Goal: Task Accomplishment & Management: Manage account settings

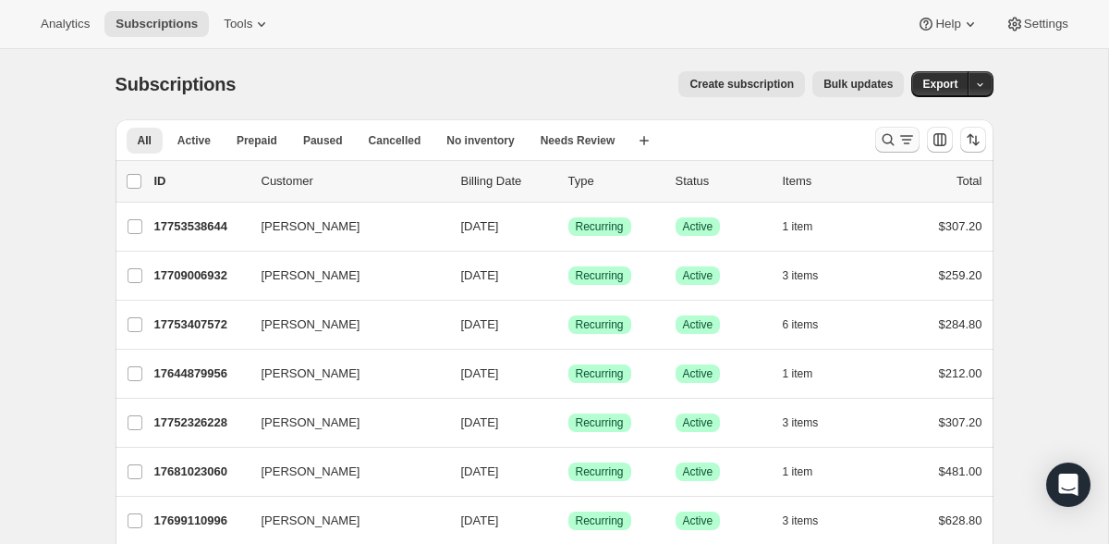
click at [901, 143] on icon "Search and filter results" at bounding box center [907, 139] width 18 height 18
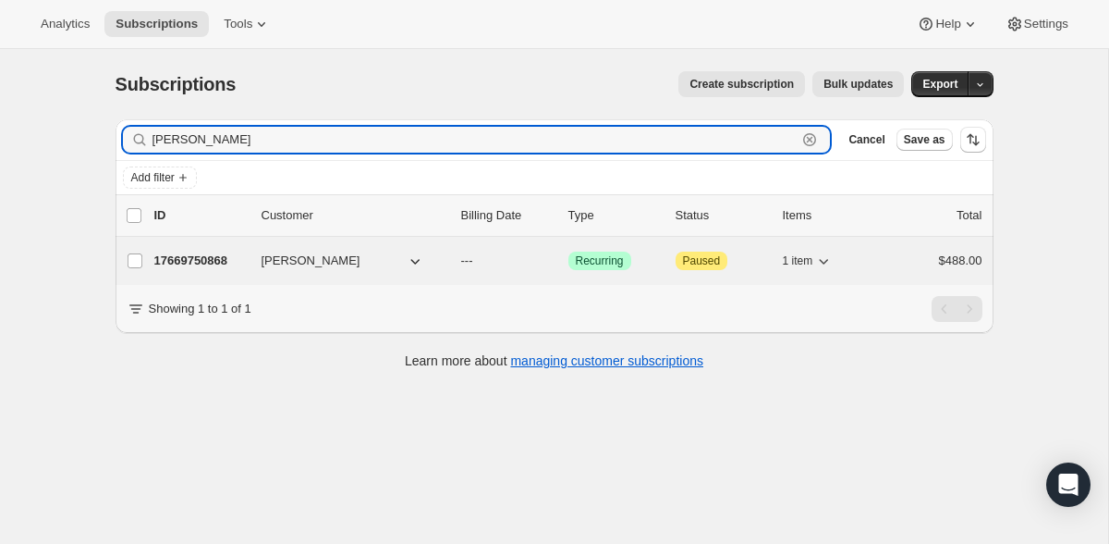
type input "[PERSON_NAME]"
click at [227, 266] on p "17669750868" at bounding box center [200, 260] width 92 height 18
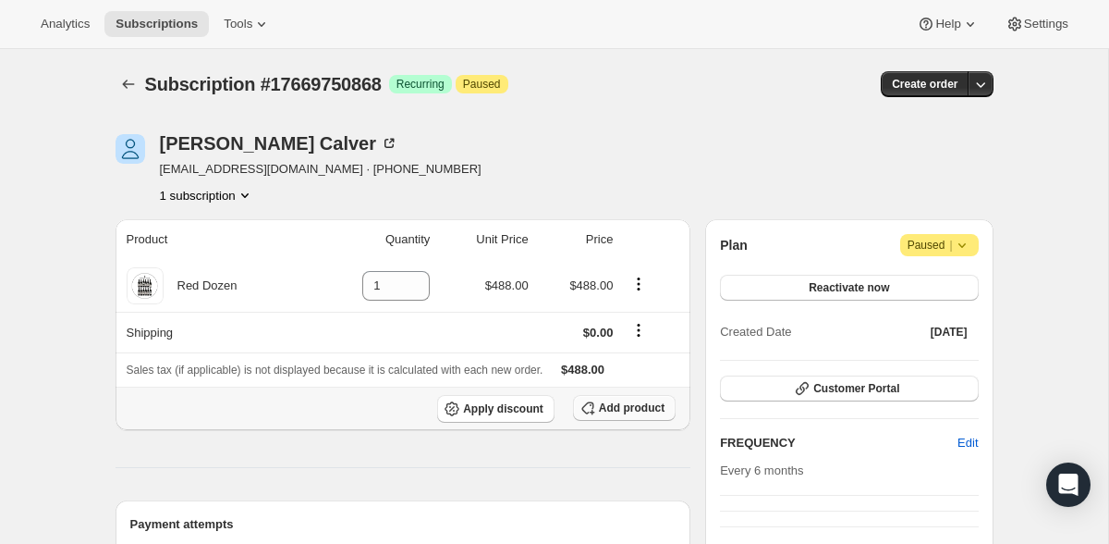
click at [636, 407] on span "Add product" at bounding box center [632, 407] width 66 height 15
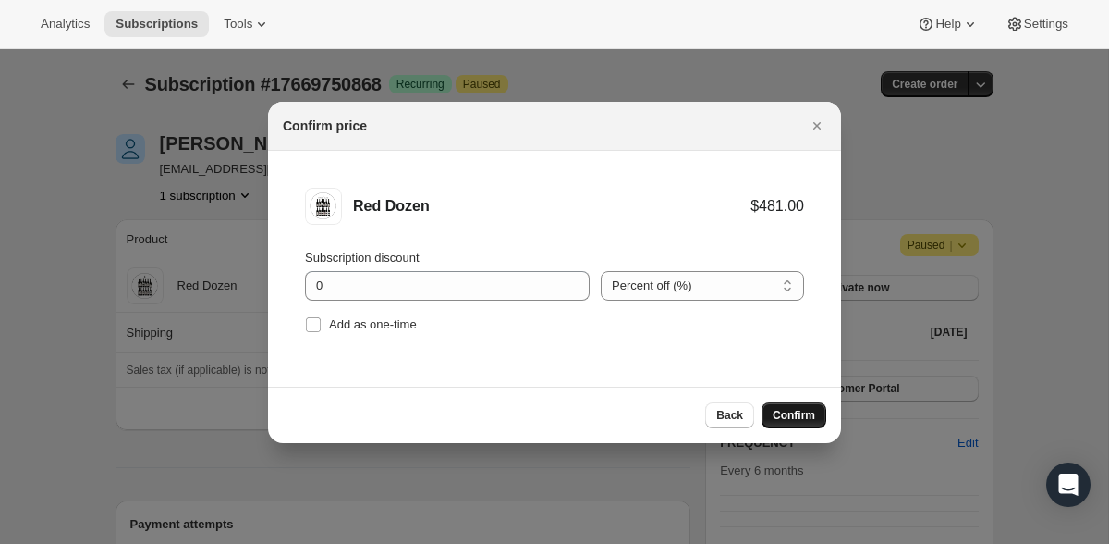
click at [801, 417] on span "Confirm" at bounding box center [794, 415] width 43 height 15
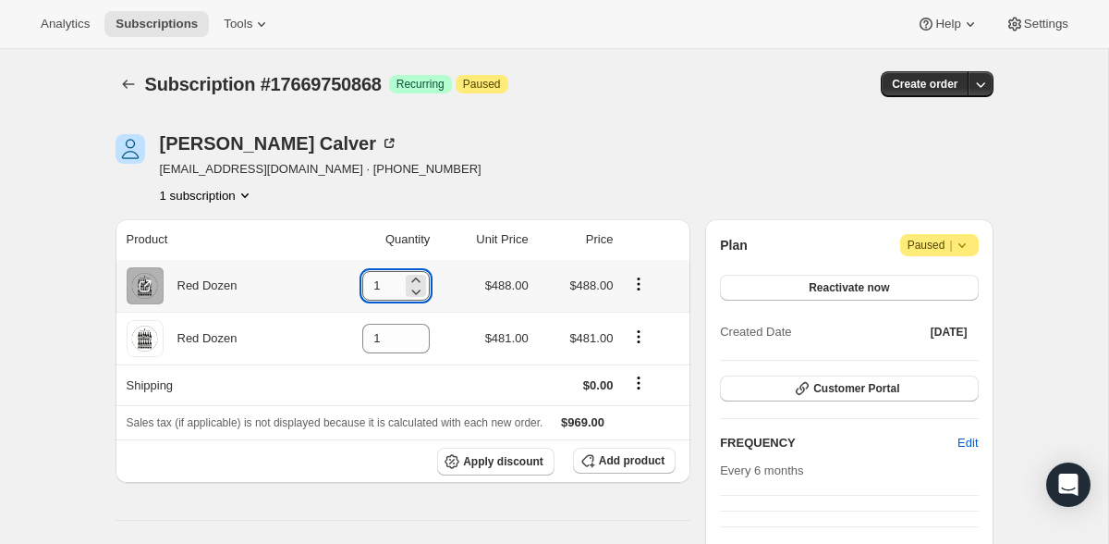
drag, startPoint x: 385, startPoint y: 283, endPoint x: 350, endPoint y: 284, distance: 34.2
click at [362, 284] on input "1" at bounding box center [382, 286] width 40 height 30
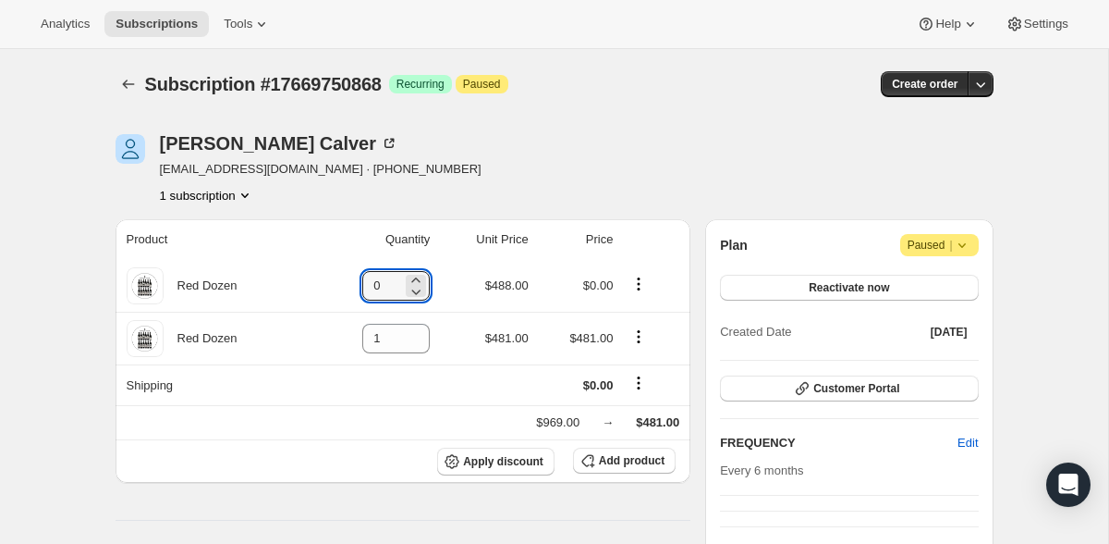
type input "0"
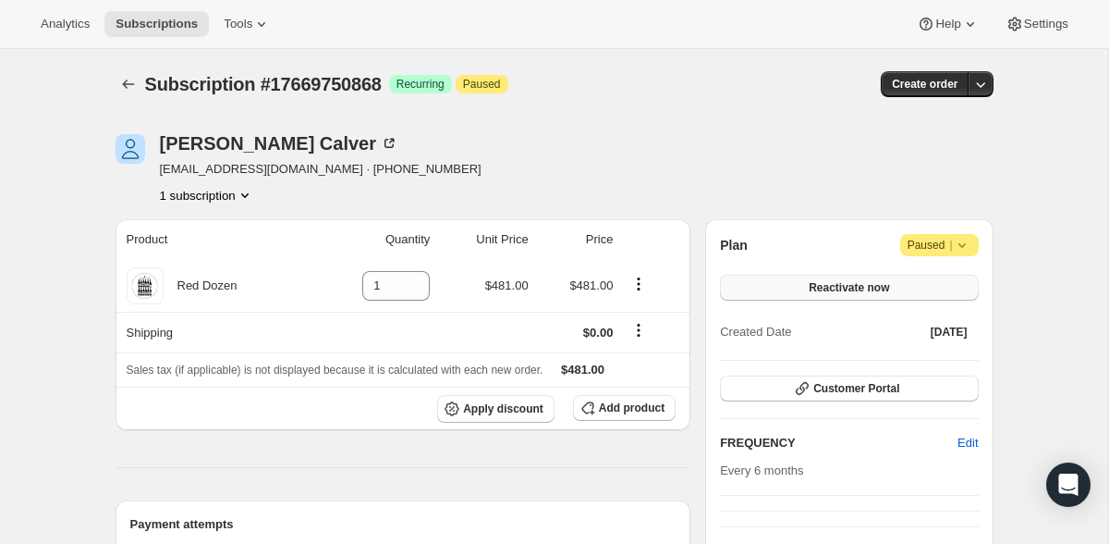
click at [907, 296] on button "Reactivate now" at bounding box center [849, 288] width 258 height 26
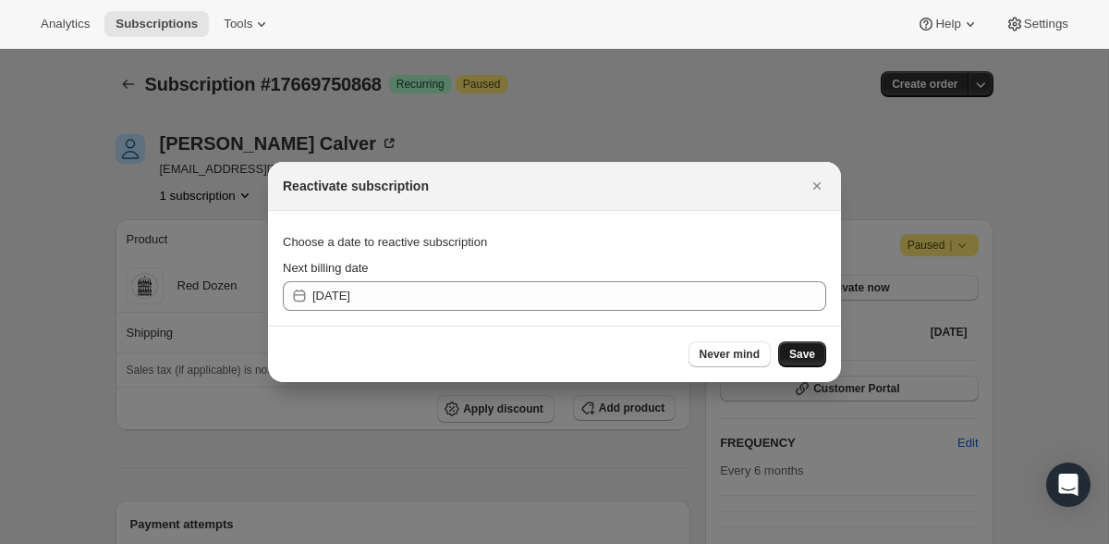
click at [797, 354] on span "Save" at bounding box center [803, 354] width 26 height 15
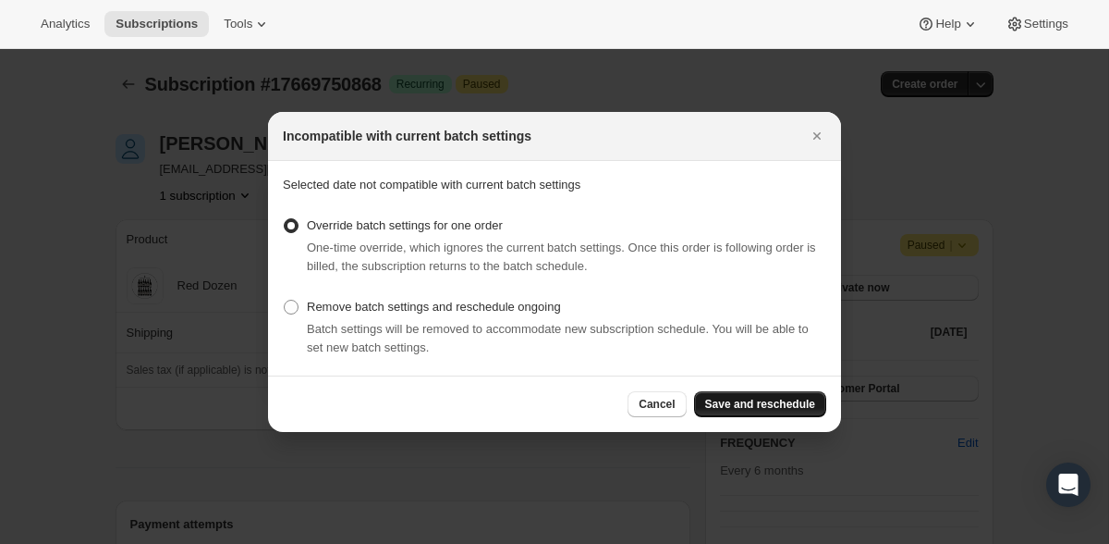
click at [779, 406] on span "Save and reschedule" at bounding box center [760, 404] width 110 height 15
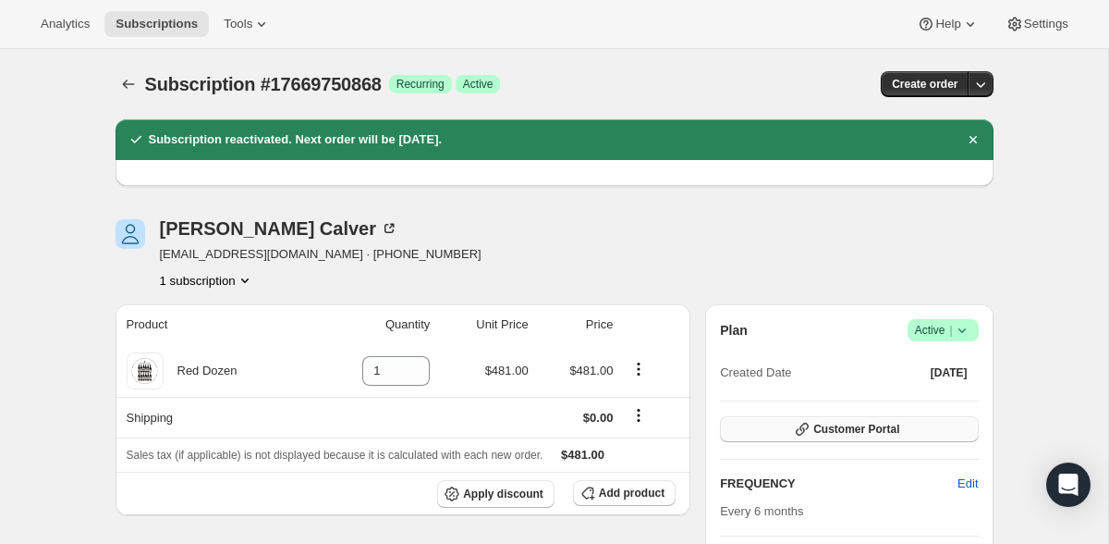
click at [870, 428] on span "Customer Portal" at bounding box center [857, 429] width 86 height 15
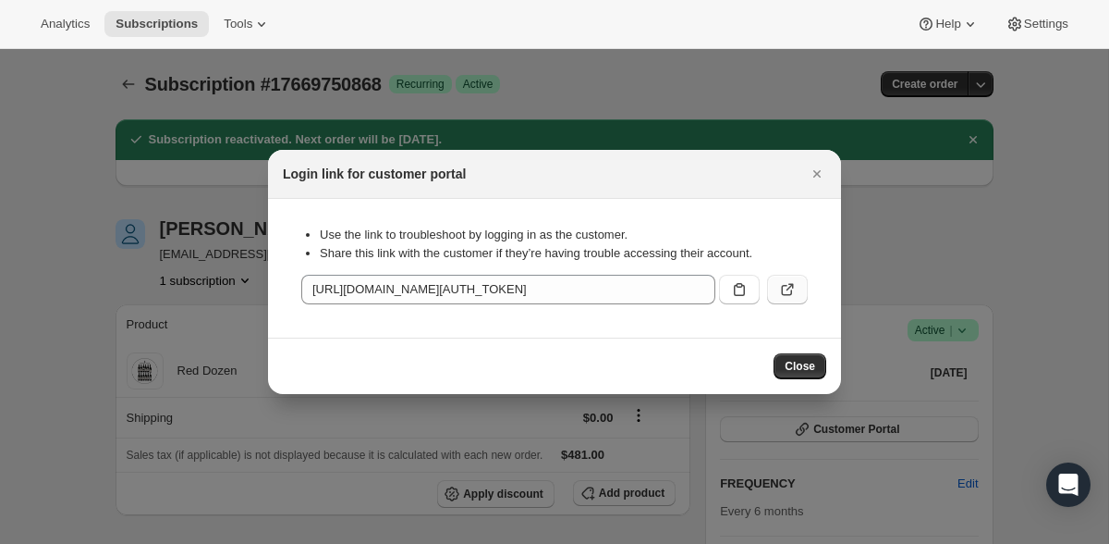
click at [794, 288] on icon ":rj9:" at bounding box center [787, 289] width 18 height 18
click at [818, 168] on icon "Close" at bounding box center [817, 174] width 18 height 18
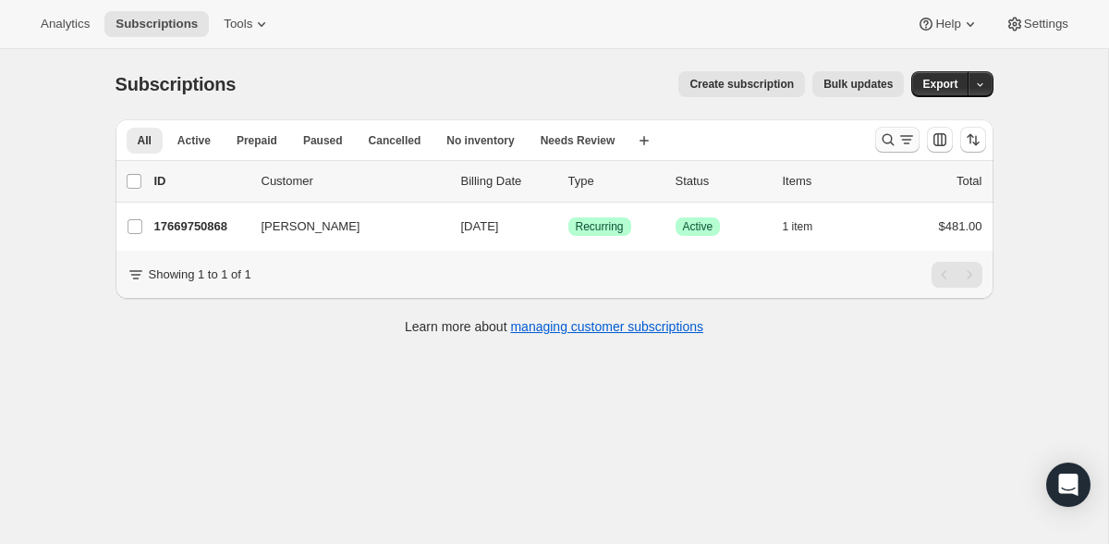
click at [906, 132] on icon "Search and filter results" at bounding box center [907, 139] width 18 height 18
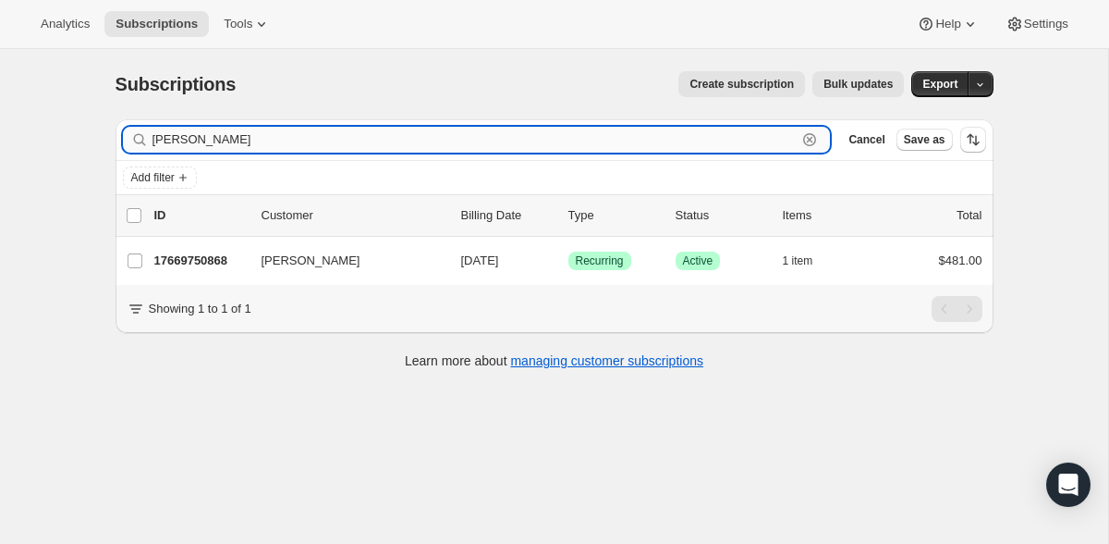
drag, startPoint x: 236, startPoint y: 138, endPoint x: 123, endPoint y: 130, distance: 113.0
click at [153, 130] on input "[PERSON_NAME]" at bounding box center [475, 140] width 645 height 26
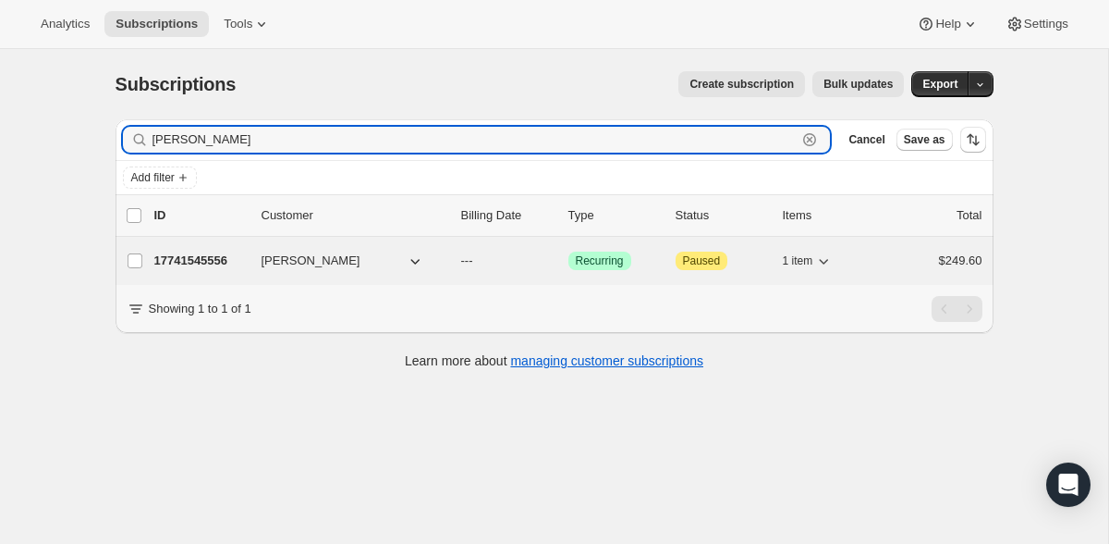
type input "[PERSON_NAME]"
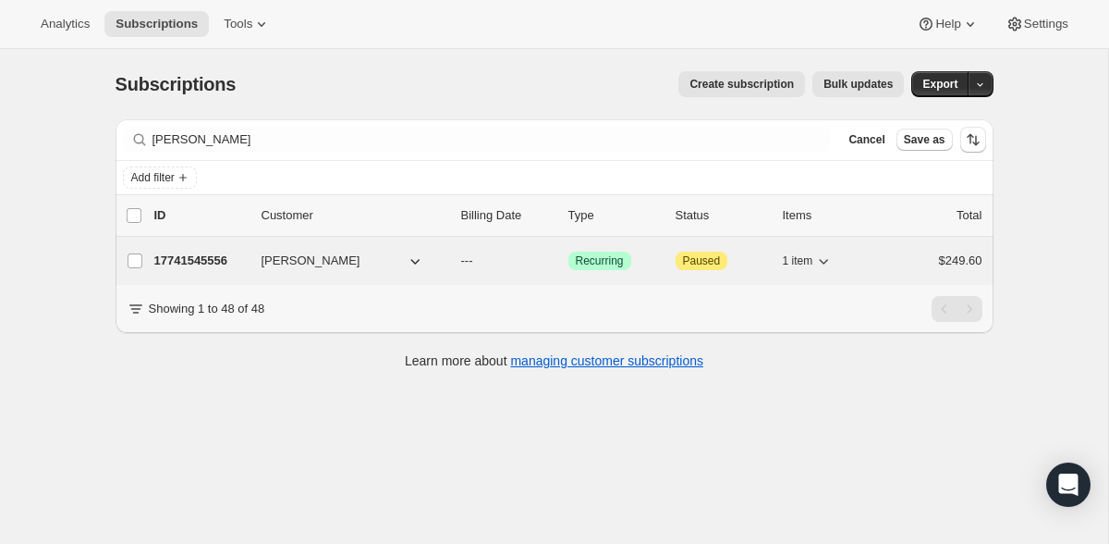
click at [183, 259] on p "17741545556" at bounding box center [200, 260] width 92 height 18
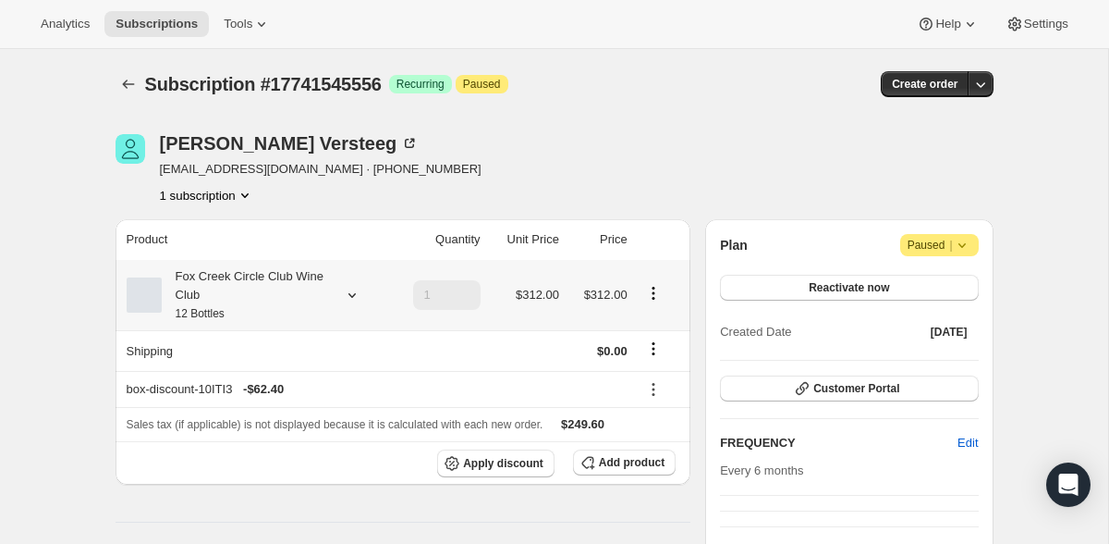
click at [358, 296] on icon at bounding box center [352, 295] width 18 height 18
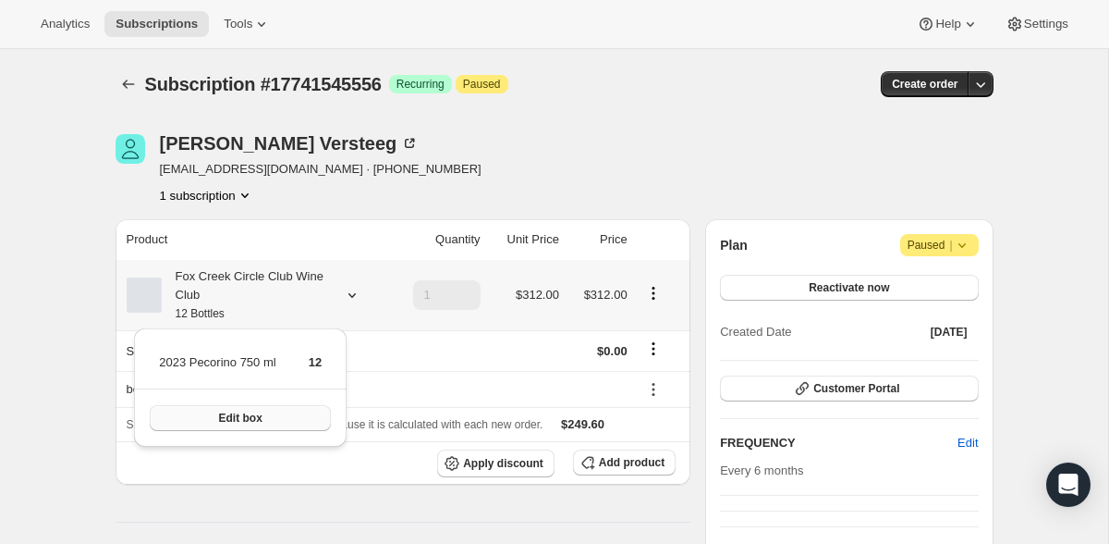
click at [287, 416] on button "Edit box" at bounding box center [240, 418] width 181 height 26
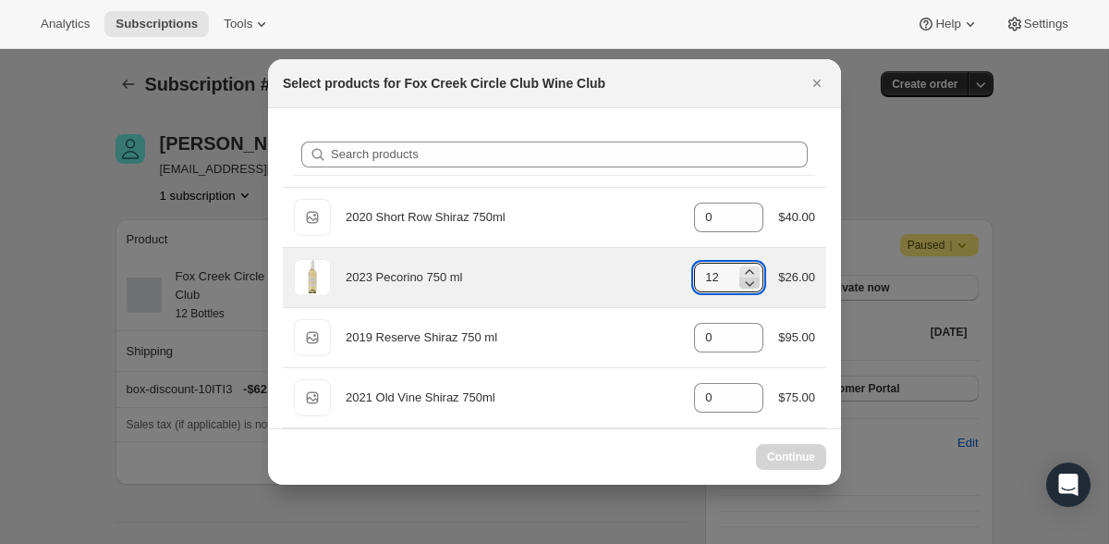
click at [748, 283] on icon ":rov:" at bounding box center [750, 283] width 18 height 18
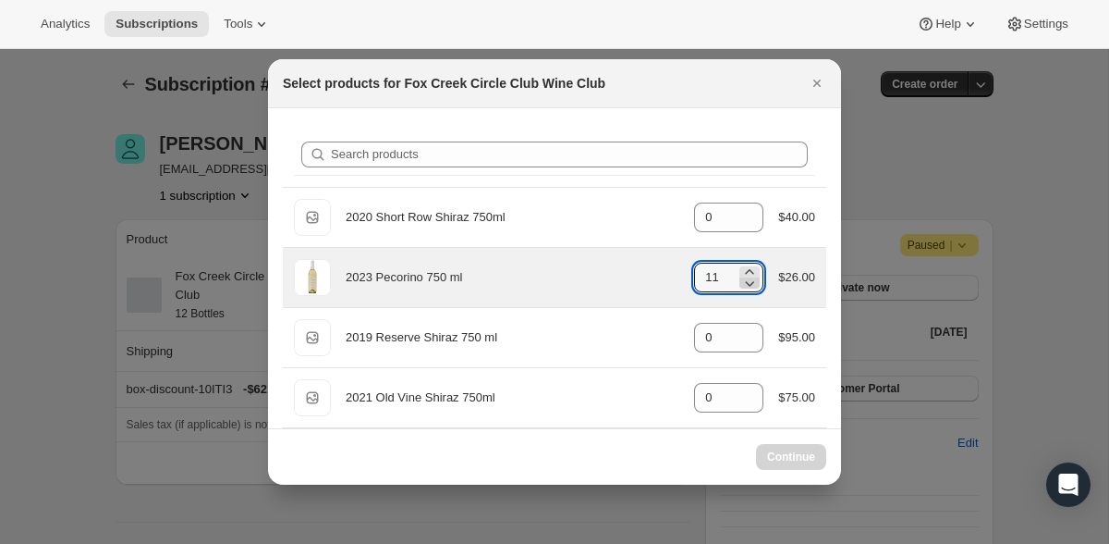
click at [748, 283] on icon ":rov:" at bounding box center [750, 283] width 18 height 18
click at [742, 287] on icon ":rov:" at bounding box center [750, 283] width 18 height 18
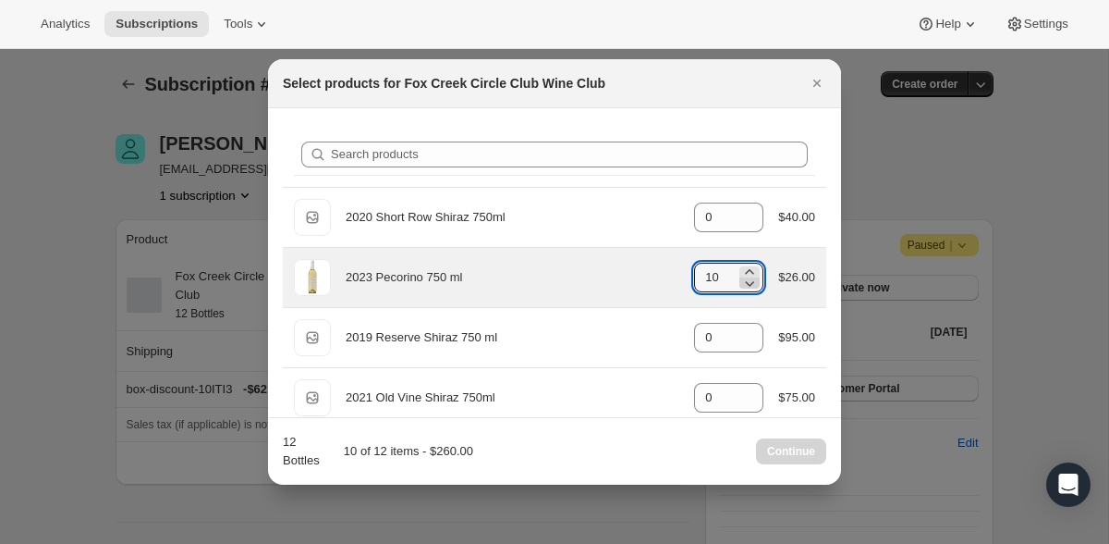
click at [742, 287] on icon ":rov:" at bounding box center [750, 283] width 18 height 18
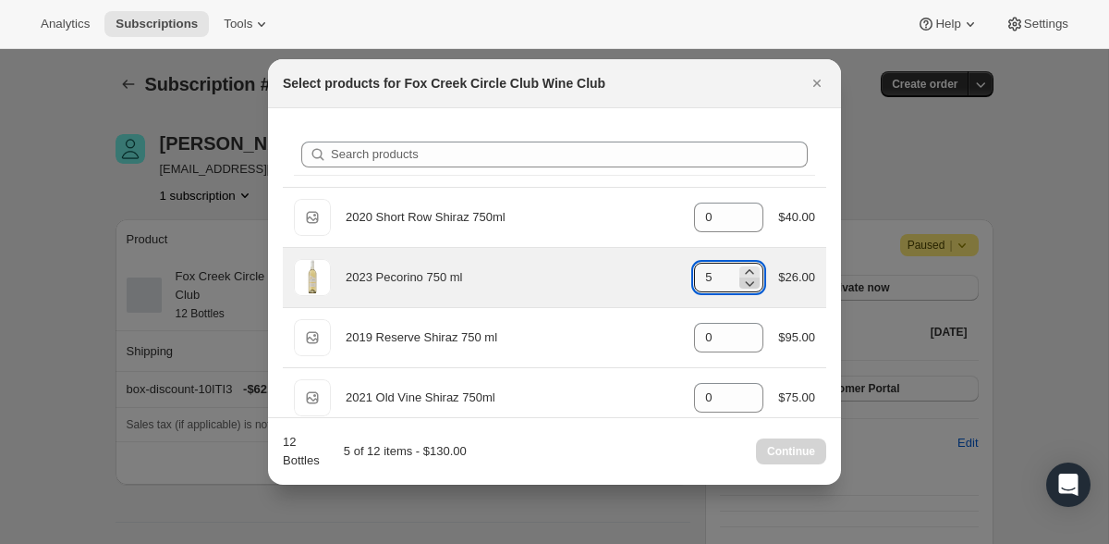
click at [742, 287] on icon ":rov:" at bounding box center [750, 283] width 18 height 18
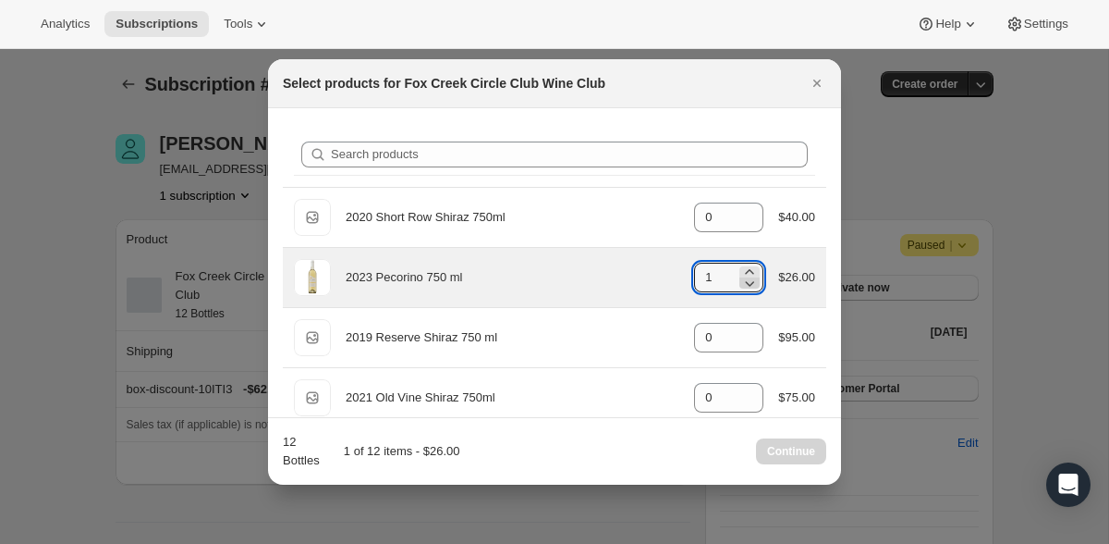
type input "0"
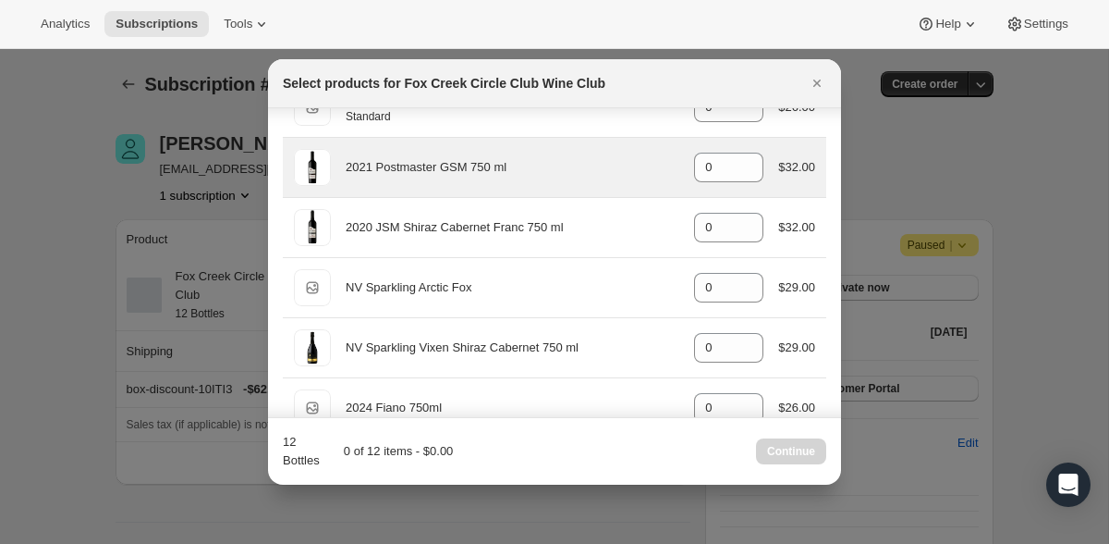
scroll to position [590, 0]
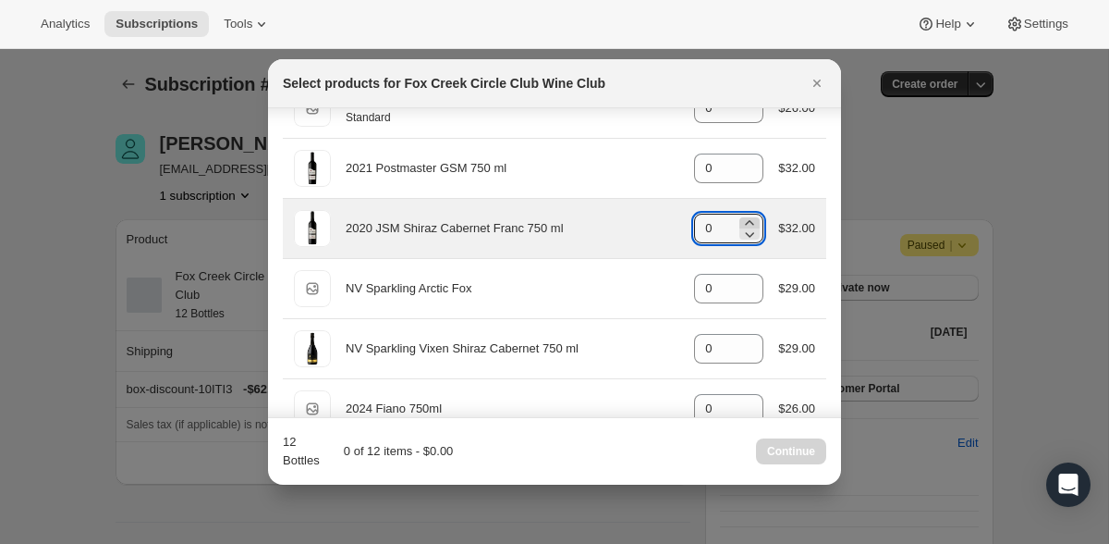
click at [745, 221] on icon ":rov:" at bounding box center [750, 223] width 18 height 18
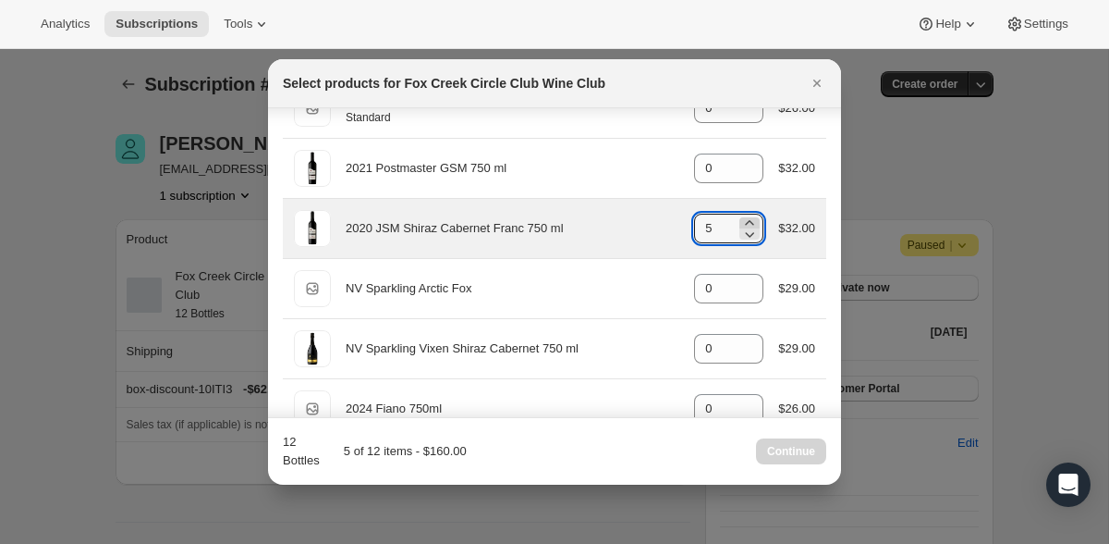
click at [745, 221] on icon ":rov:" at bounding box center [750, 223] width 18 height 18
type input "6"
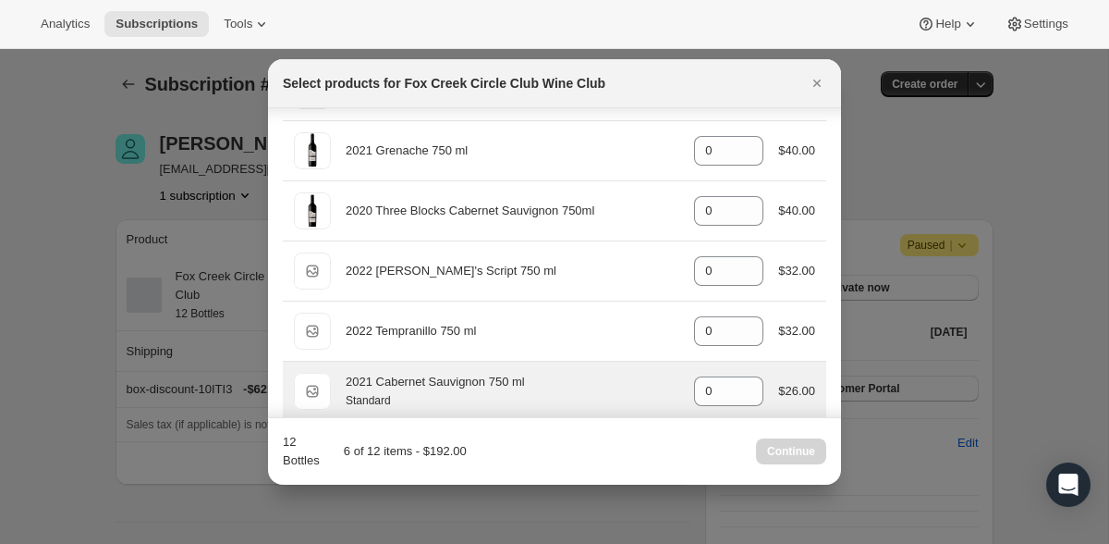
scroll to position [306, 0]
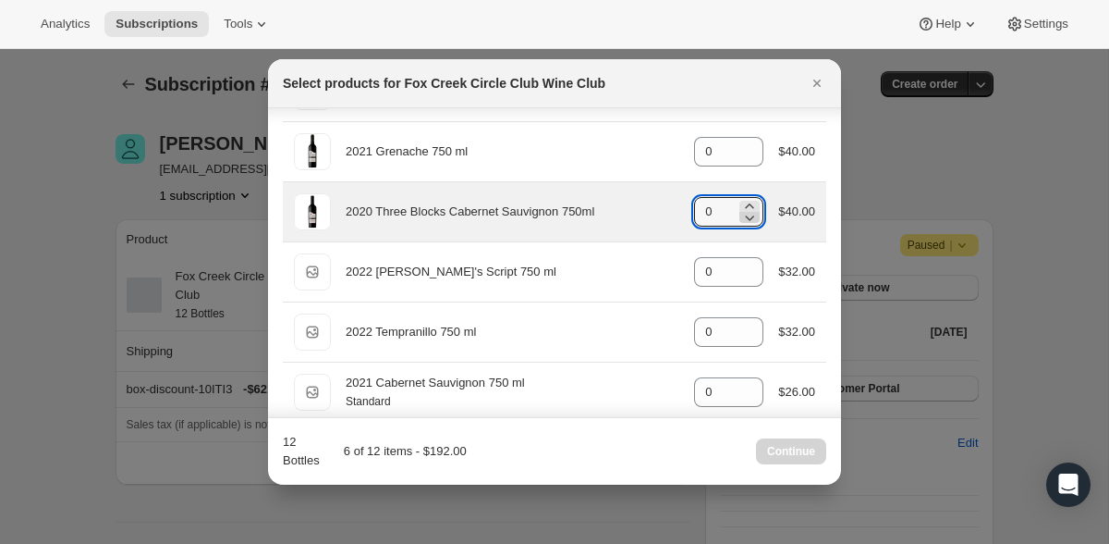
click at [745, 209] on icon ":rov:" at bounding box center [750, 217] width 18 height 18
click at [746, 206] on icon ":rov:" at bounding box center [750, 206] width 18 height 18
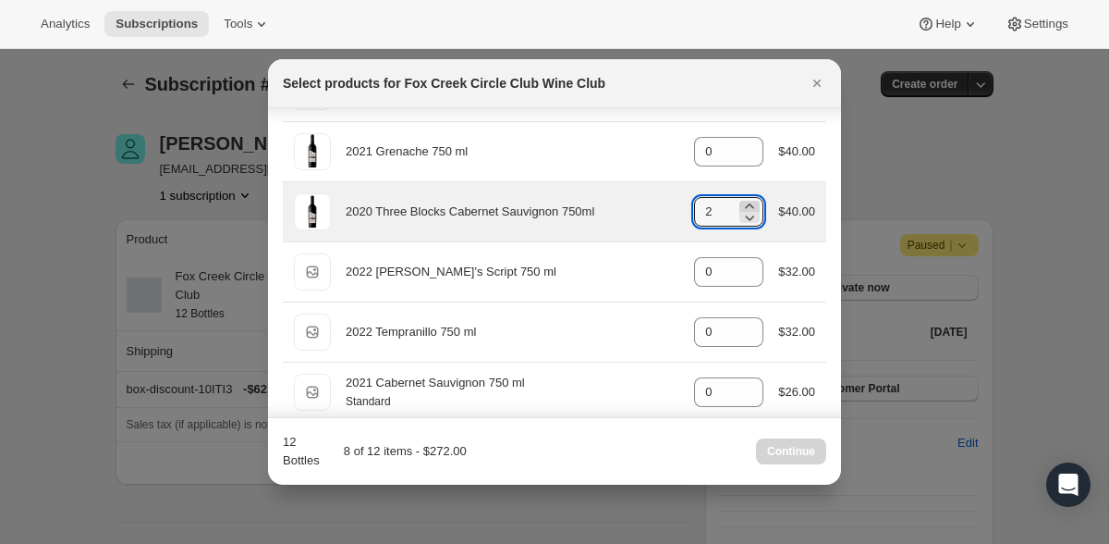
click at [746, 206] on icon ":rov:" at bounding box center [750, 206] width 18 height 18
type input "6"
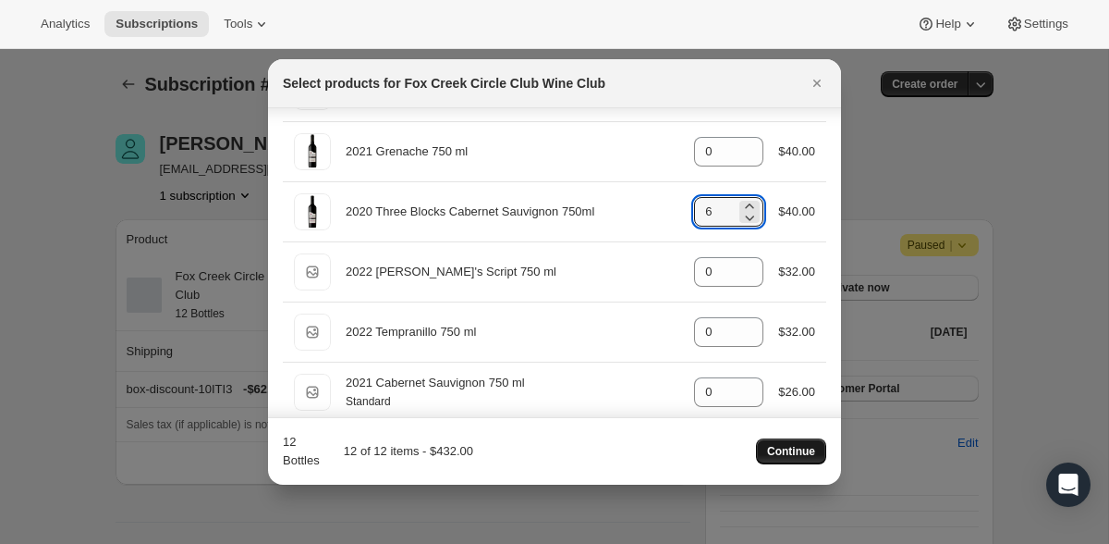
click at [777, 448] on span "Continue" at bounding box center [791, 451] width 48 height 15
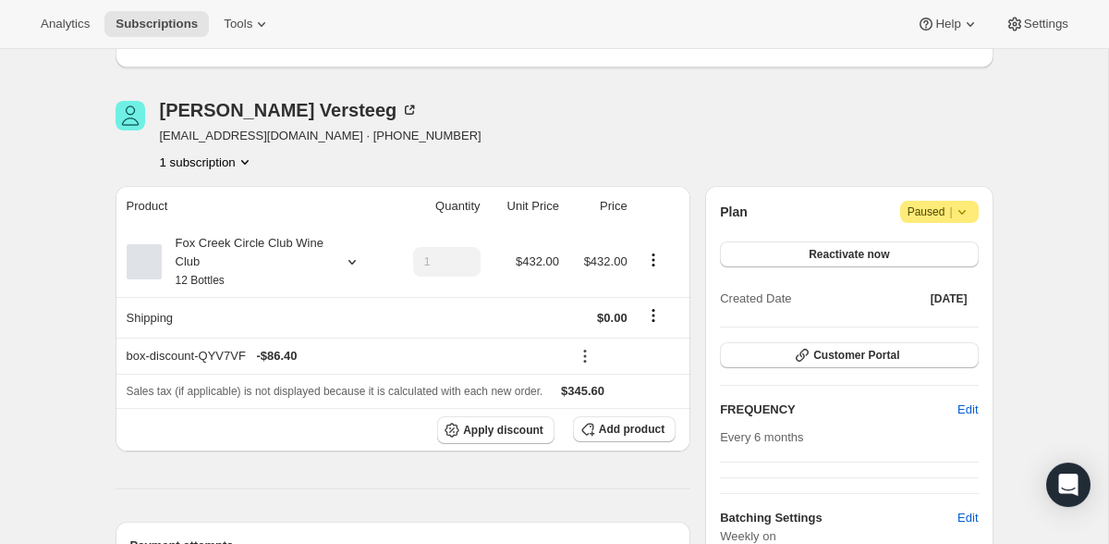
scroll to position [120, 0]
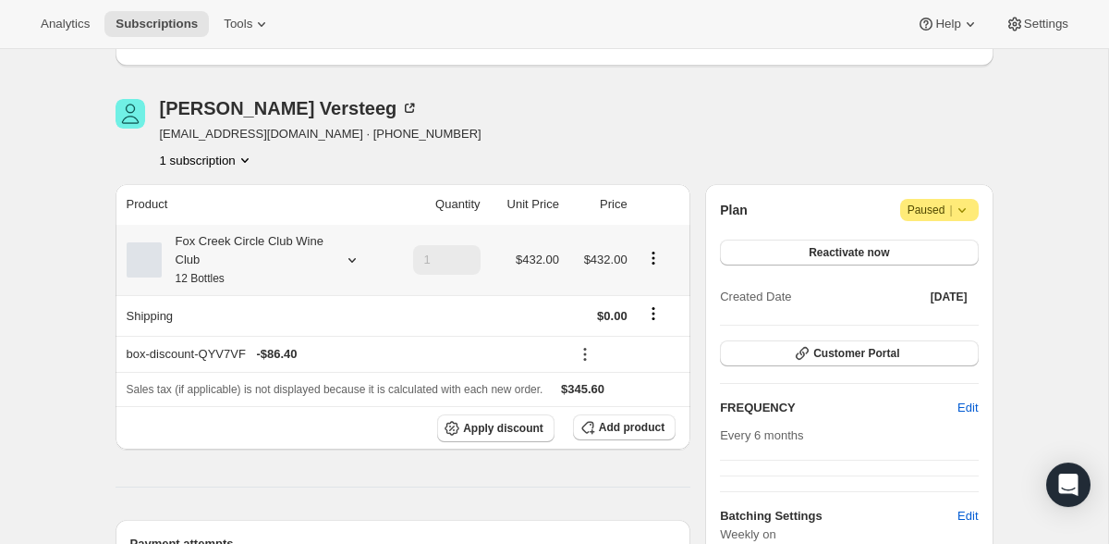
click at [345, 254] on icon at bounding box center [352, 260] width 18 height 18
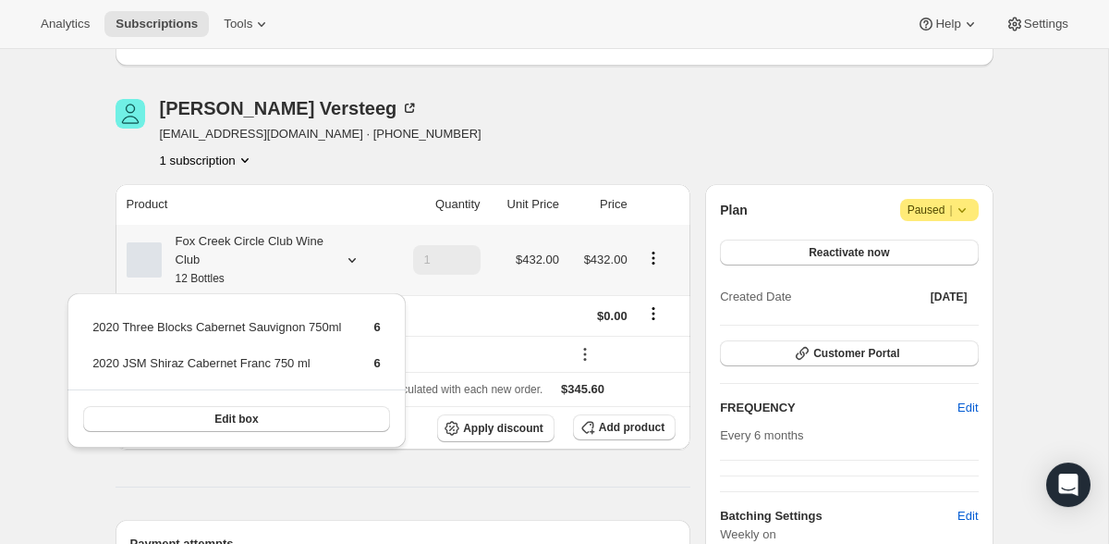
click at [345, 254] on icon at bounding box center [352, 260] width 18 height 18
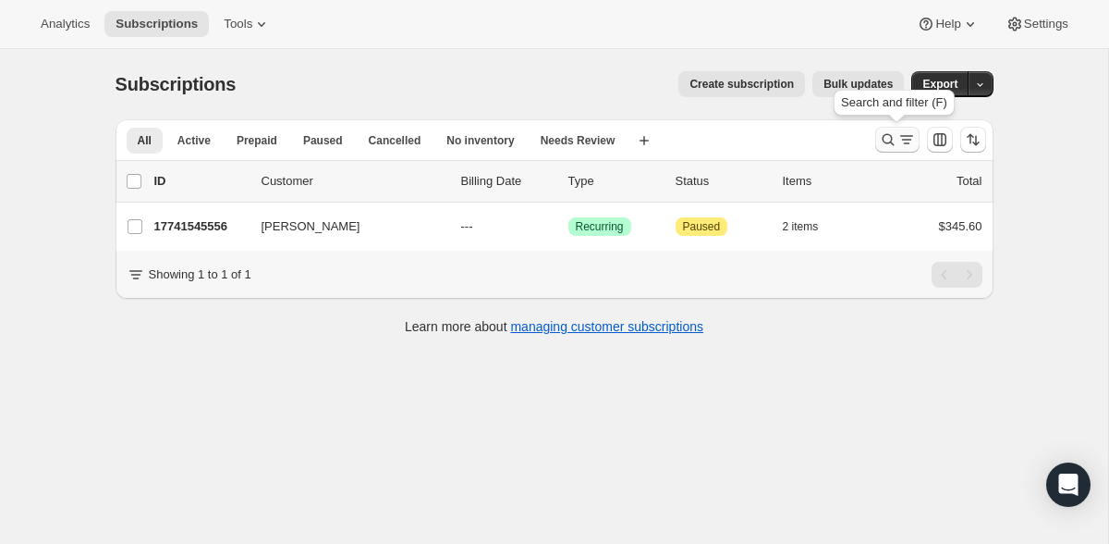
click at [892, 141] on icon "Search and filter results" at bounding box center [888, 139] width 18 height 18
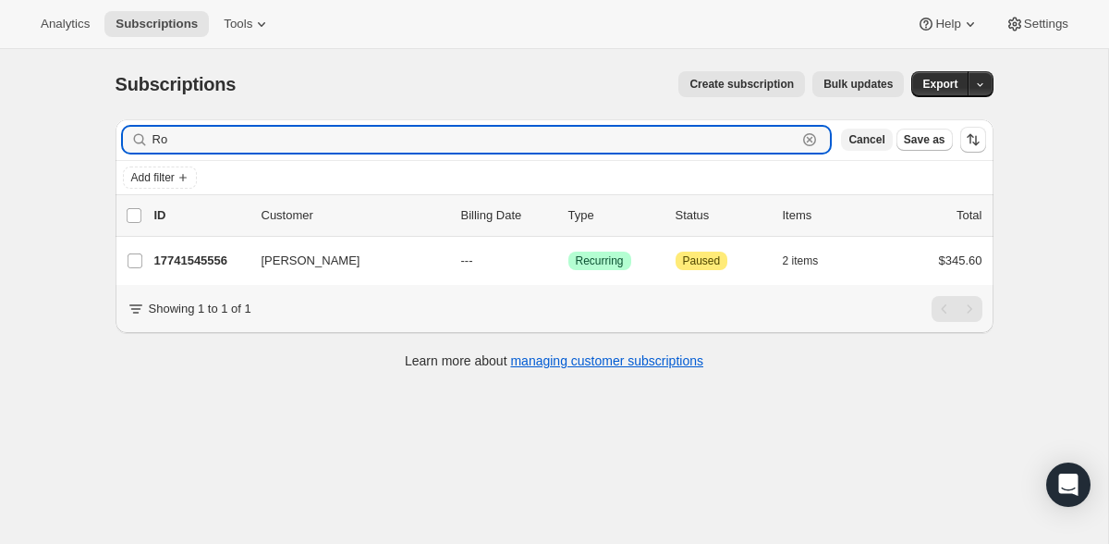
type input "R"
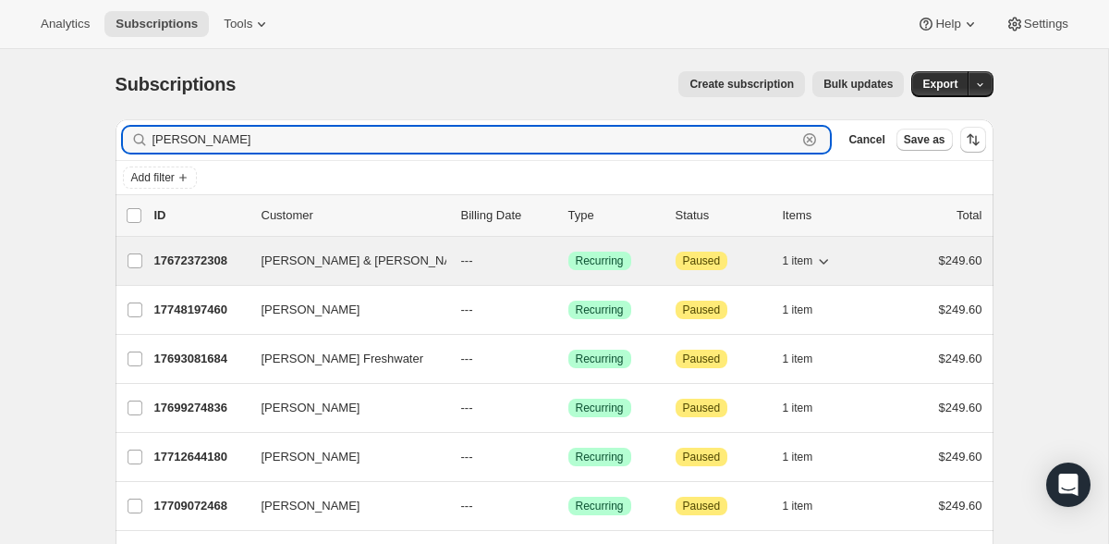
type input "[PERSON_NAME]"
click at [206, 262] on p "17672372308" at bounding box center [200, 260] width 92 height 18
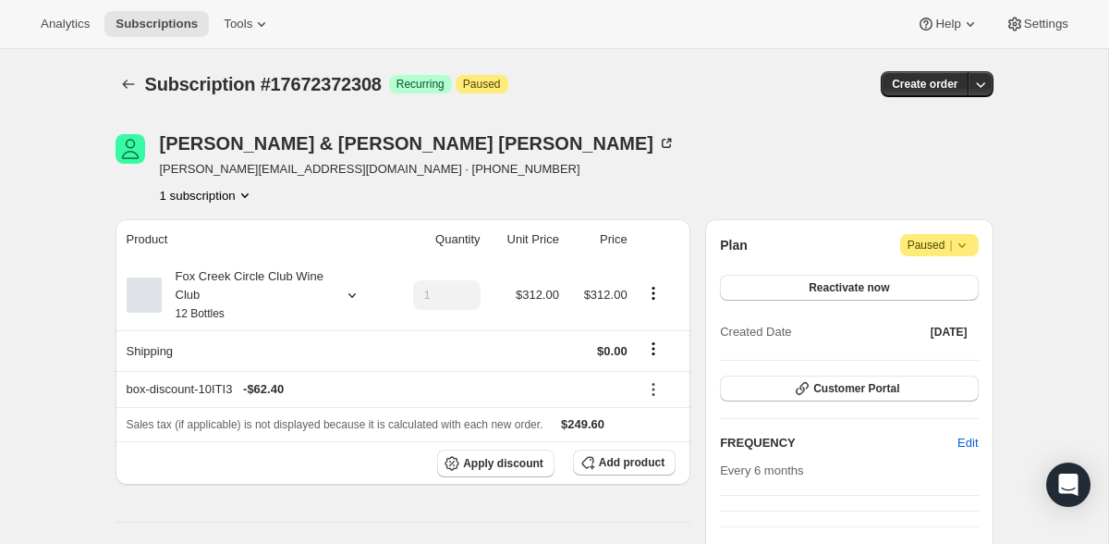
click at [352, 292] on icon at bounding box center [352, 295] width 18 height 18
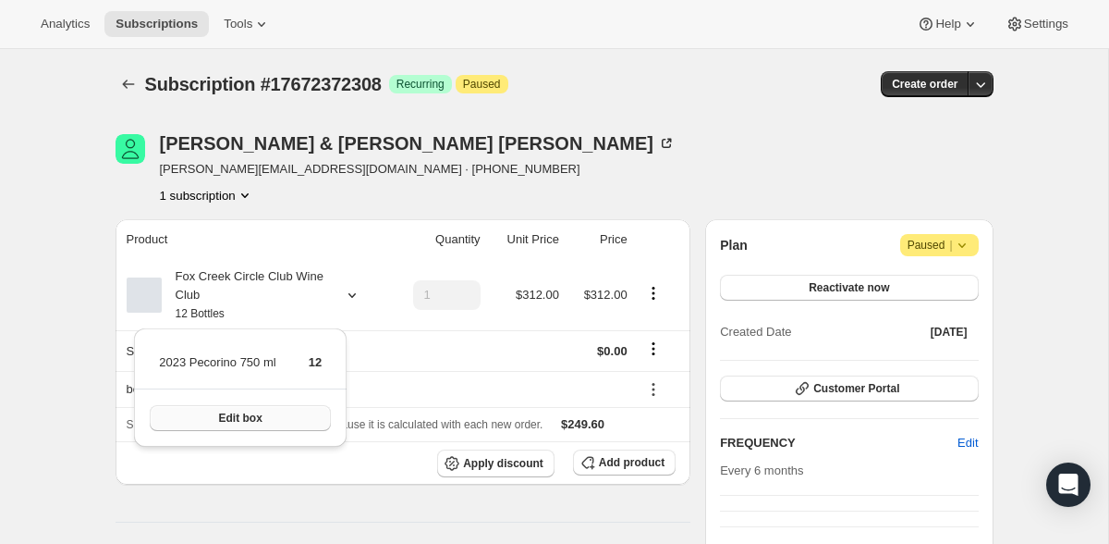
click at [277, 422] on button "Edit box" at bounding box center [240, 418] width 181 height 26
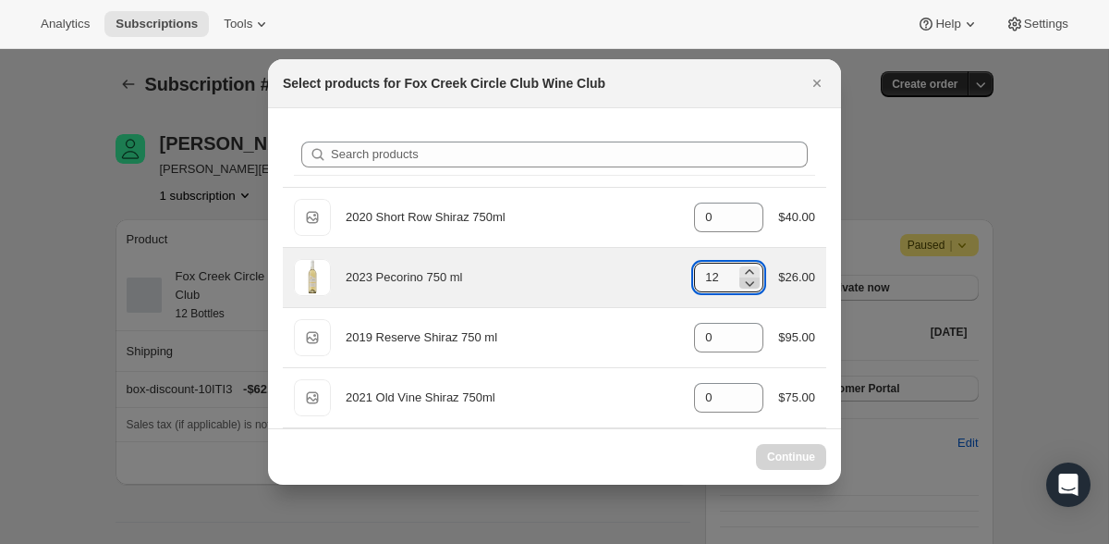
click at [747, 286] on icon ":r1eh:" at bounding box center [750, 284] width 9 height 6
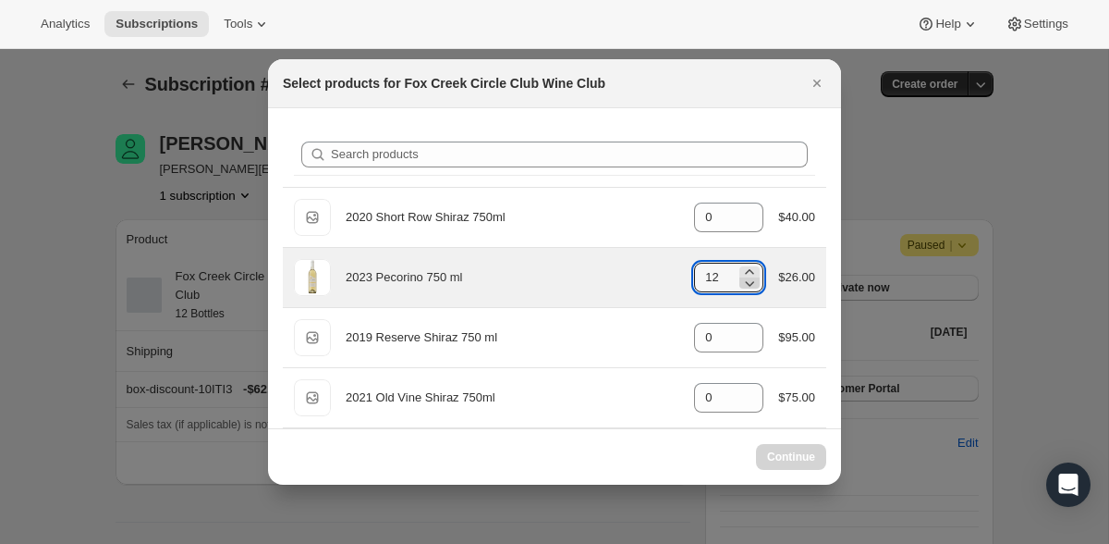
click at [747, 286] on icon ":r1eh:" at bounding box center [750, 284] width 9 height 6
click at [749, 288] on icon ":r1eh:" at bounding box center [750, 283] width 18 height 18
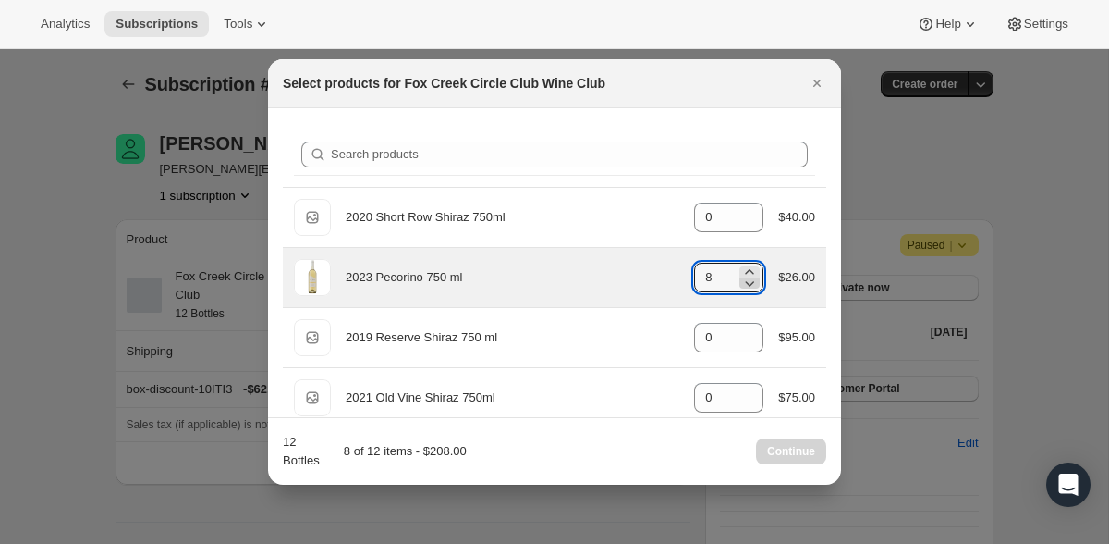
click at [749, 288] on icon ":r1eh:" at bounding box center [750, 283] width 18 height 18
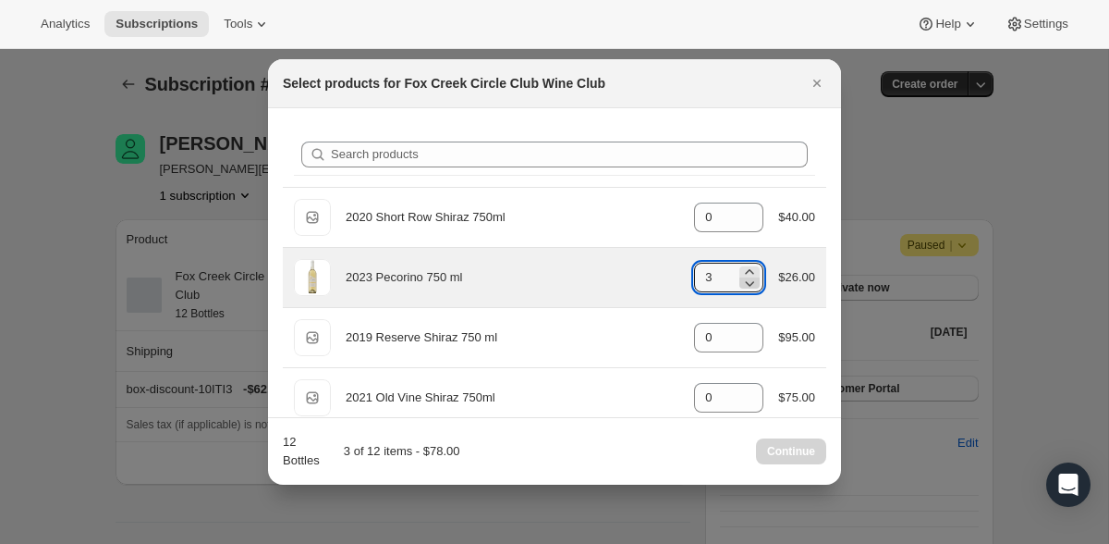
click at [749, 288] on icon ":r1eh:" at bounding box center [750, 283] width 18 height 18
type input "0"
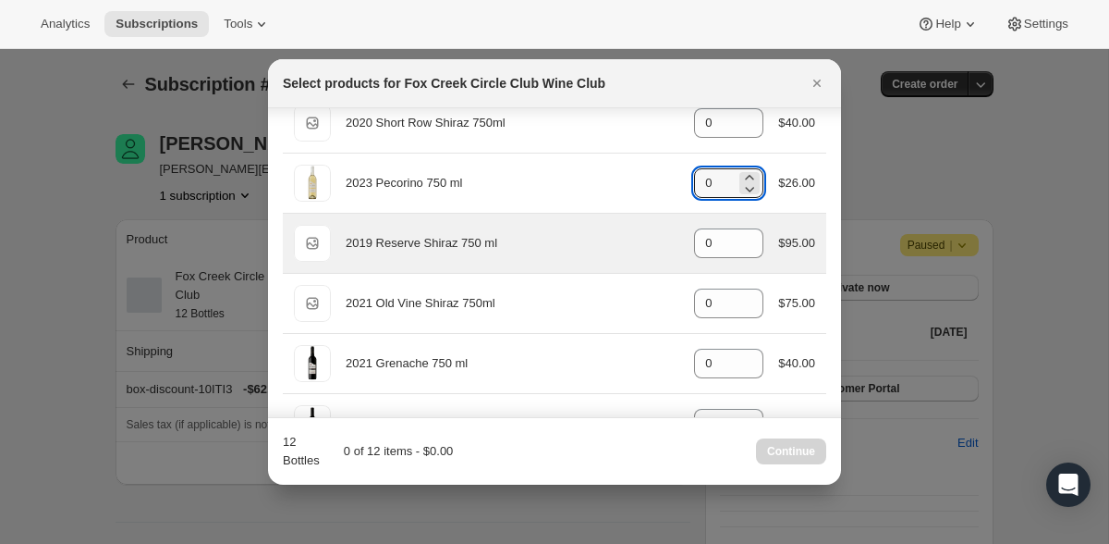
scroll to position [87, 0]
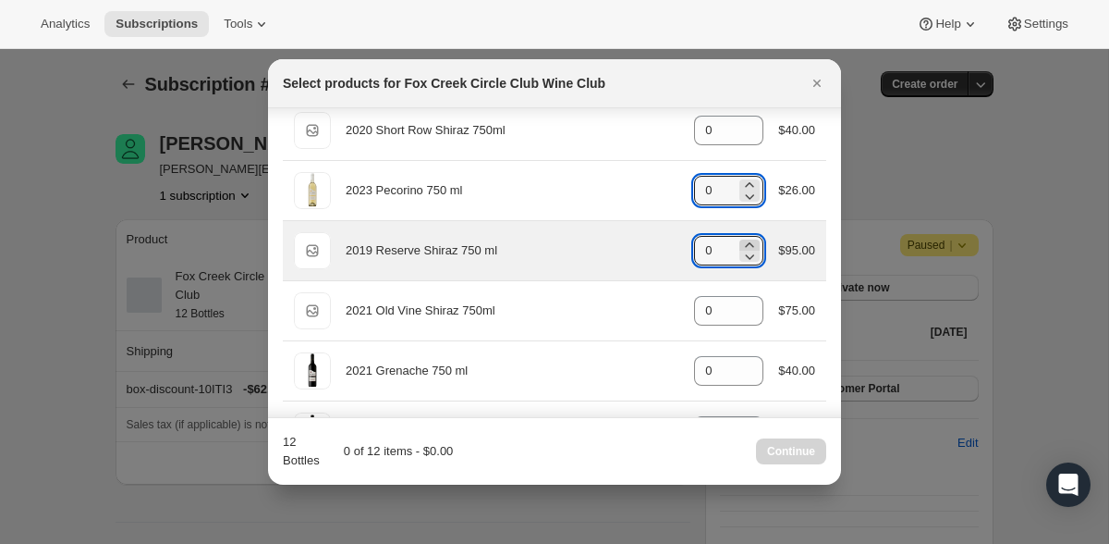
click at [746, 244] on icon ":r1eh:" at bounding box center [750, 244] width 8 height 5
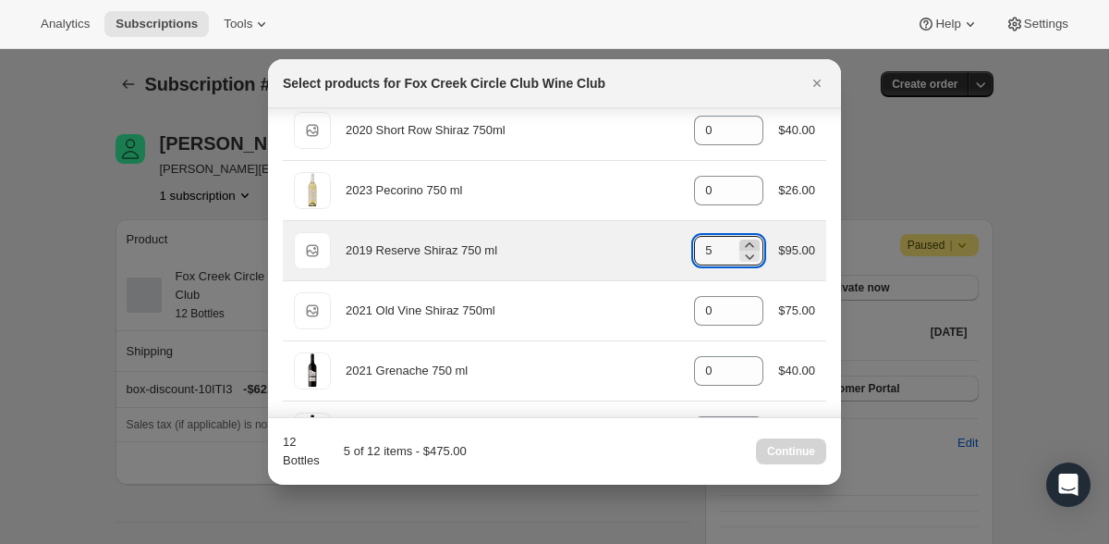
click at [746, 244] on icon ":r1eh:" at bounding box center [750, 244] width 8 height 5
type input "6"
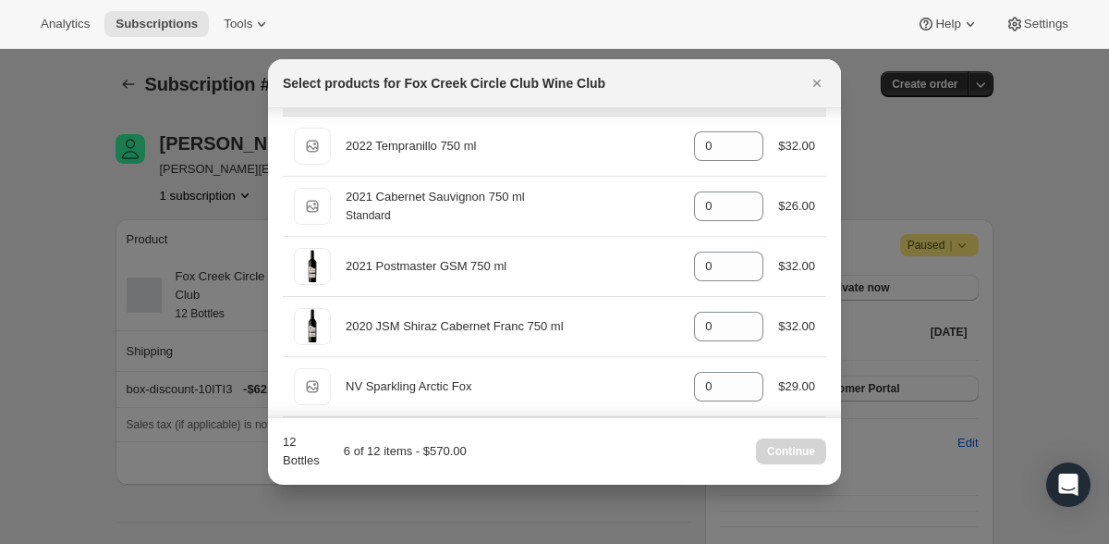
scroll to position [502, 0]
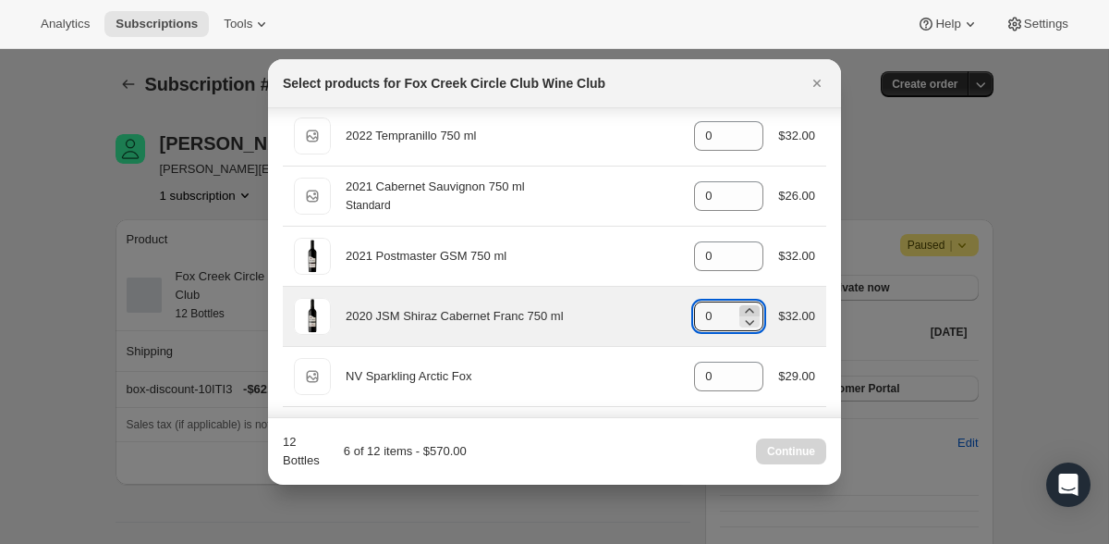
click at [746, 313] on icon ":r1eh:" at bounding box center [750, 310] width 8 height 5
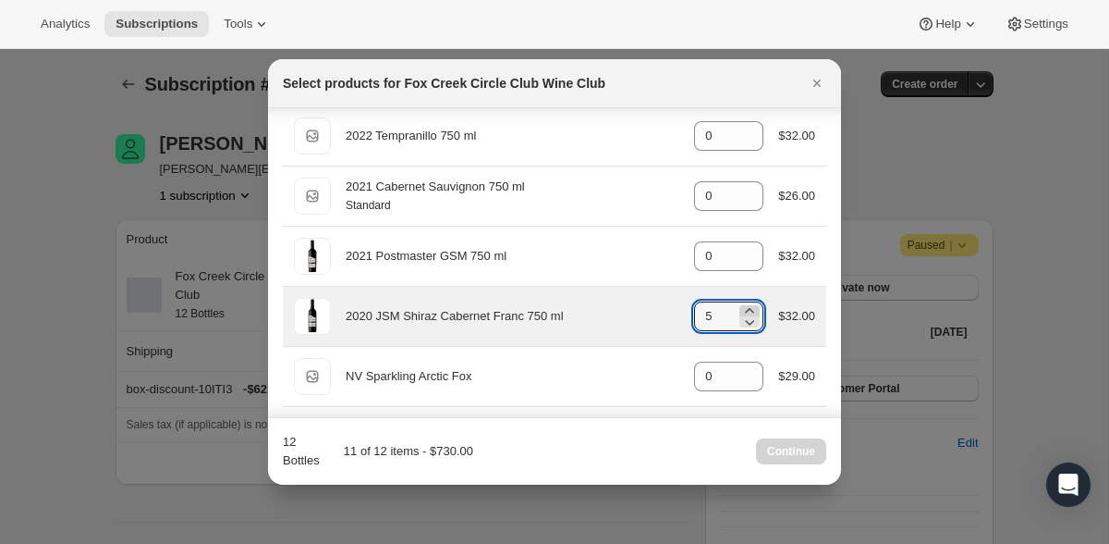
click at [746, 313] on icon ":r1eh:" at bounding box center [750, 310] width 8 height 5
click at [749, 323] on icon ":r1eh:" at bounding box center [750, 323] width 9 height 6
type input "3"
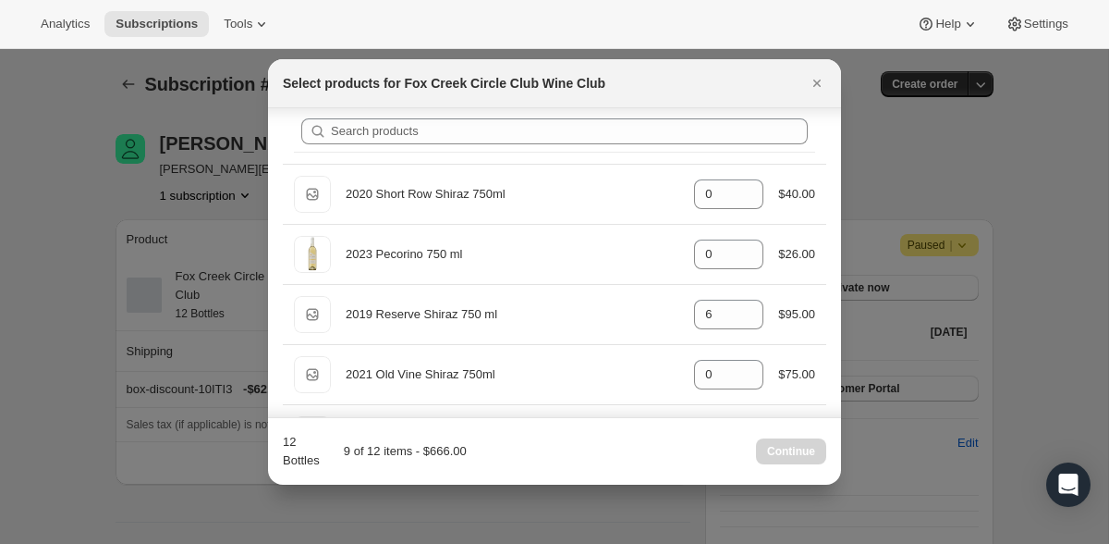
scroll to position [0, 0]
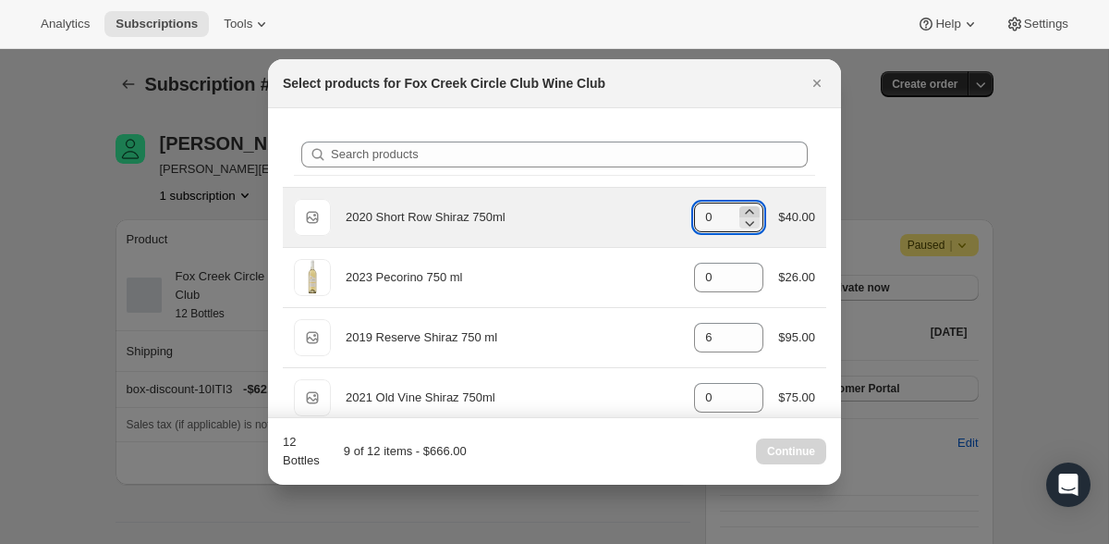
click at [745, 209] on icon ":r1eh:" at bounding box center [750, 211] width 18 height 18
type input "3"
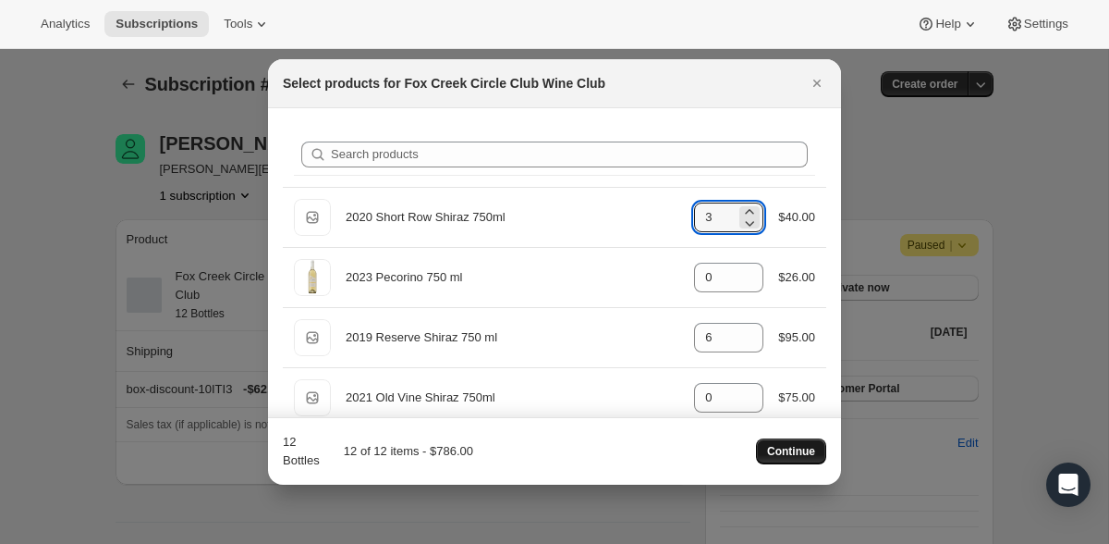
click at [790, 446] on span "Continue" at bounding box center [791, 451] width 48 height 15
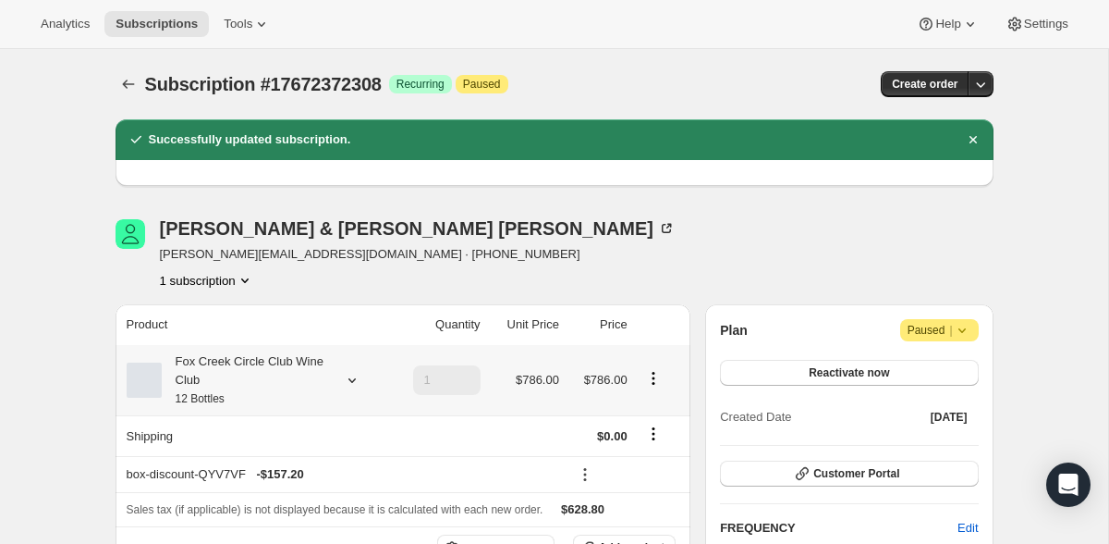
click at [357, 376] on icon at bounding box center [352, 380] width 18 height 18
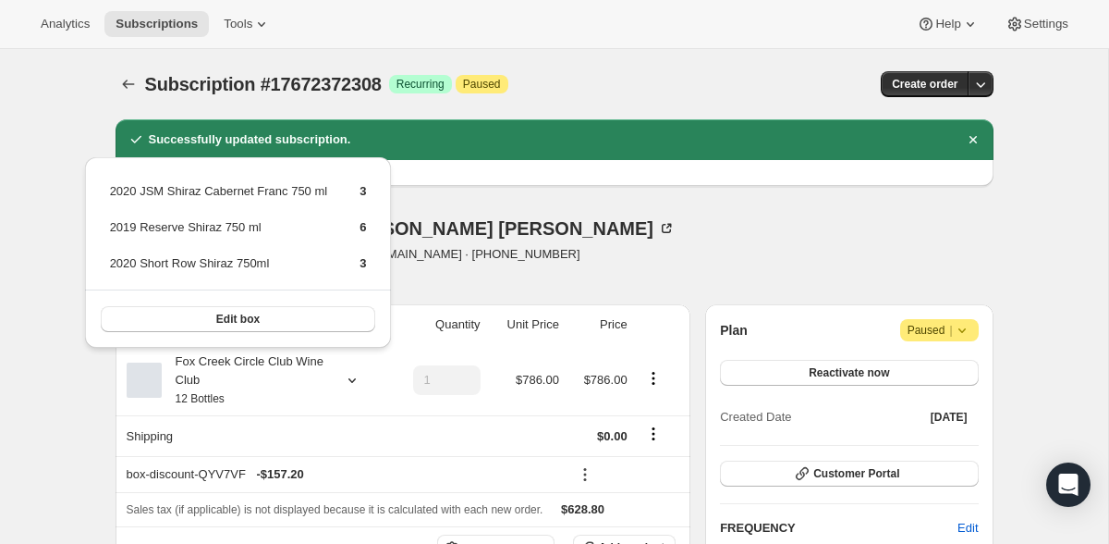
click at [663, 251] on div "[PERSON_NAME] & [PERSON_NAME] [PERSON_NAME][EMAIL_ADDRESS][DOMAIN_NAME] · [PHON…" at bounding box center [423, 254] width 615 height 70
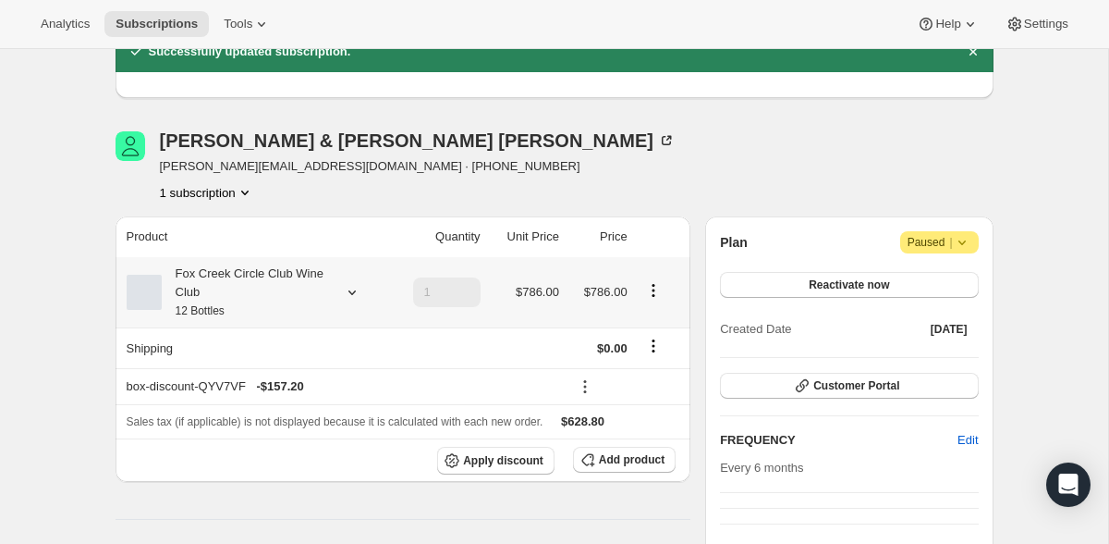
scroll to position [91, 0]
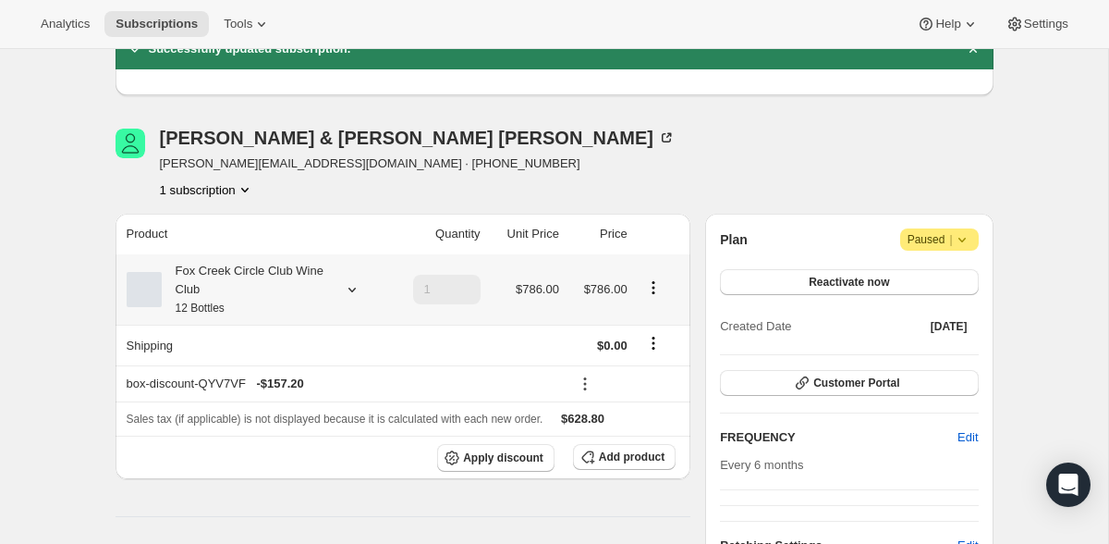
click at [355, 294] on icon at bounding box center [352, 289] width 18 height 18
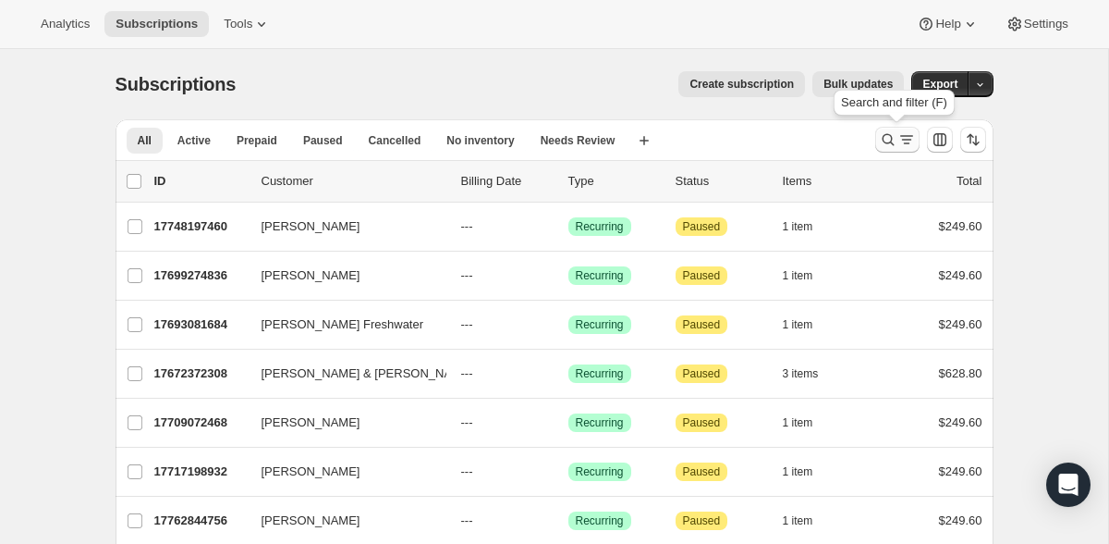
click at [892, 139] on icon "Search and filter results" at bounding box center [888, 140] width 12 height 12
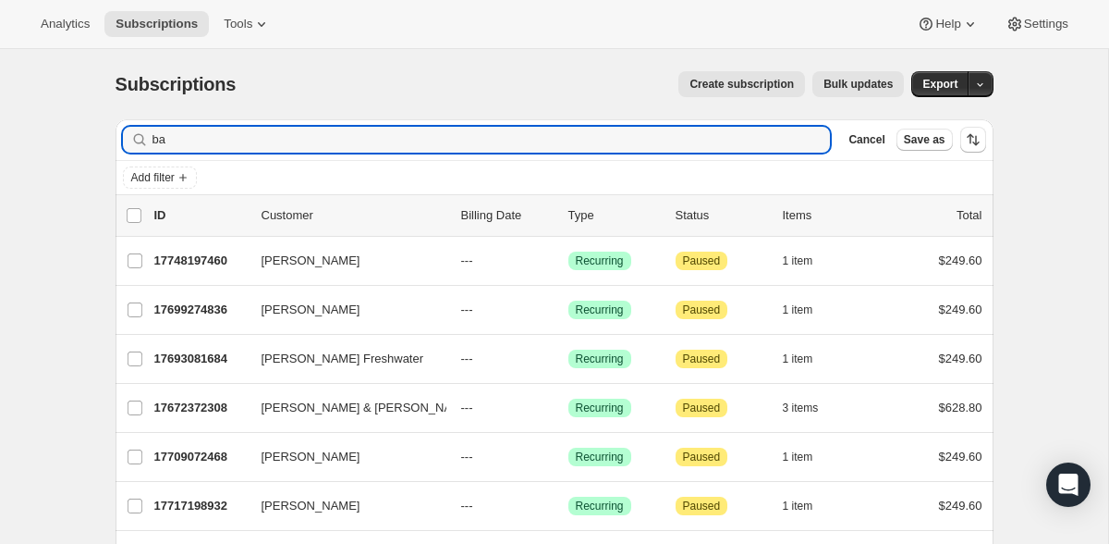
type input "b"
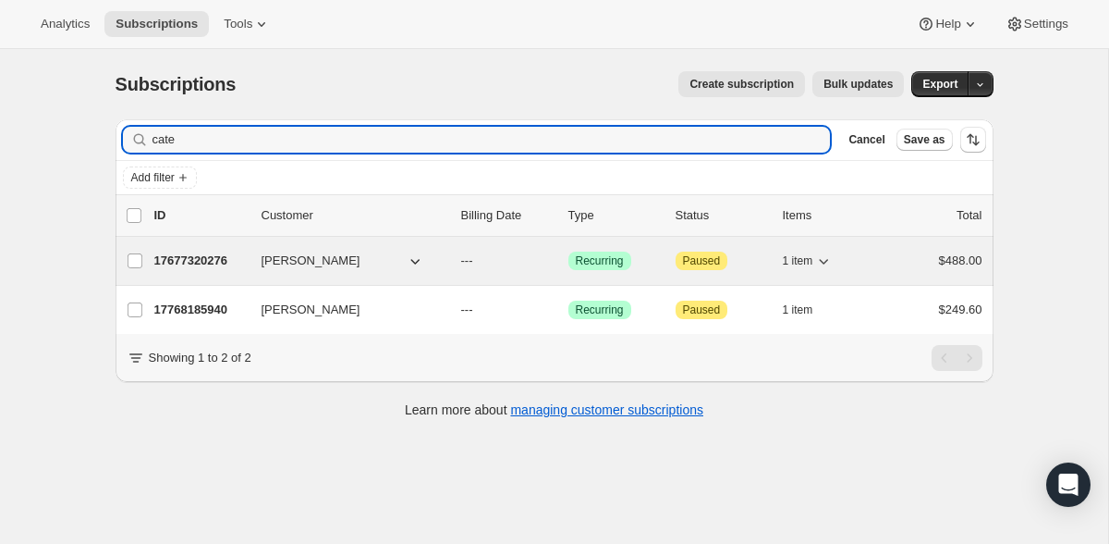
type input "cate"
click at [219, 255] on p "17677320276" at bounding box center [200, 260] width 92 height 18
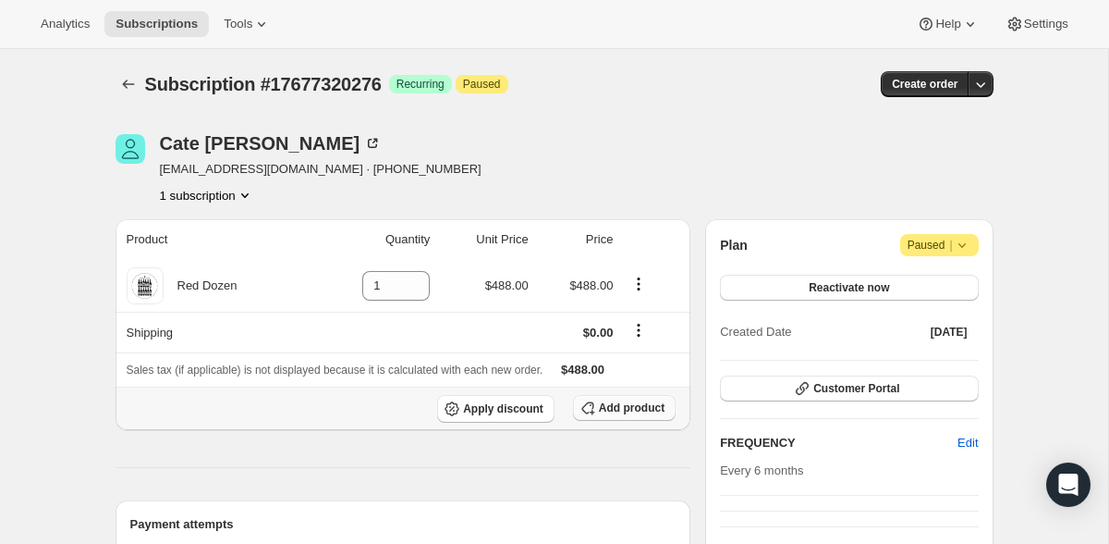
click at [631, 411] on span "Add product" at bounding box center [632, 407] width 66 height 15
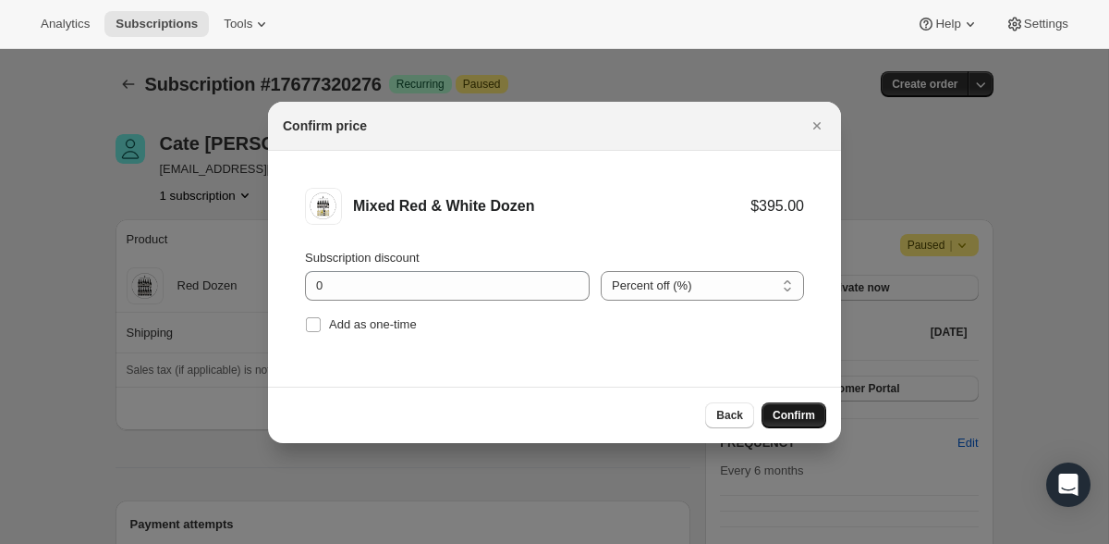
click at [791, 418] on span "Confirm" at bounding box center [794, 415] width 43 height 15
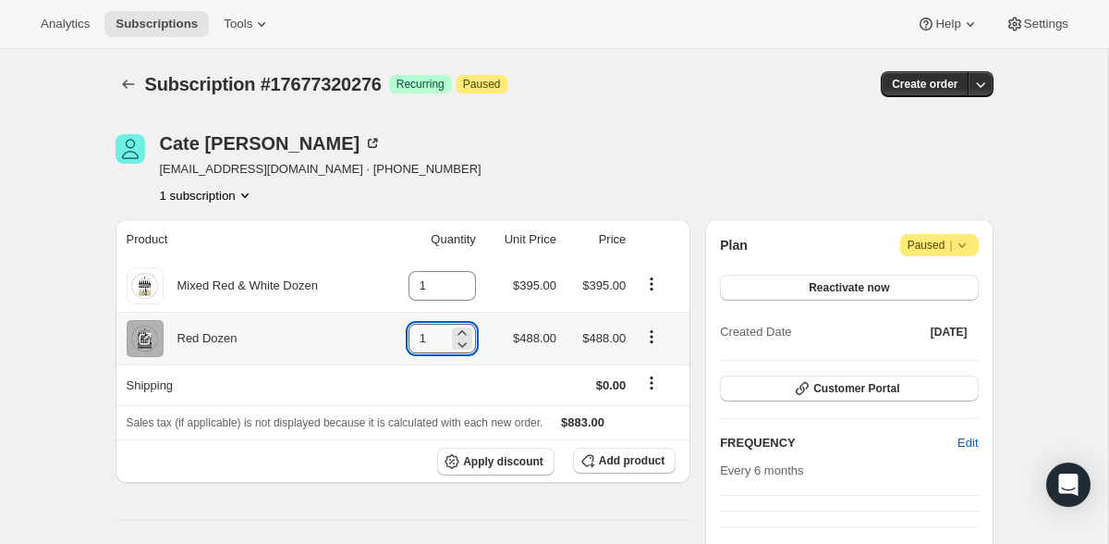
drag, startPoint x: 429, startPoint y: 339, endPoint x: 386, endPoint y: 342, distance: 42.6
click at [409, 342] on input "1" at bounding box center [429, 339] width 40 height 30
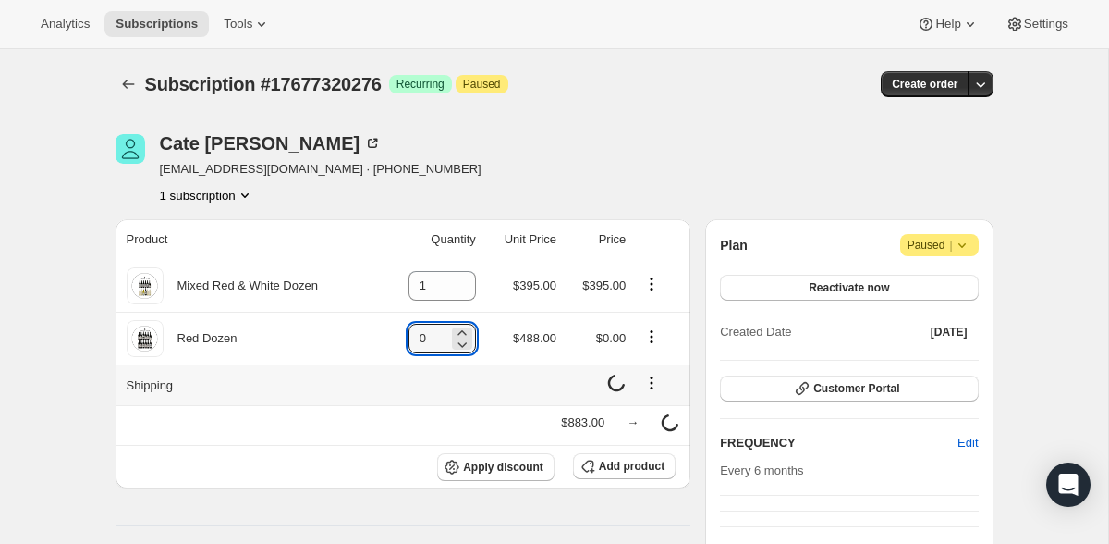
type input "0"
click at [416, 382] on td at bounding box center [431, 384] width 100 height 41
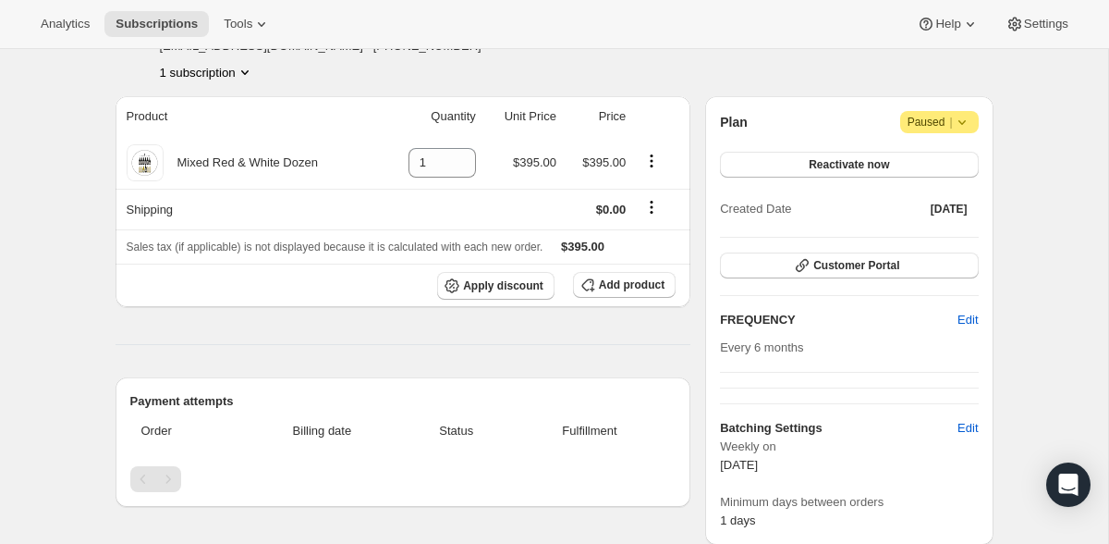
scroll to position [124, 0]
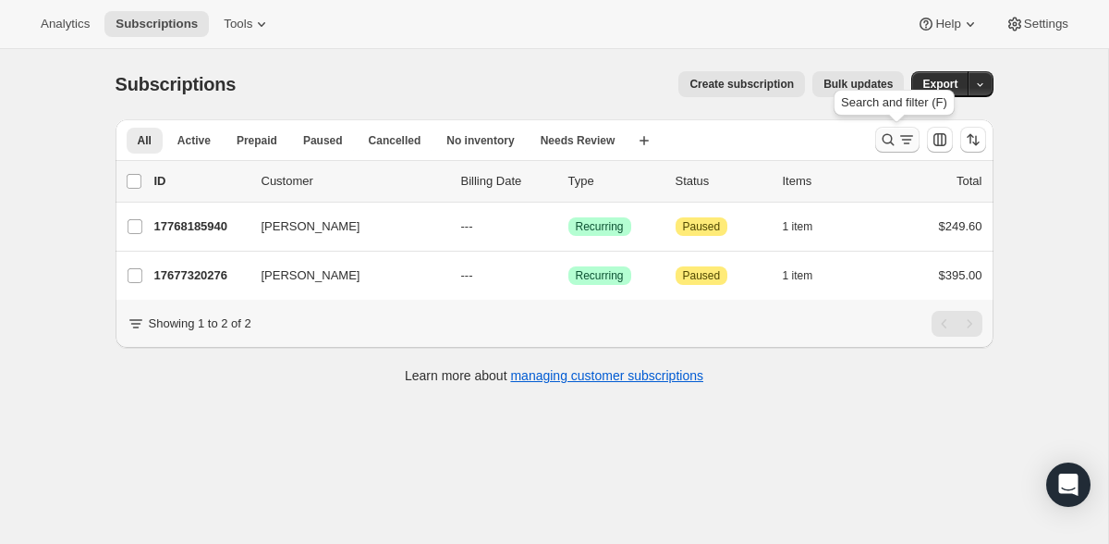
click at [898, 135] on icon "Search and filter results" at bounding box center [907, 139] width 18 height 18
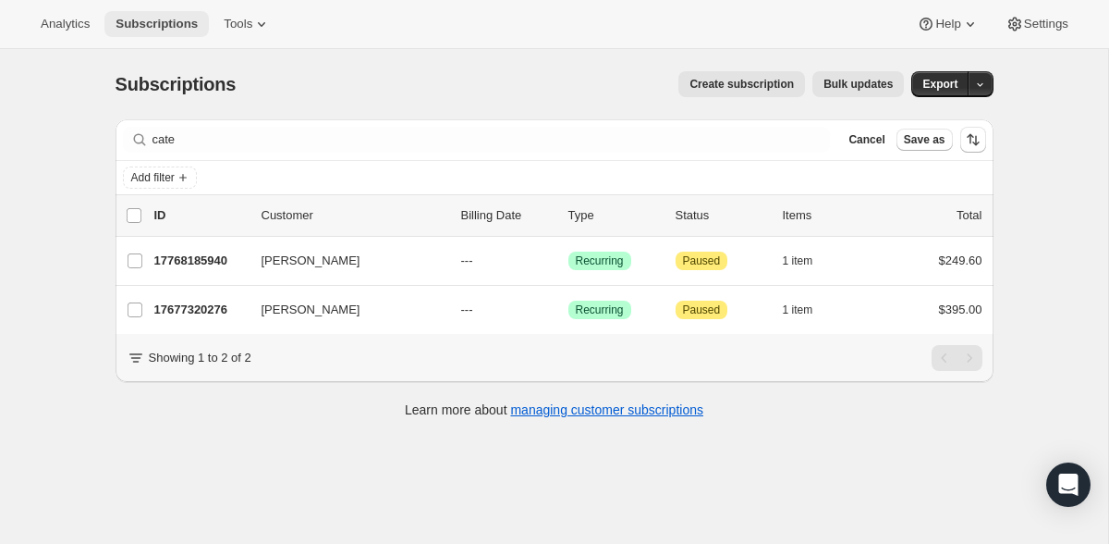
click at [176, 23] on span "Subscriptions" at bounding box center [157, 24] width 82 height 15
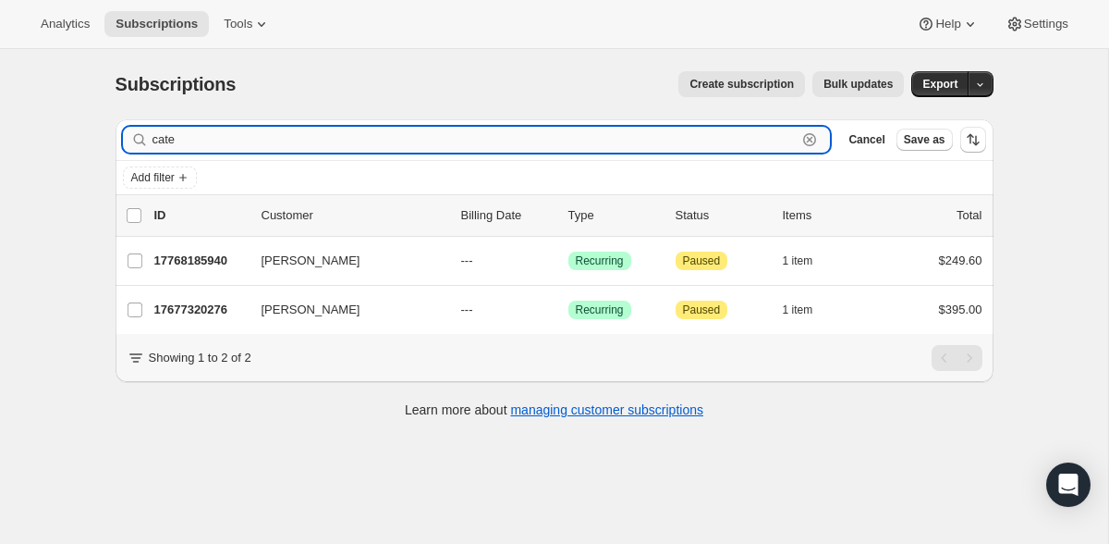
drag, startPoint x: 204, startPoint y: 146, endPoint x: 133, endPoint y: 153, distance: 71.6
click at [153, 153] on input "cate" at bounding box center [475, 140] width 645 height 26
type input "c"
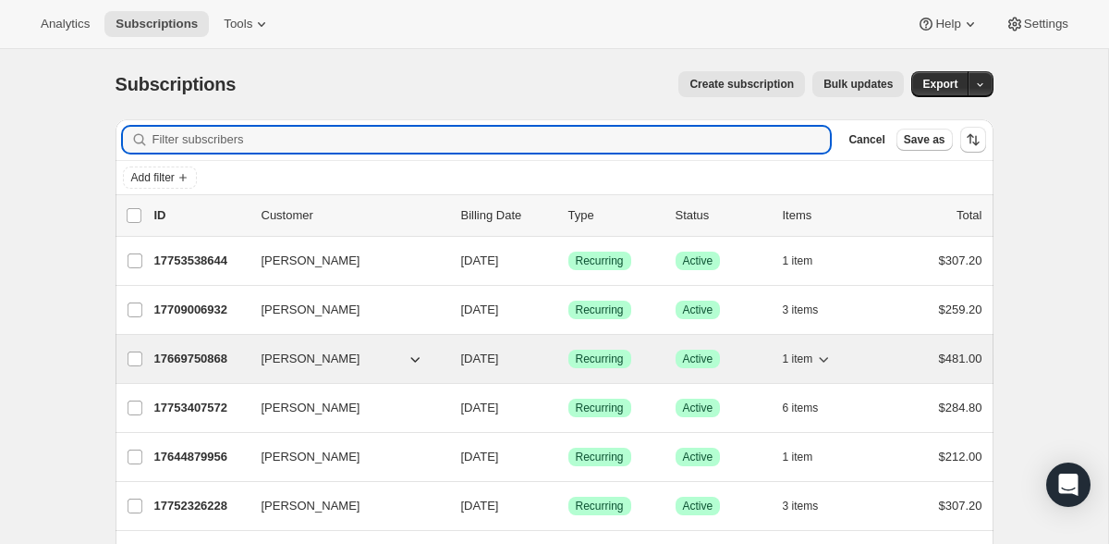
click at [222, 356] on p "17669750868" at bounding box center [200, 358] width 92 height 18
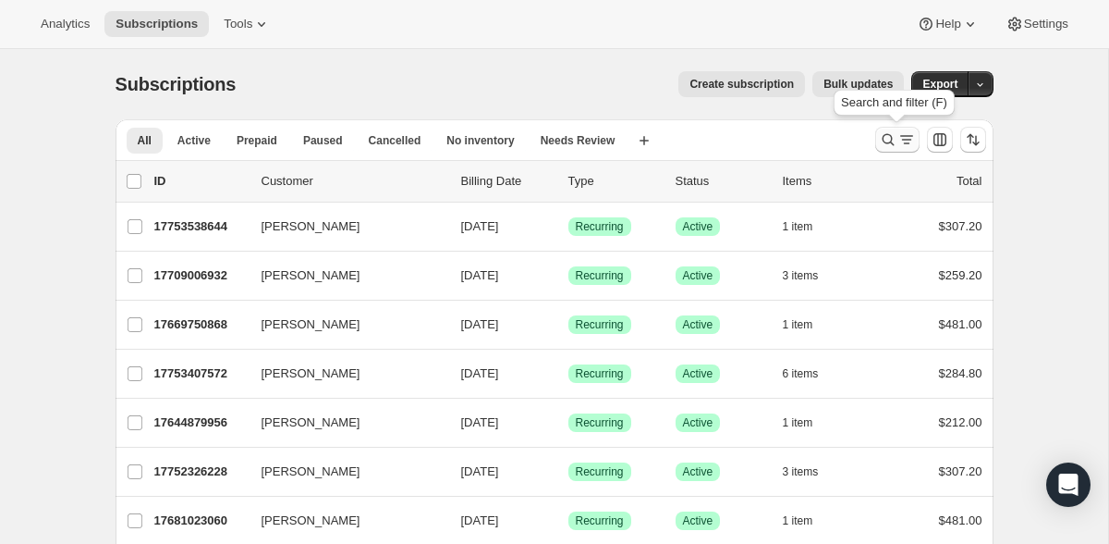
click at [904, 139] on icon "Search and filter results" at bounding box center [907, 139] width 18 height 18
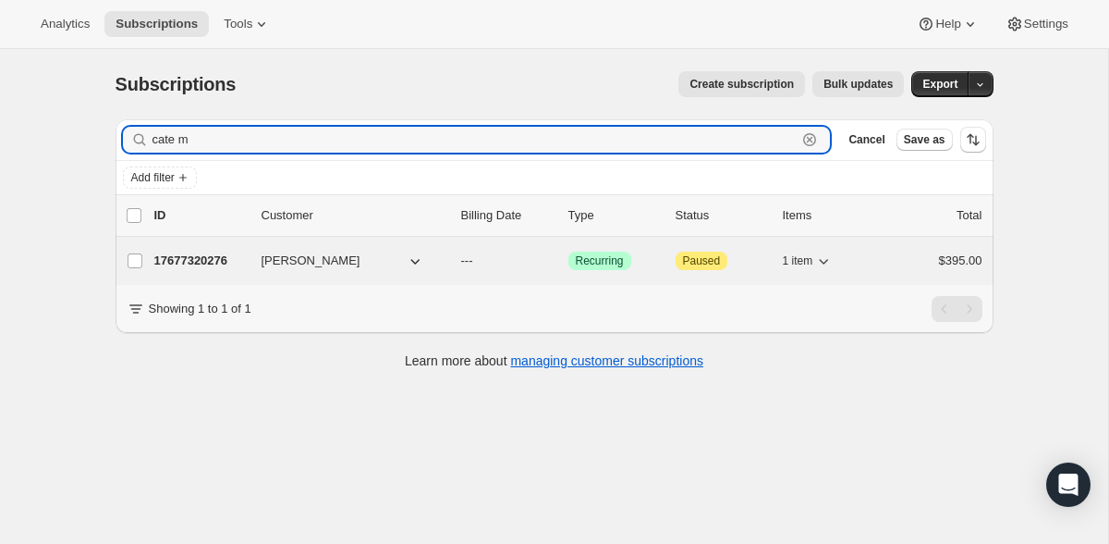
type input "cate m"
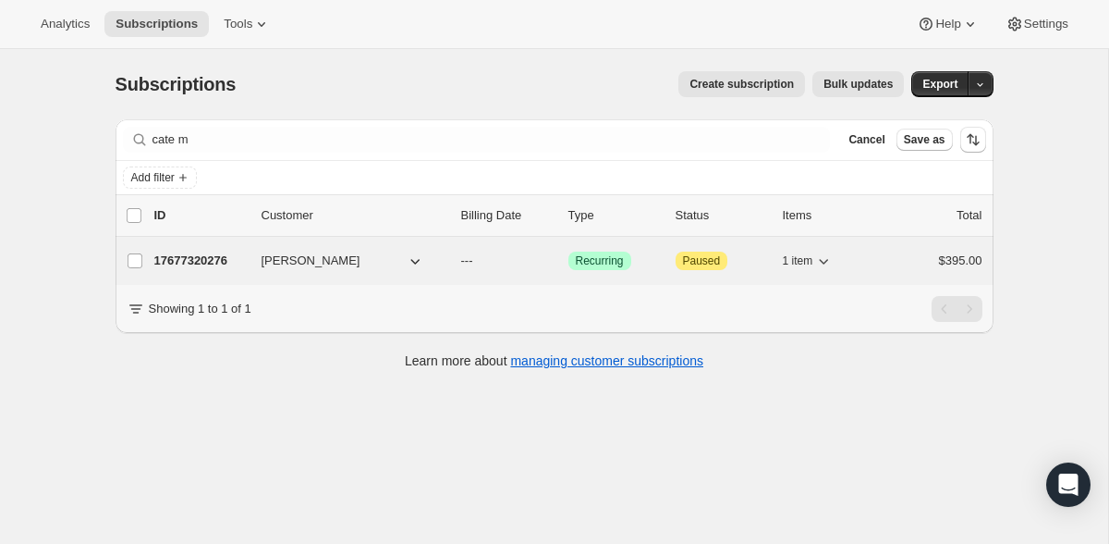
click at [211, 267] on p "17677320276" at bounding box center [200, 260] width 92 height 18
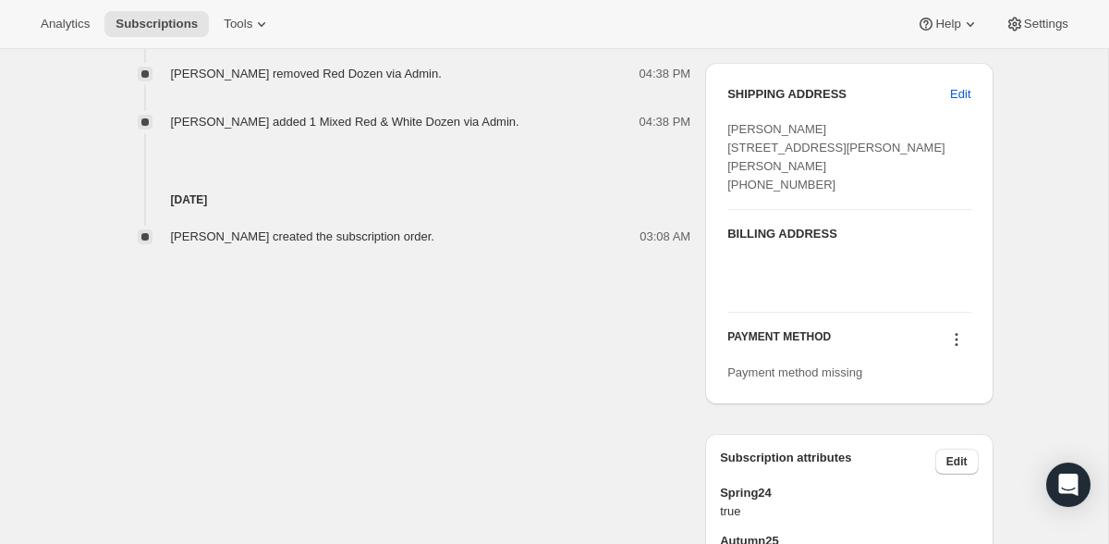
scroll to position [770, 0]
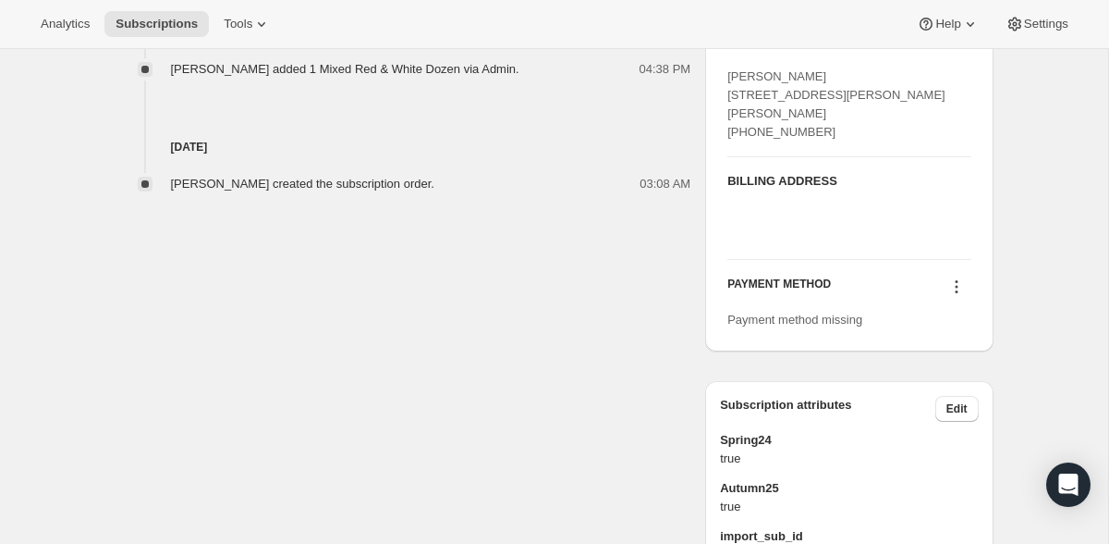
click at [961, 296] on icon at bounding box center [957, 286] width 18 height 18
click at [945, 369] on span "Add credit card" at bounding box center [931, 371] width 80 height 14
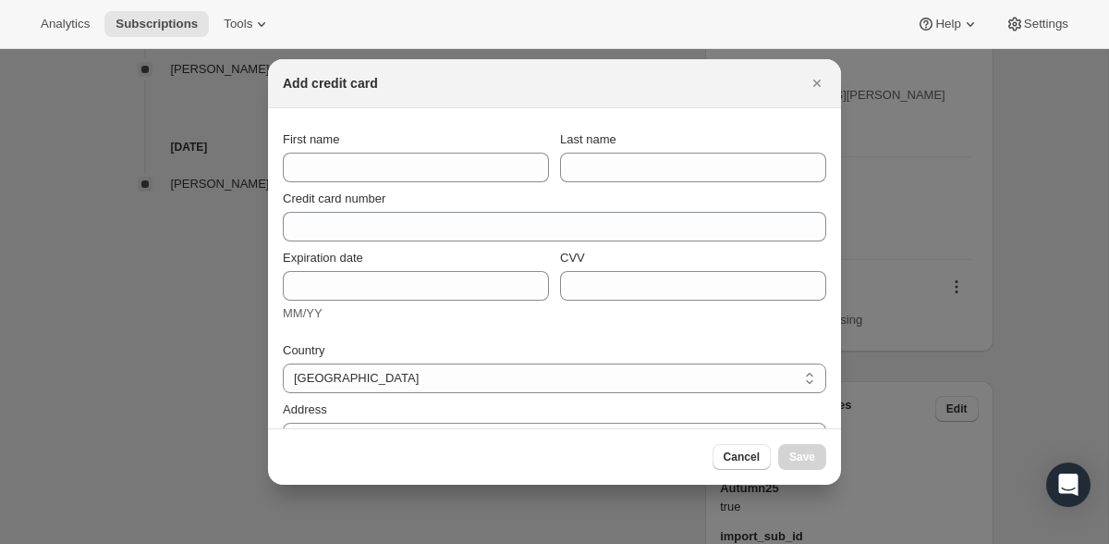
select select "ACT"
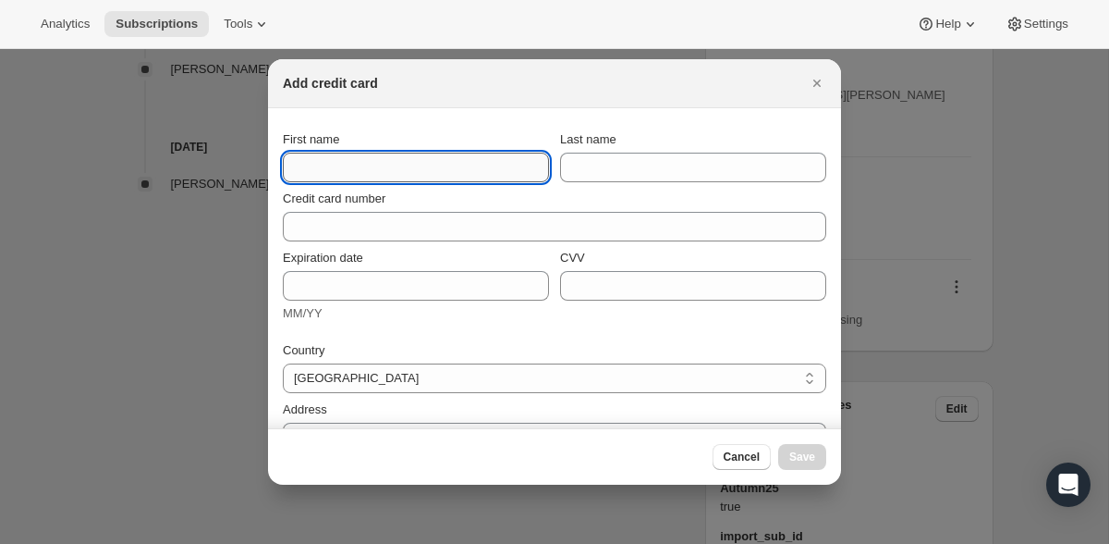
click at [355, 171] on input "First name" at bounding box center [416, 168] width 266 height 30
type input "cate"
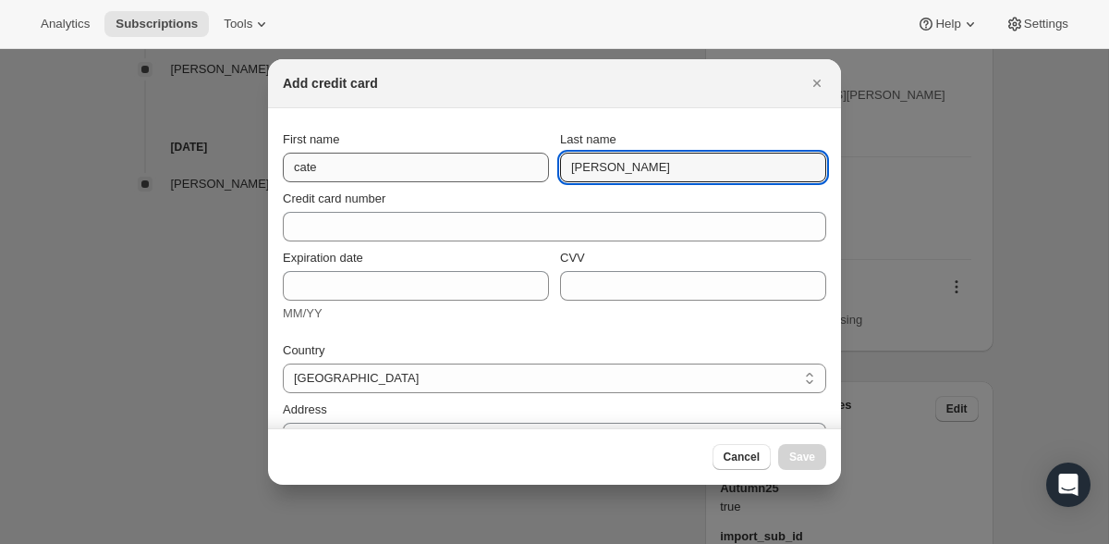
type input "[PERSON_NAME]"
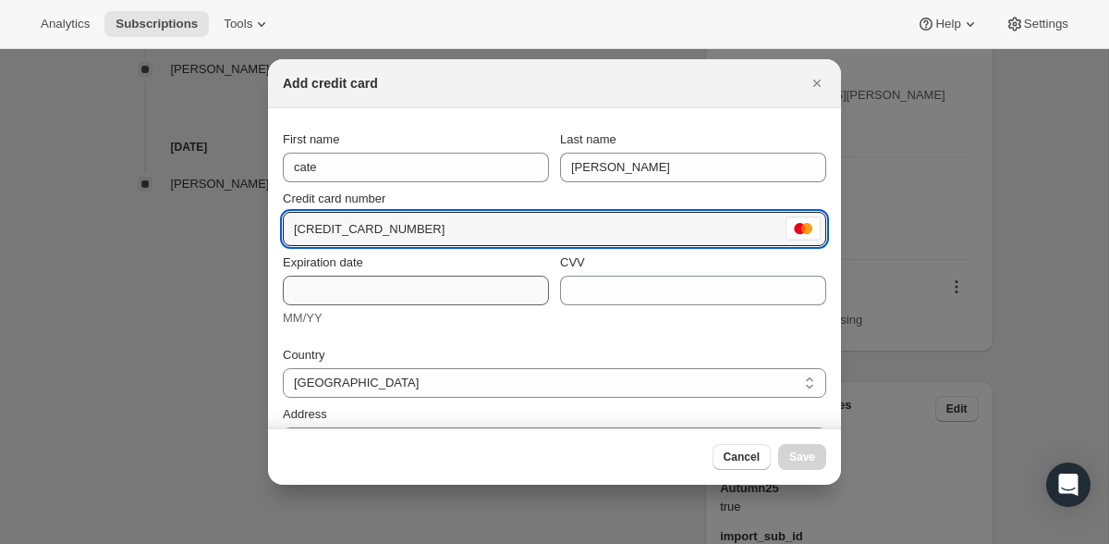
type input "[CREDIT_CARD_NUMBER]"
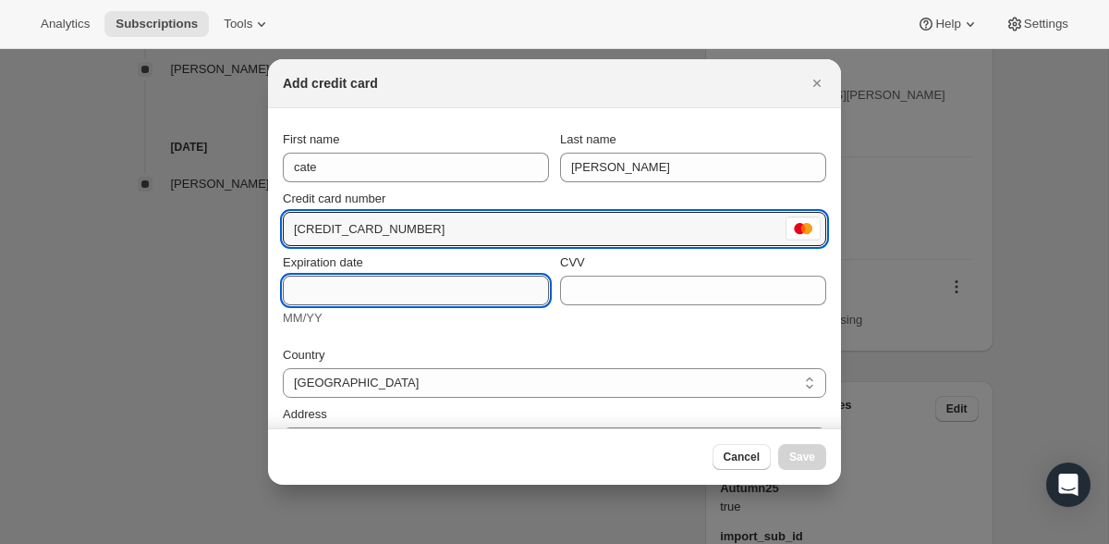
click at [357, 285] on input "Expiration date" at bounding box center [416, 291] width 266 height 30
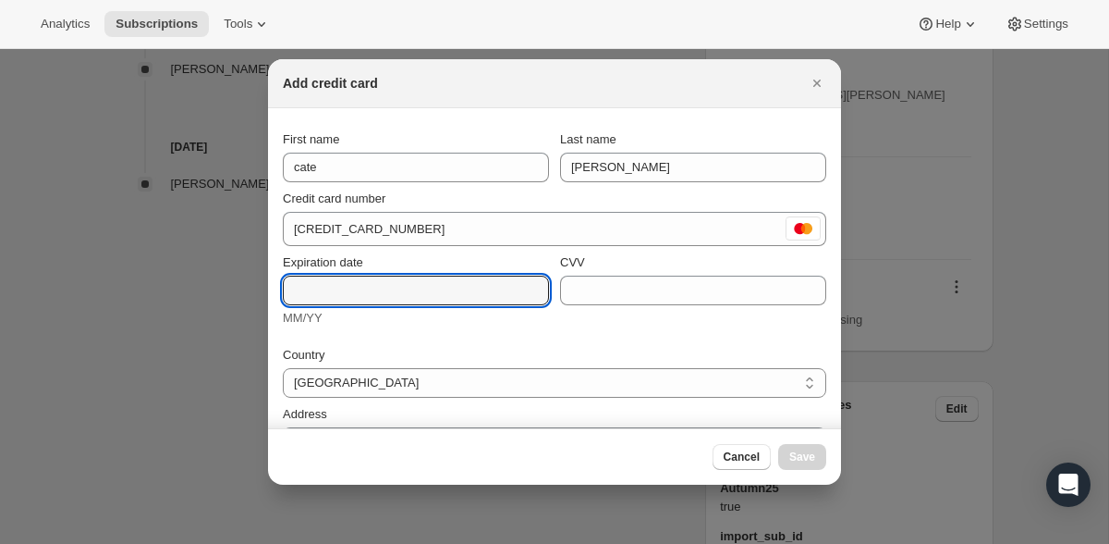
click at [549, 290] on div ":r2nf:" at bounding box center [549, 290] width 0 height 0
type input "01/29"
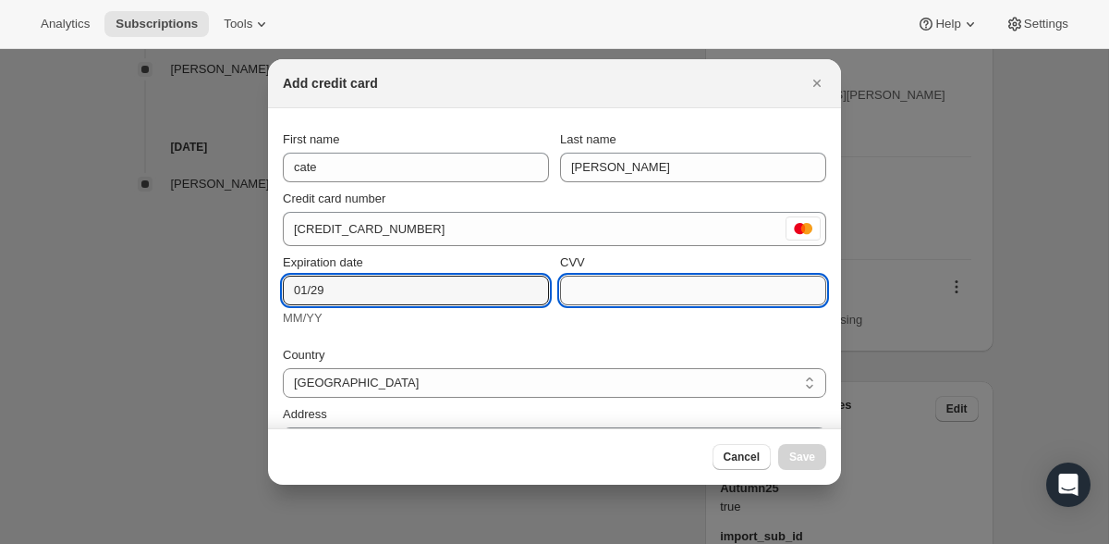
click at [608, 284] on input "CVV" at bounding box center [693, 291] width 266 height 30
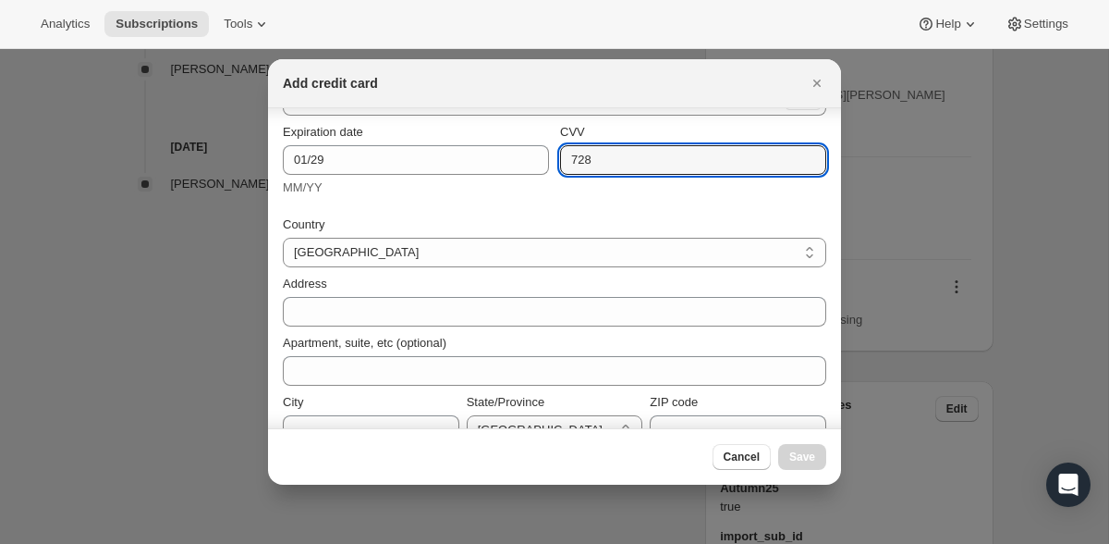
scroll to position [131, 0]
type input "728"
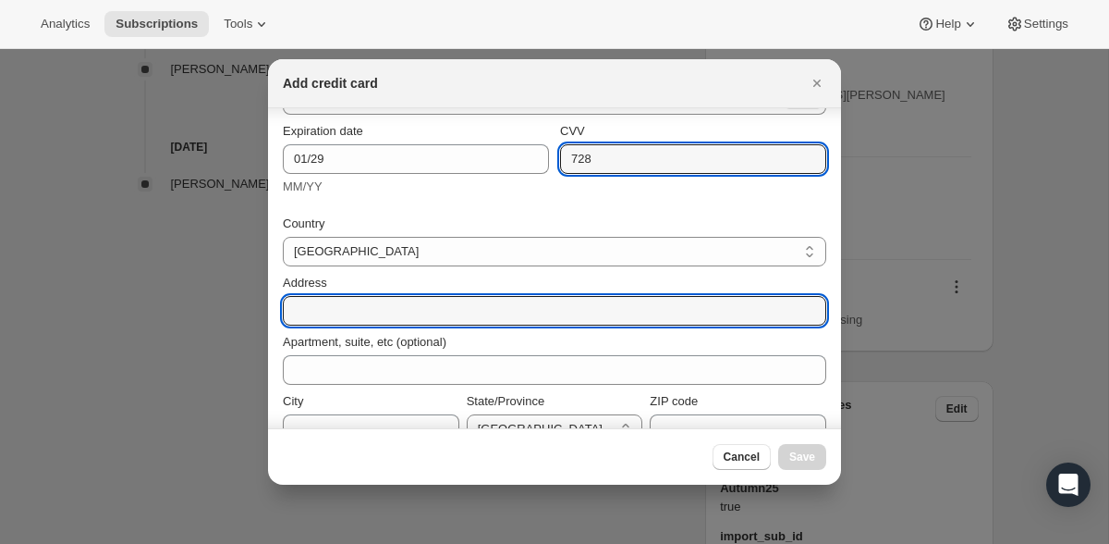
click at [491, 310] on input "Address" at bounding box center [555, 311] width 544 height 30
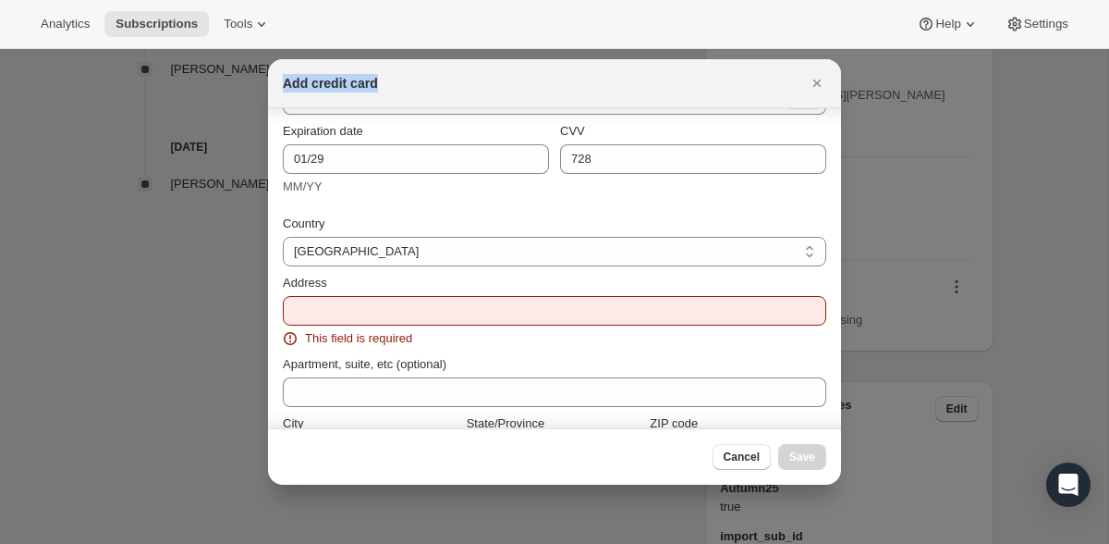
drag, startPoint x: 607, startPoint y: 67, endPoint x: 557, endPoint y: 77, distance: 51.0
click at [557, 77] on div "Add credit card" at bounding box center [554, 83] width 573 height 49
click at [819, 85] on icon "Close" at bounding box center [817, 83] width 7 height 7
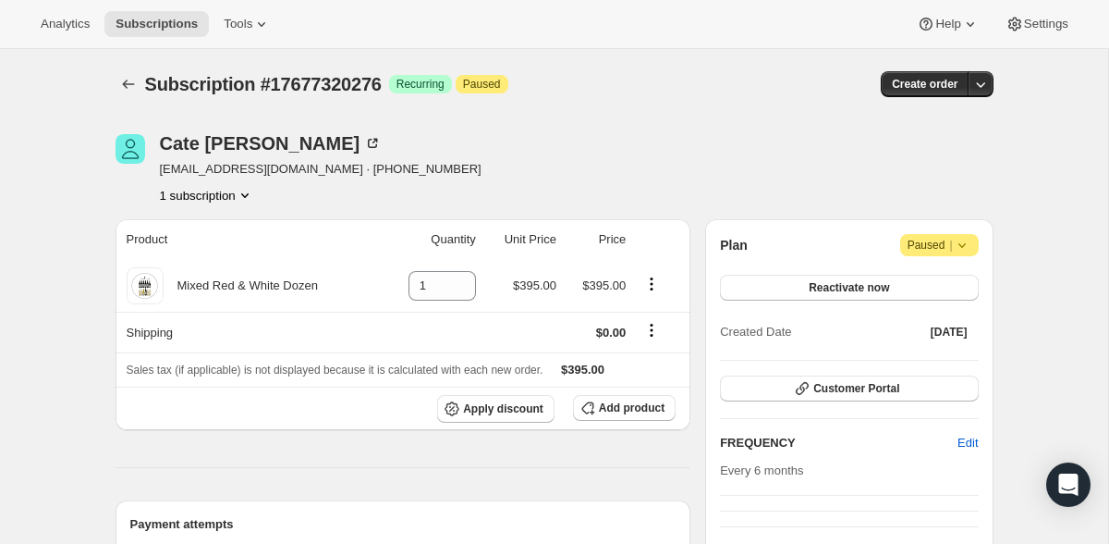
scroll to position [770, 0]
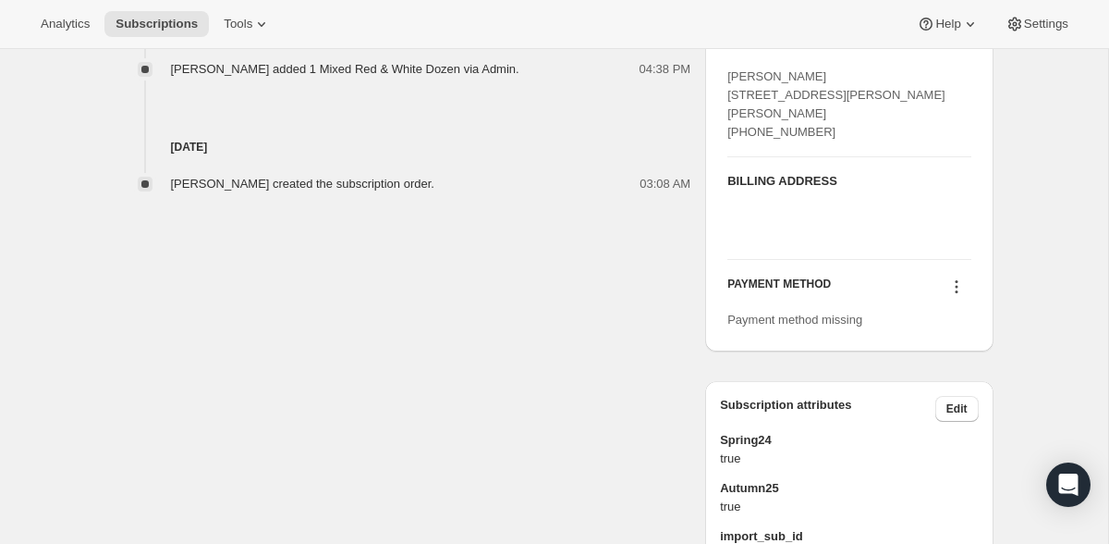
click at [961, 296] on icon at bounding box center [957, 286] width 18 height 18
click at [948, 367] on span "Add credit card" at bounding box center [931, 371] width 80 height 14
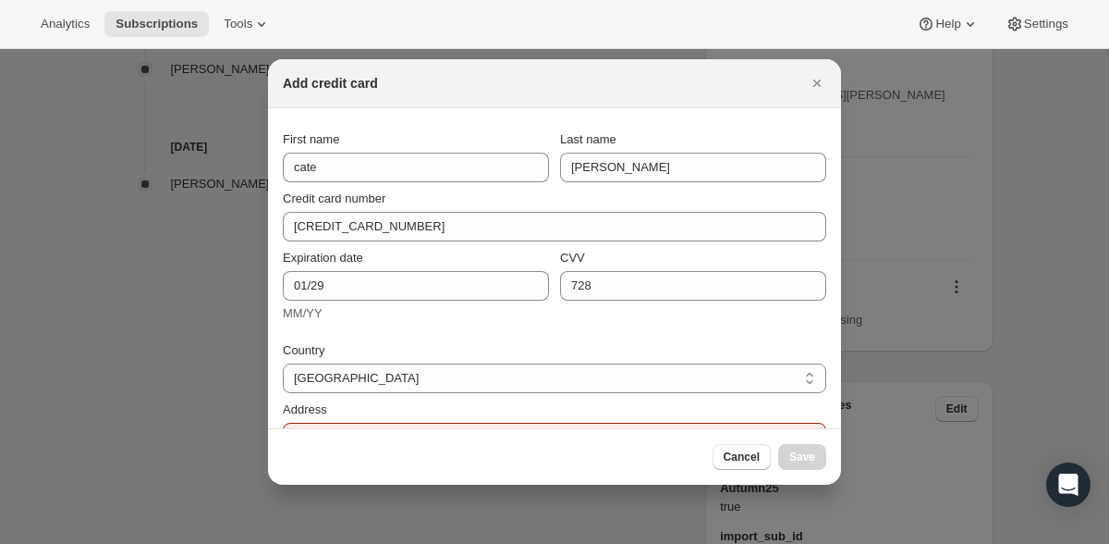
select select "ACT"
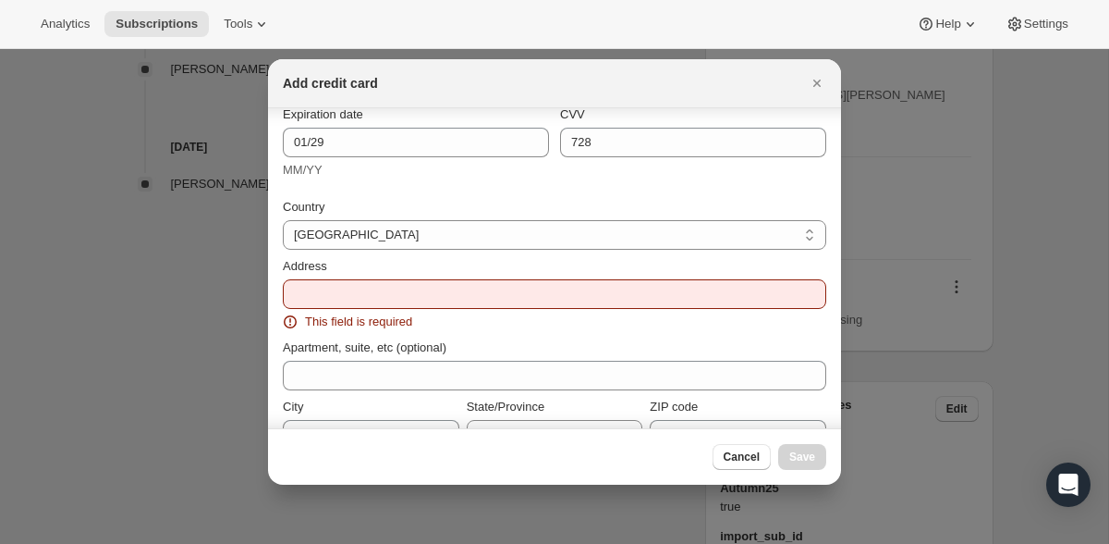
scroll to position [142, 0]
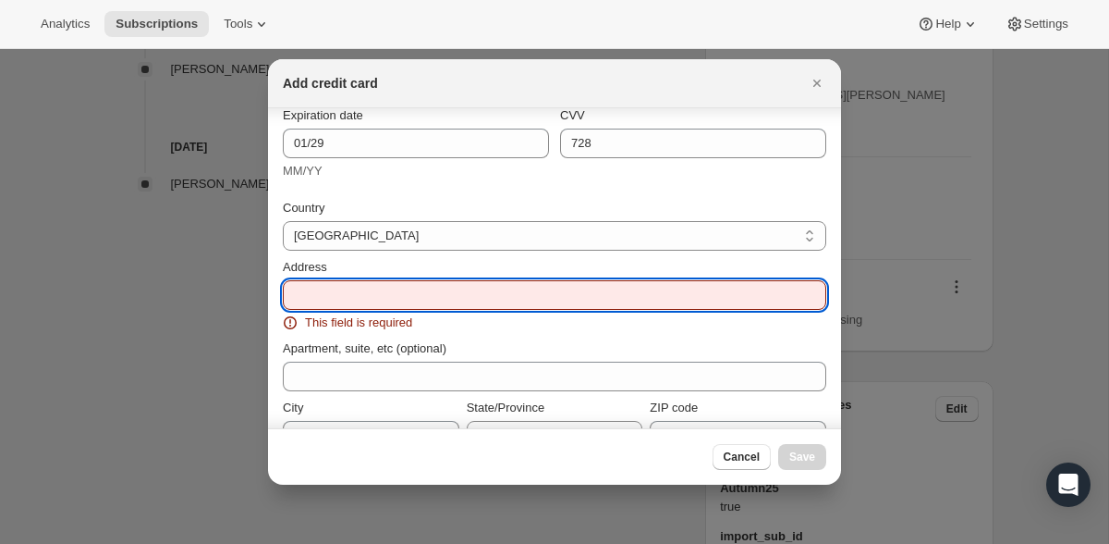
click at [443, 284] on input "Address" at bounding box center [555, 295] width 544 height 30
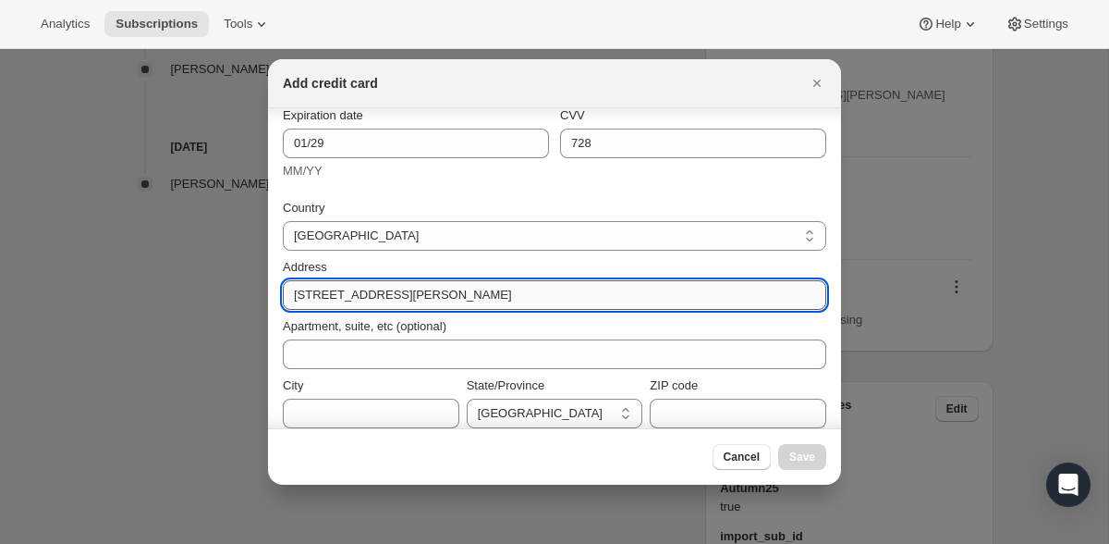
type input "[STREET_ADDRESS][PERSON_NAME]"
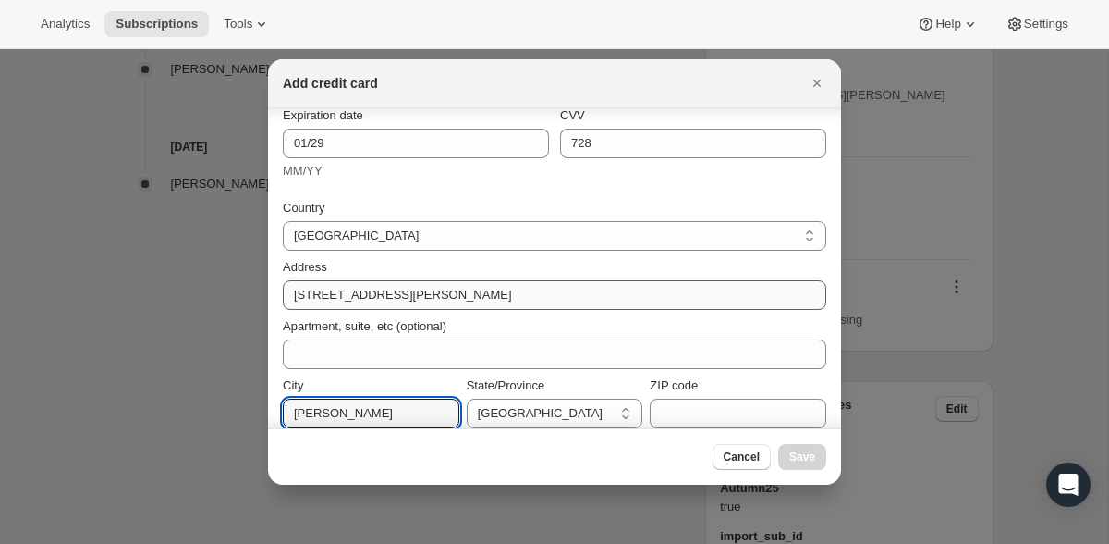
type input "[PERSON_NAME]"
select select "[GEOGRAPHIC_DATA]"
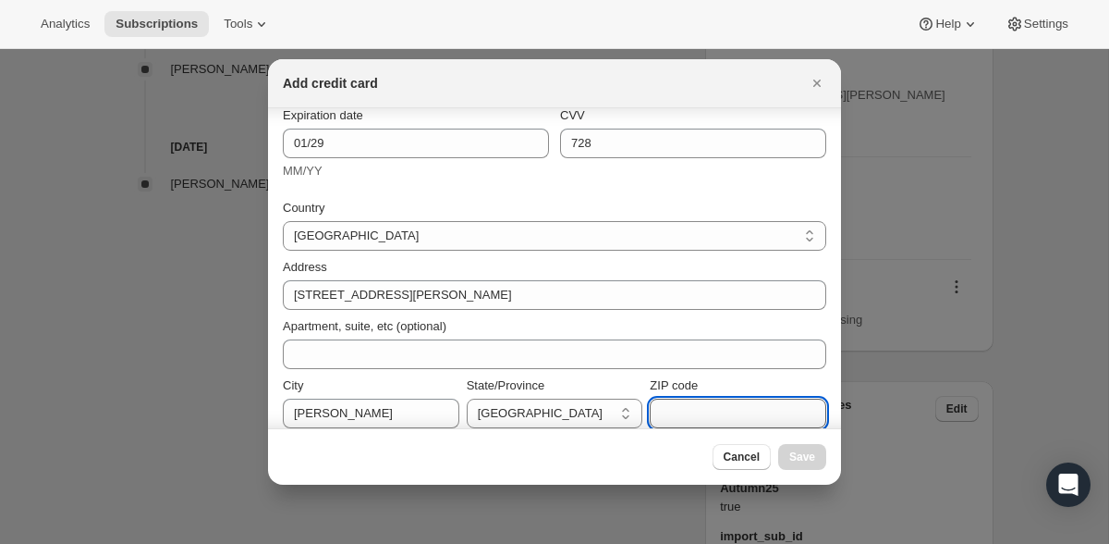
click at [699, 407] on input "ZIP code" at bounding box center [738, 413] width 177 height 30
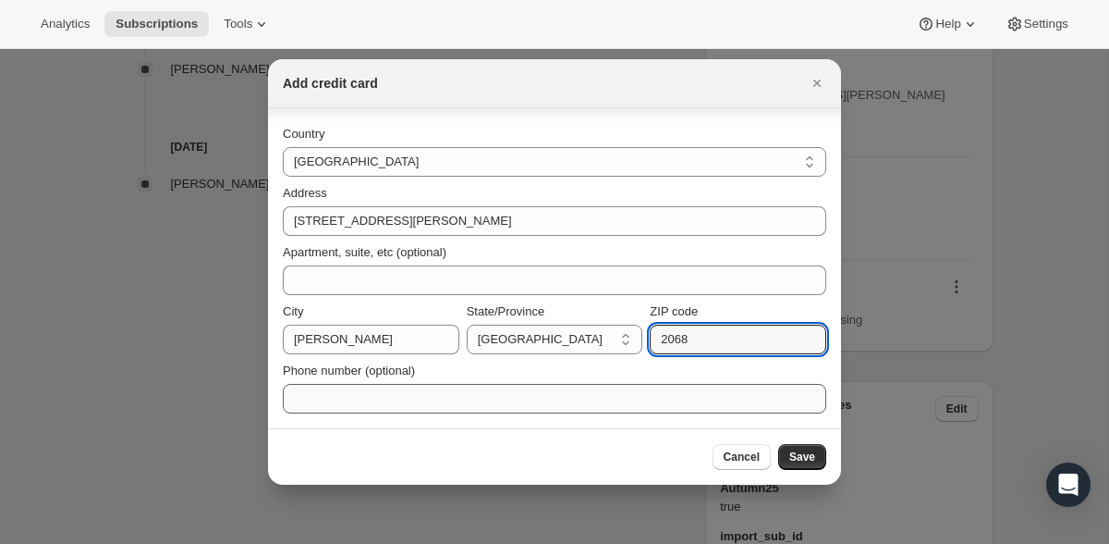
type input "2068"
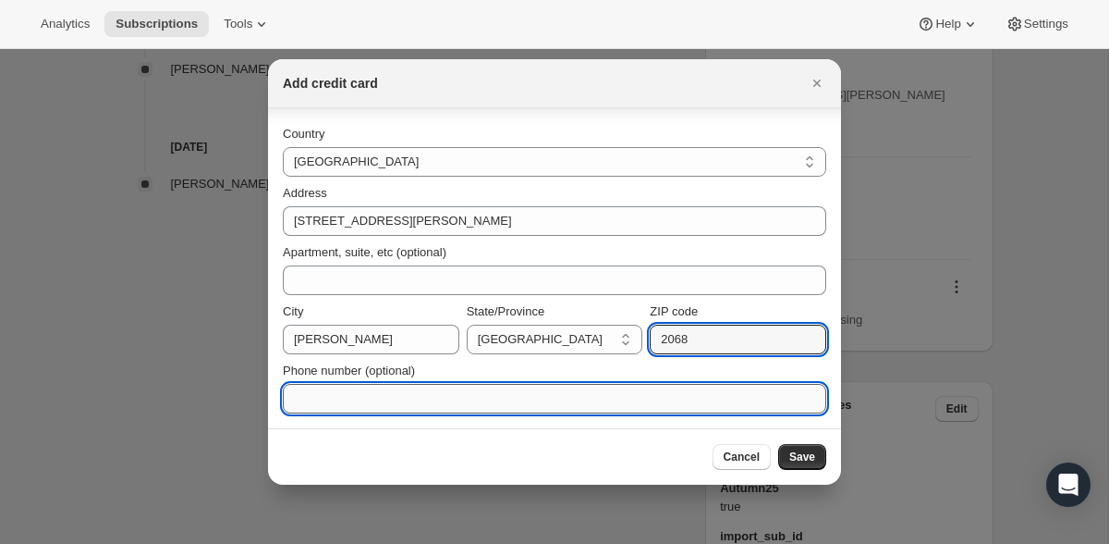
click at [492, 391] on input "Phone number (optional)" at bounding box center [555, 399] width 544 height 30
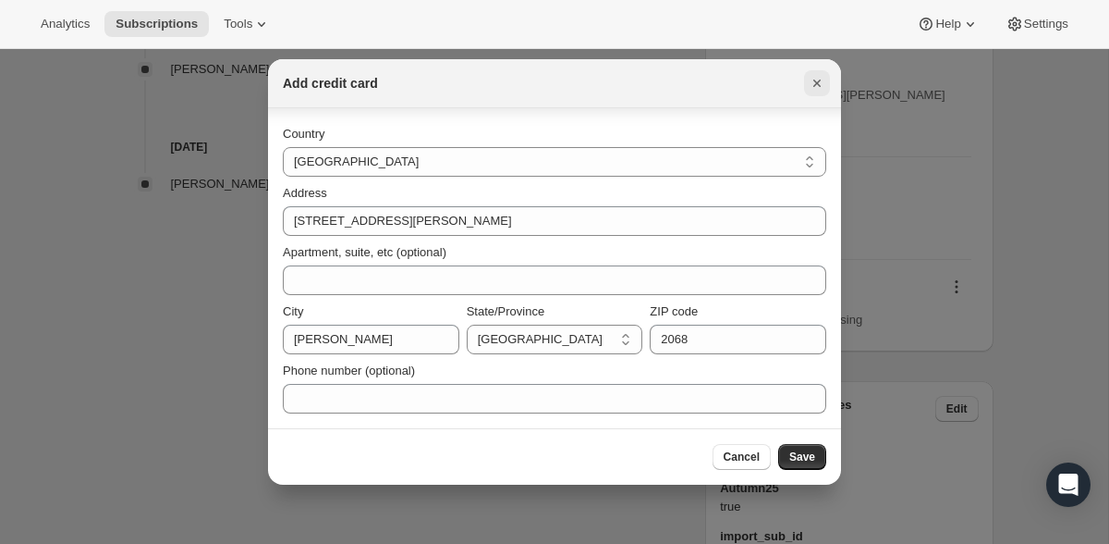
click at [815, 82] on icon "Close" at bounding box center [817, 83] width 7 height 7
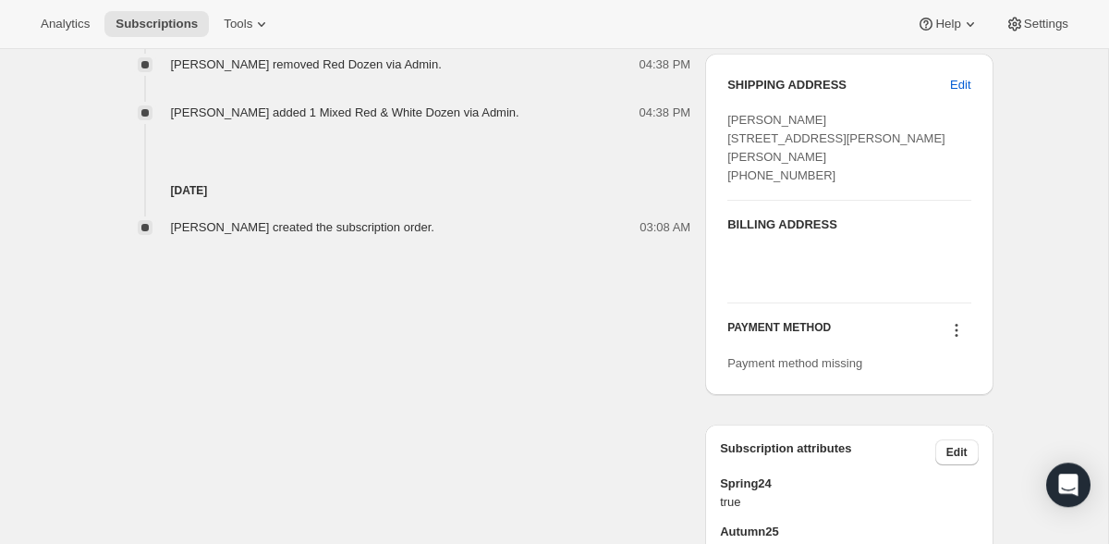
scroll to position [723, 0]
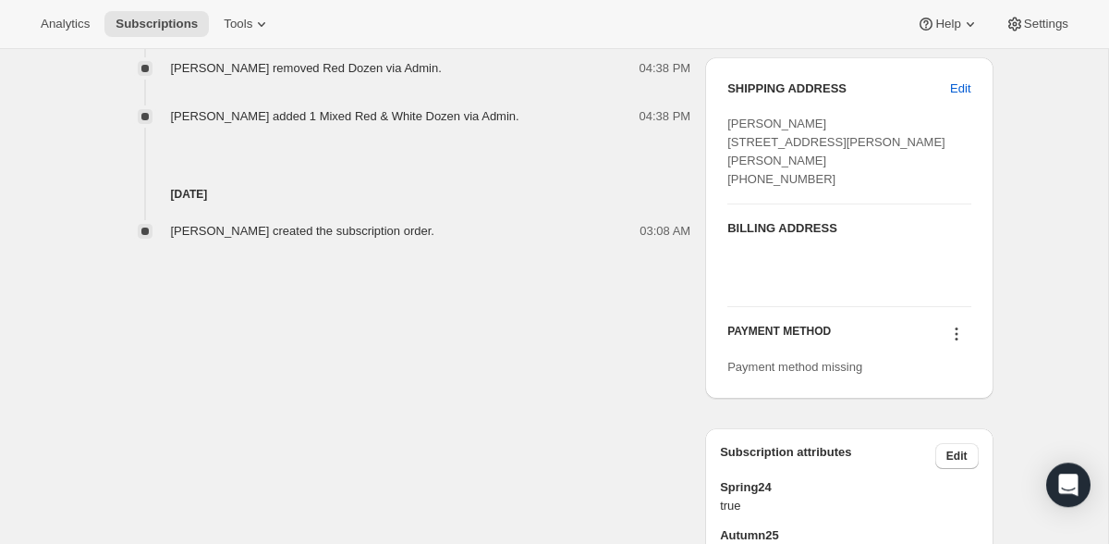
drag, startPoint x: 828, startPoint y: 196, endPoint x: 750, endPoint y: 198, distance: 78.6
click at [750, 189] on div "[PERSON_NAME] [STREET_ADDRESS][PERSON_NAME][PERSON_NAME] [PHONE_NUMBER]" at bounding box center [849, 152] width 243 height 74
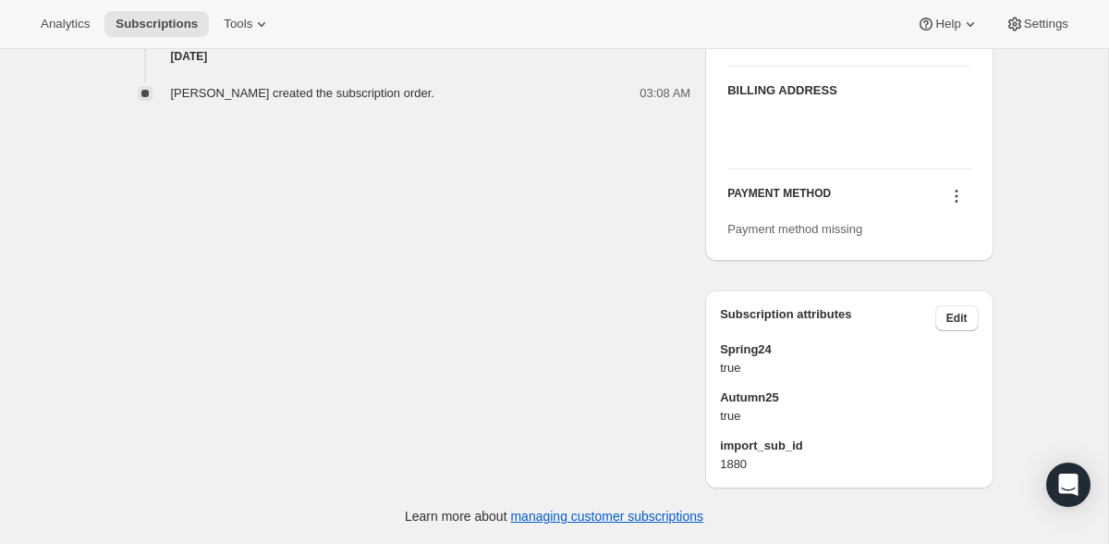
click at [960, 195] on icon at bounding box center [957, 196] width 18 height 18
click at [953, 274] on span "Add credit card" at bounding box center [931, 281] width 80 height 14
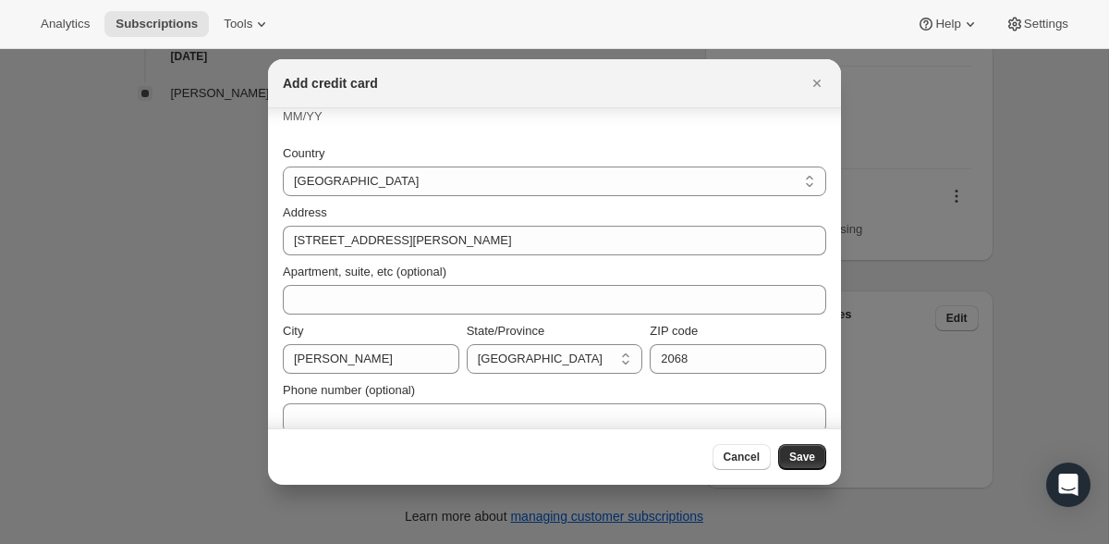
scroll to position [216, 0]
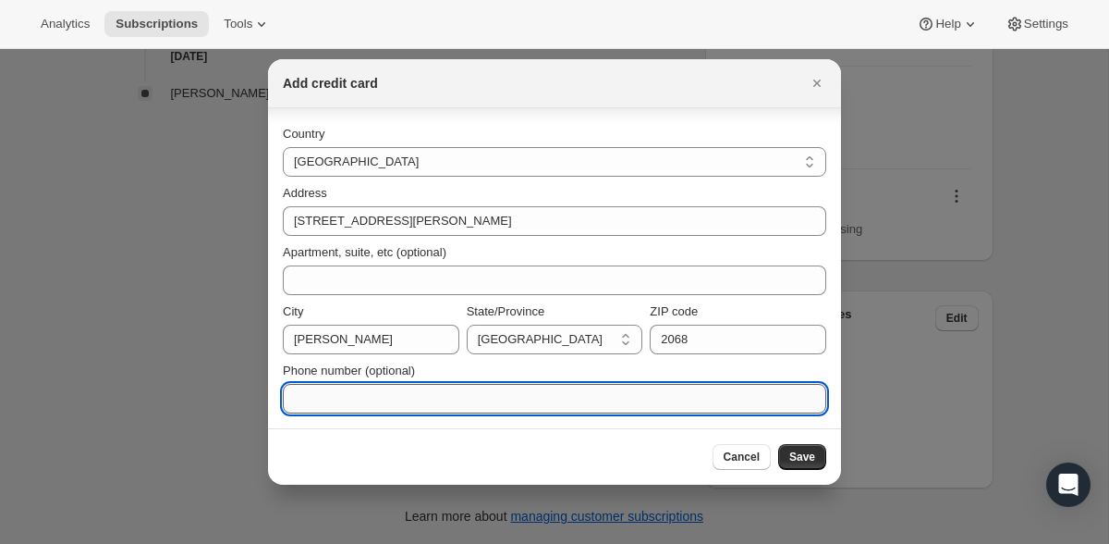
click at [409, 401] on input "Phone number (optional)" at bounding box center [555, 399] width 544 height 30
type input "0418978094"
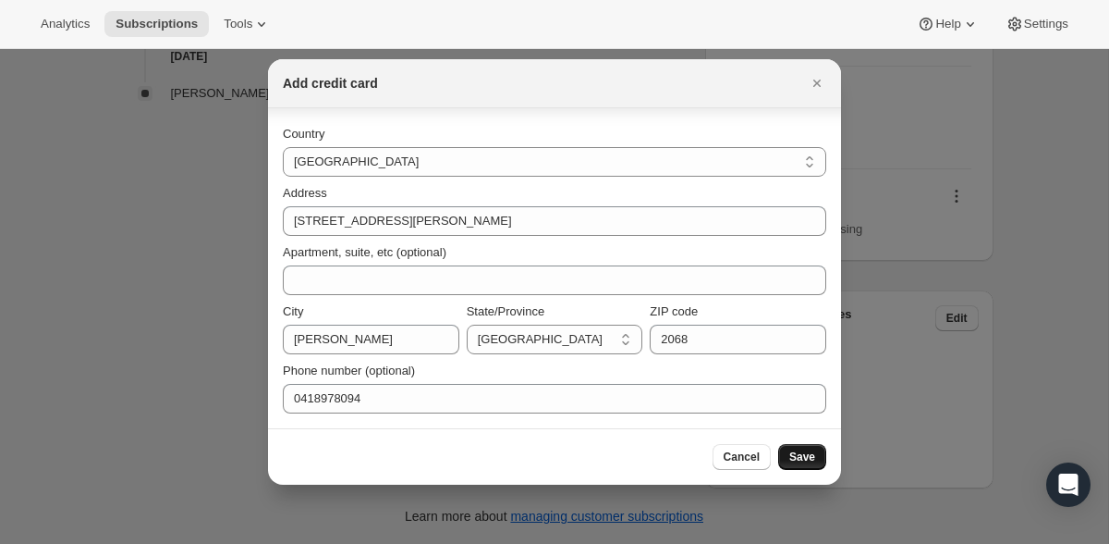
click at [808, 457] on span "Save" at bounding box center [803, 456] width 26 height 15
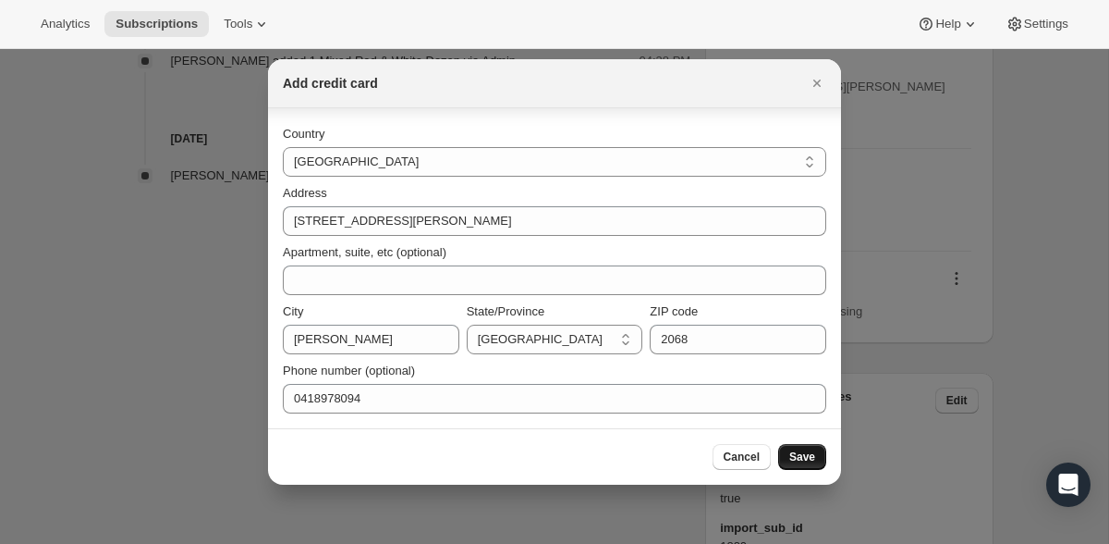
scroll to position [949, 0]
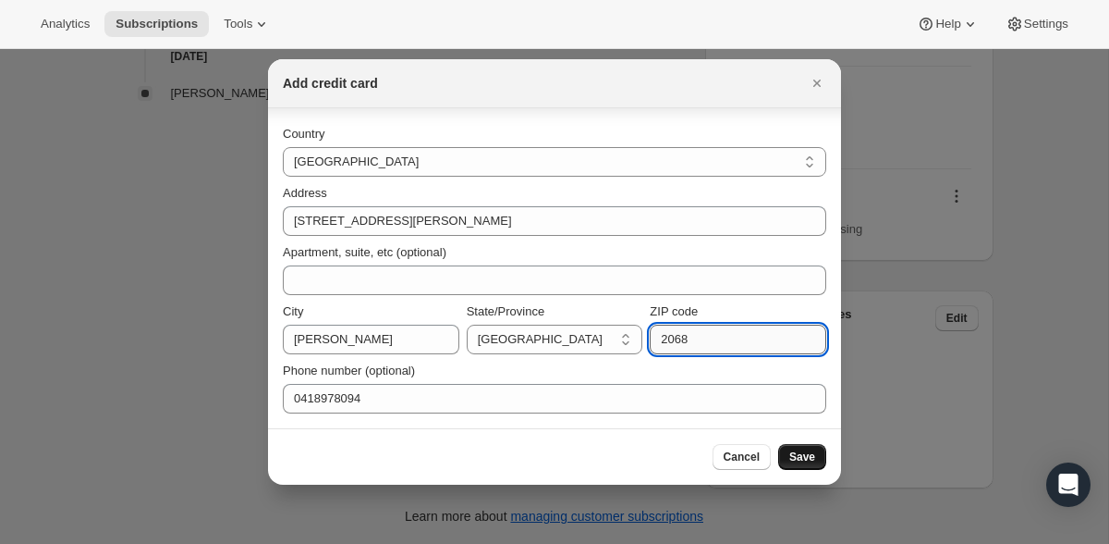
drag, startPoint x: 725, startPoint y: 346, endPoint x: 679, endPoint y: 336, distance: 47.3
click at [679, 336] on input "2068" at bounding box center [738, 340] width 177 height 30
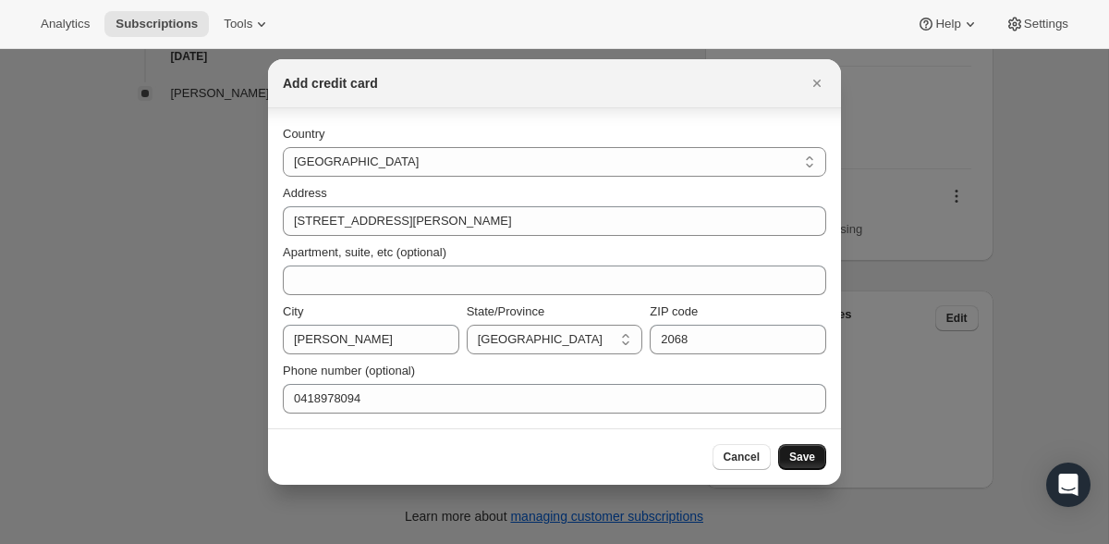
click at [811, 461] on span "Save" at bounding box center [803, 456] width 26 height 15
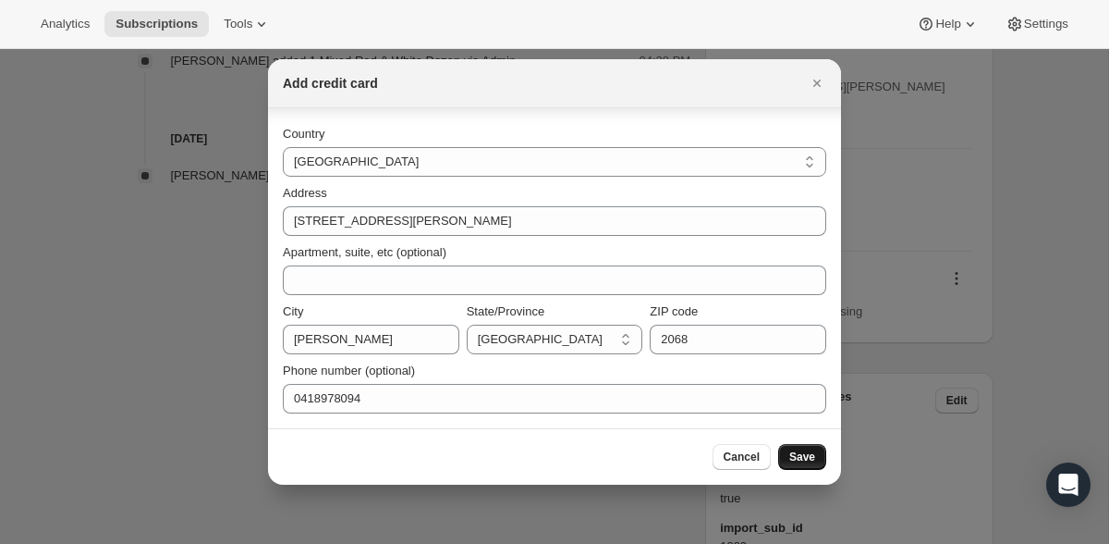
scroll to position [1034, 0]
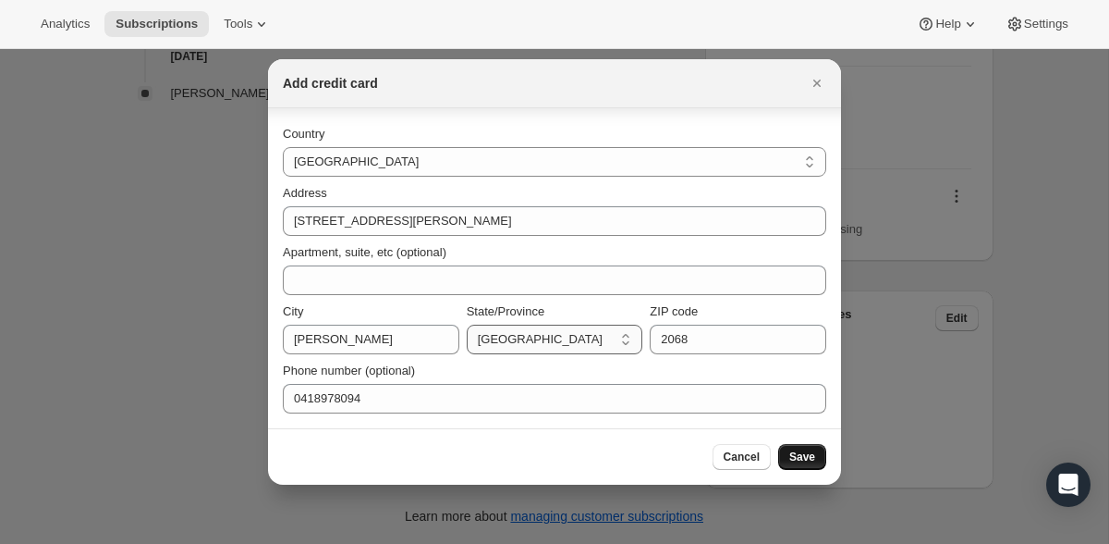
select select "[GEOGRAPHIC_DATA]"
click option "[GEOGRAPHIC_DATA]" at bounding box center [0, 0] width 0 height 0
click at [803, 452] on span "Save" at bounding box center [803, 456] width 26 height 15
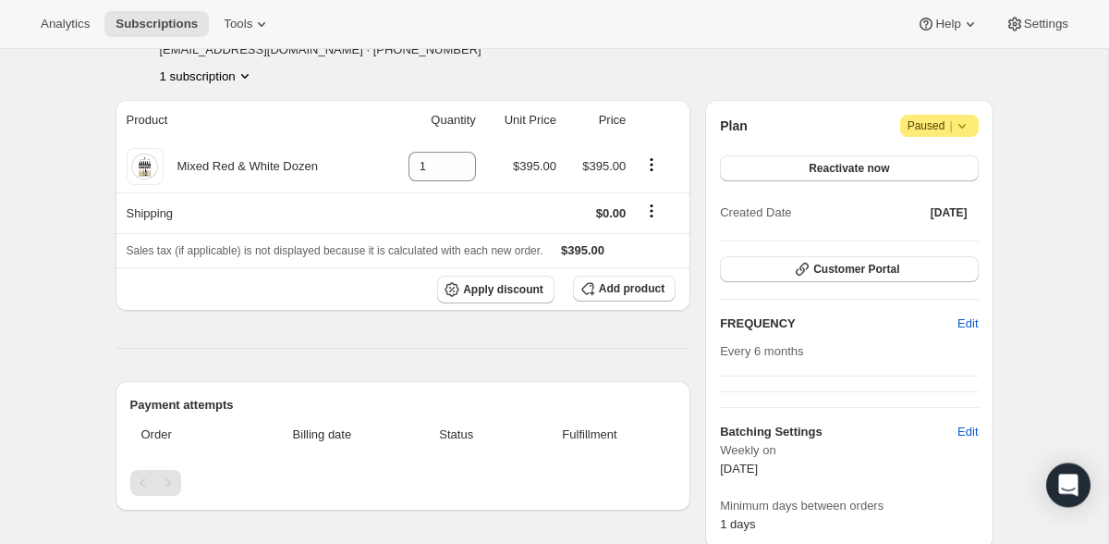
scroll to position [326, 0]
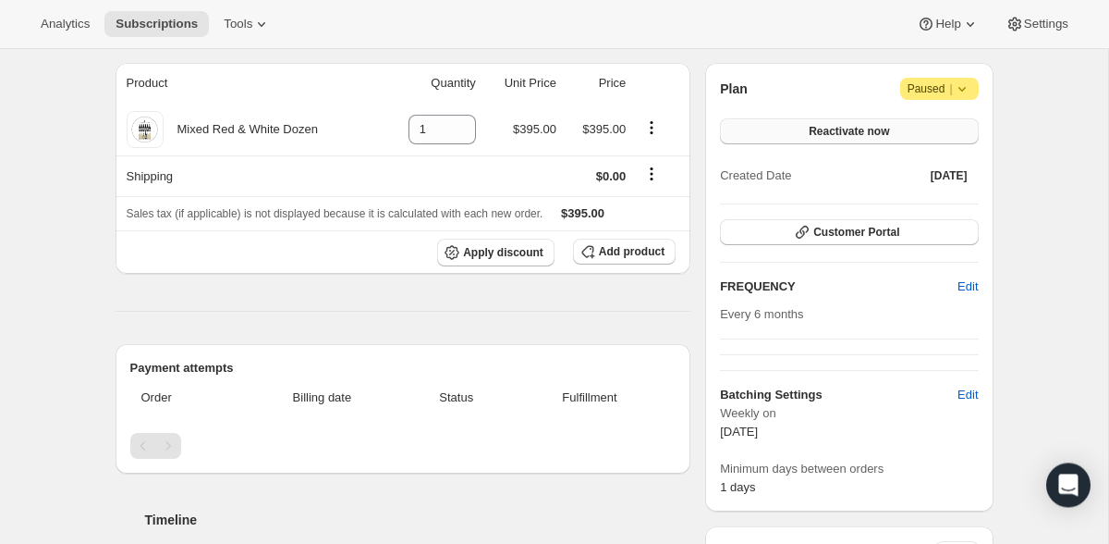
click at [918, 126] on button "Reactivate now" at bounding box center [849, 131] width 258 height 26
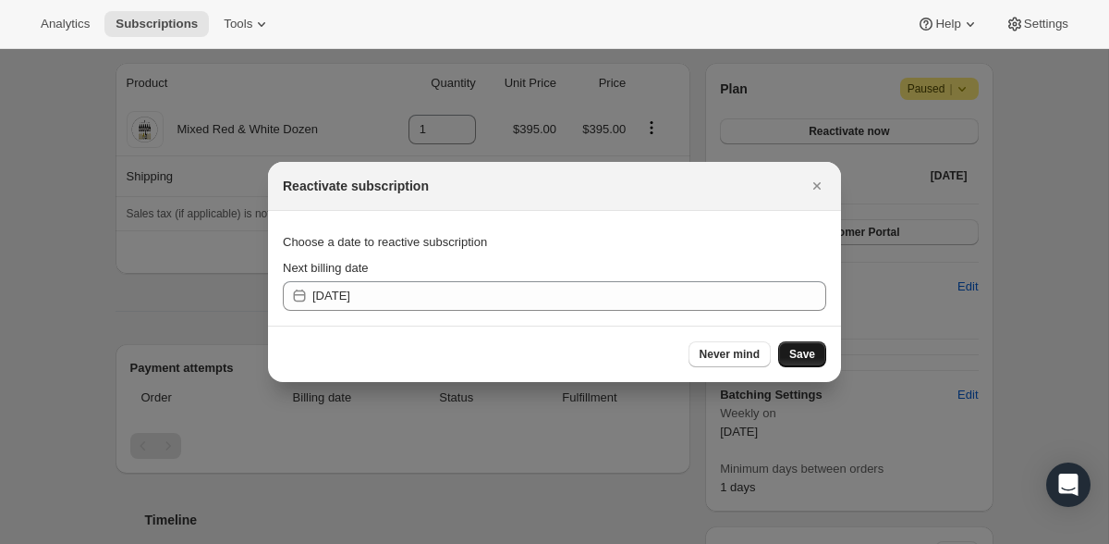
click at [808, 361] on span "Save" at bounding box center [803, 354] width 26 height 15
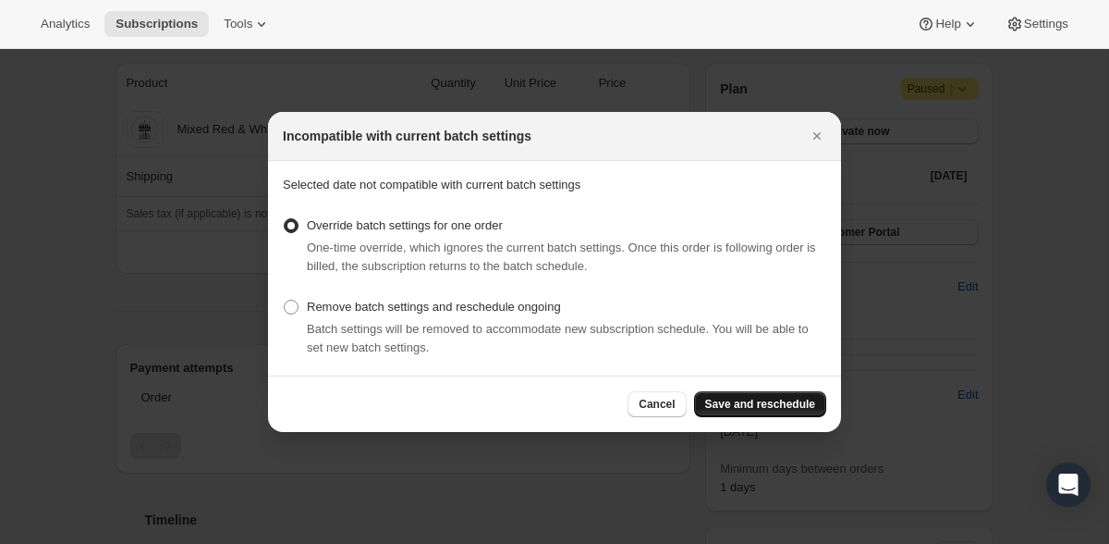
click at [777, 399] on span "Save and reschedule" at bounding box center [760, 404] width 110 height 15
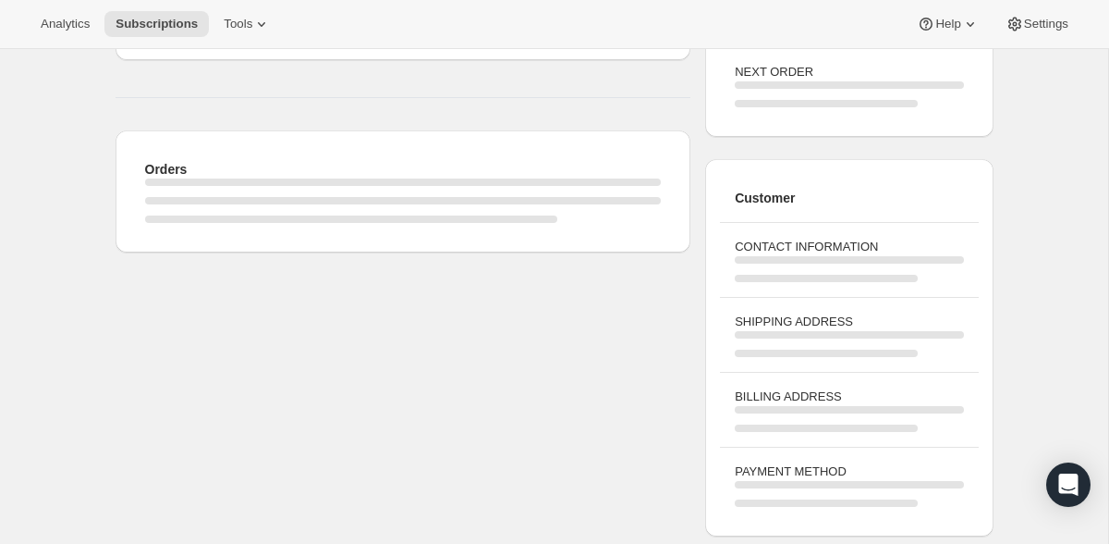
scroll to position [292, 0]
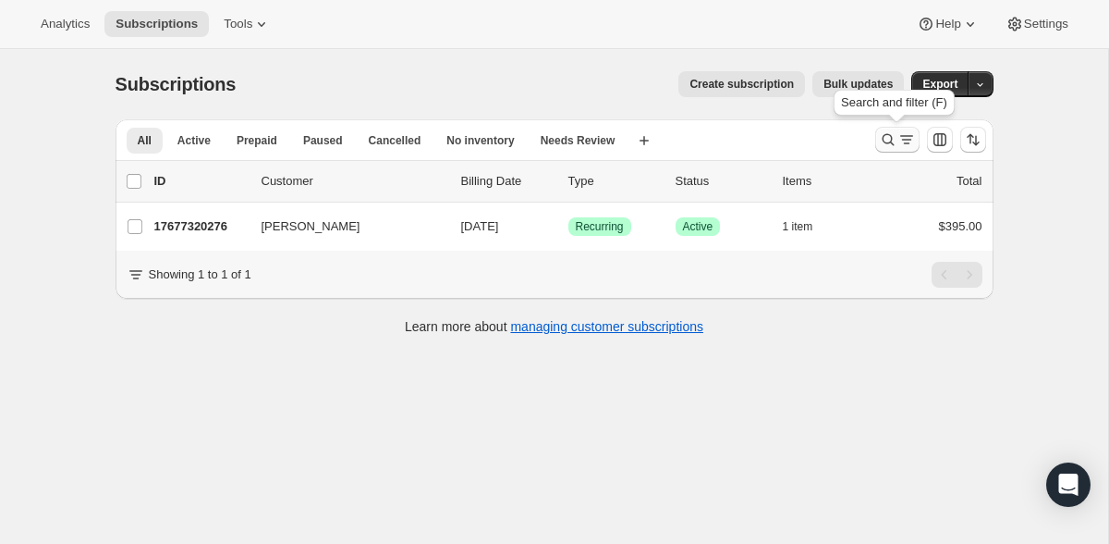
click at [907, 137] on icon "Search and filter results" at bounding box center [907, 139] width 18 height 18
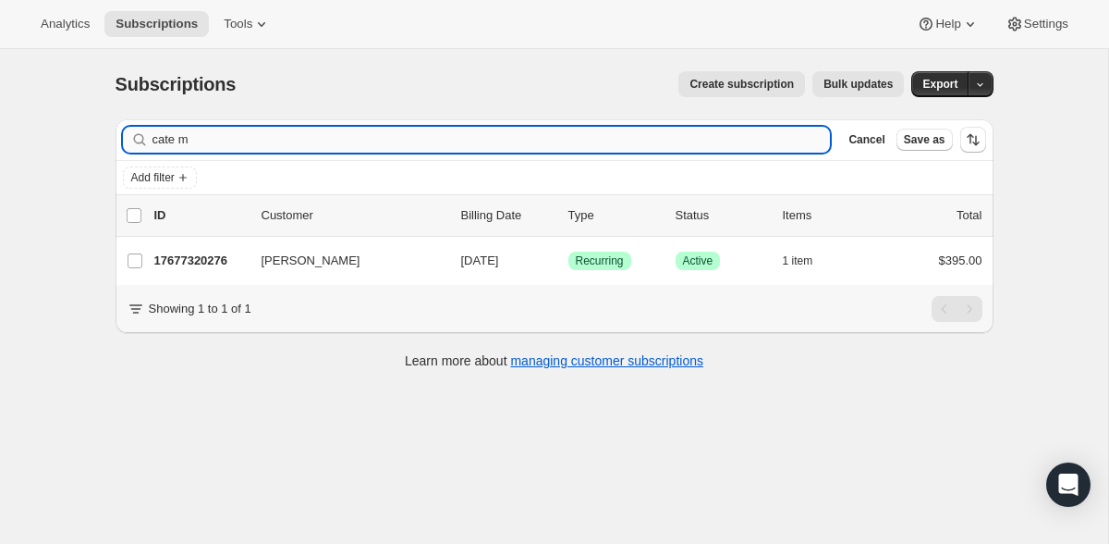
drag, startPoint x: 213, startPoint y: 132, endPoint x: 124, endPoint y: 133, distance: 88.8
click at [153, 133] on input "cate m" at bounding box center [492, 140] width 679 height 26
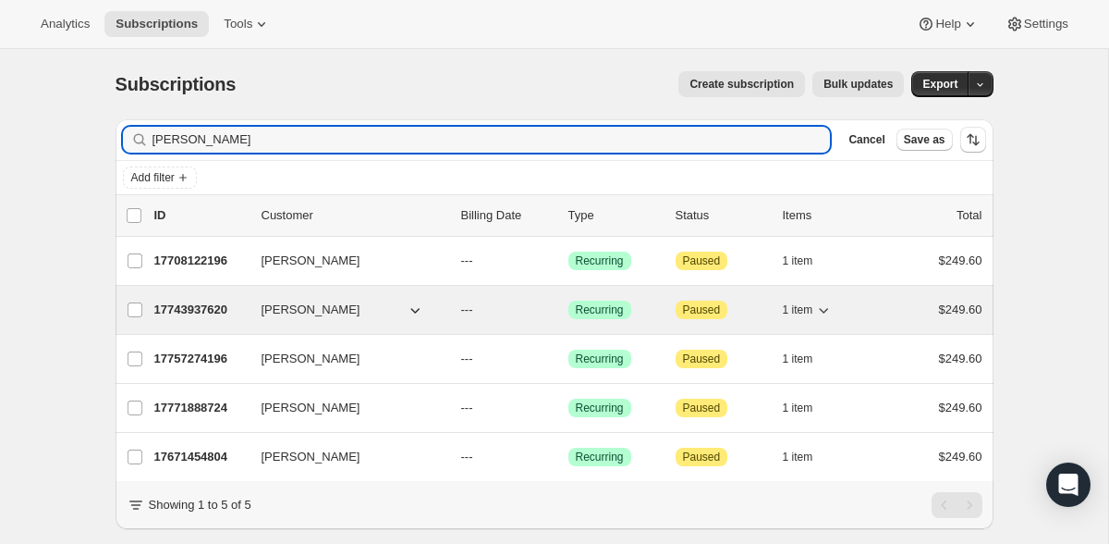
type input "[PERSON_NAME]"
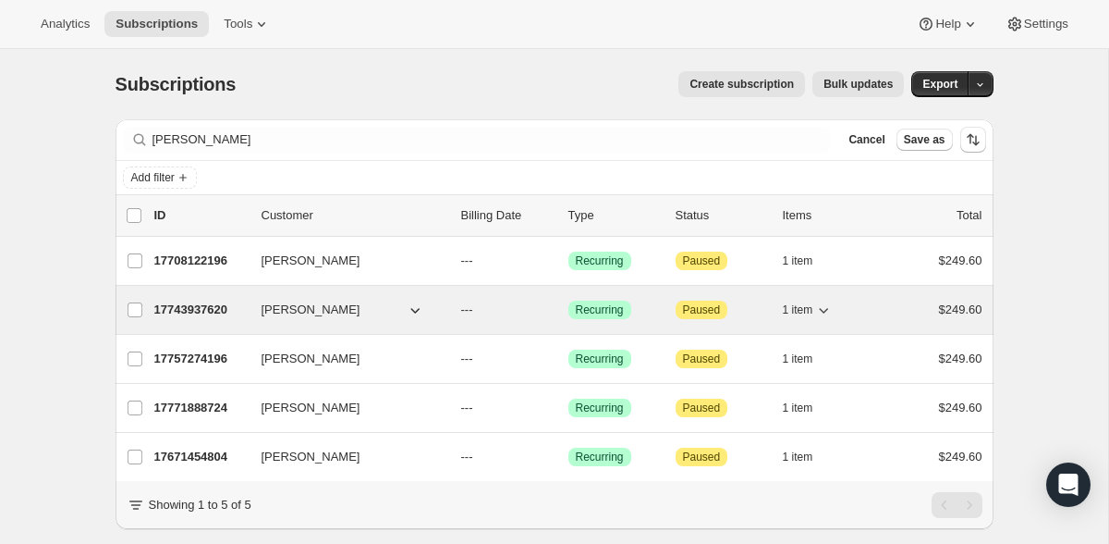
click at [199, 311] on p "17743937620" at bounding box center [200, 309] width 92 height 18
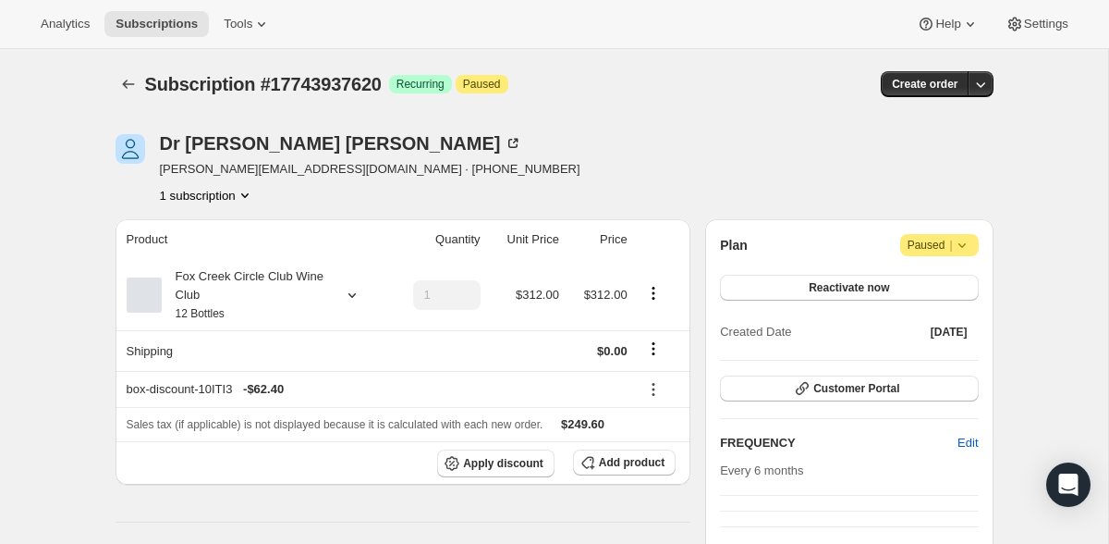
click at [350, 291] on icon at bounding box center [352, 295] width 18 height 18
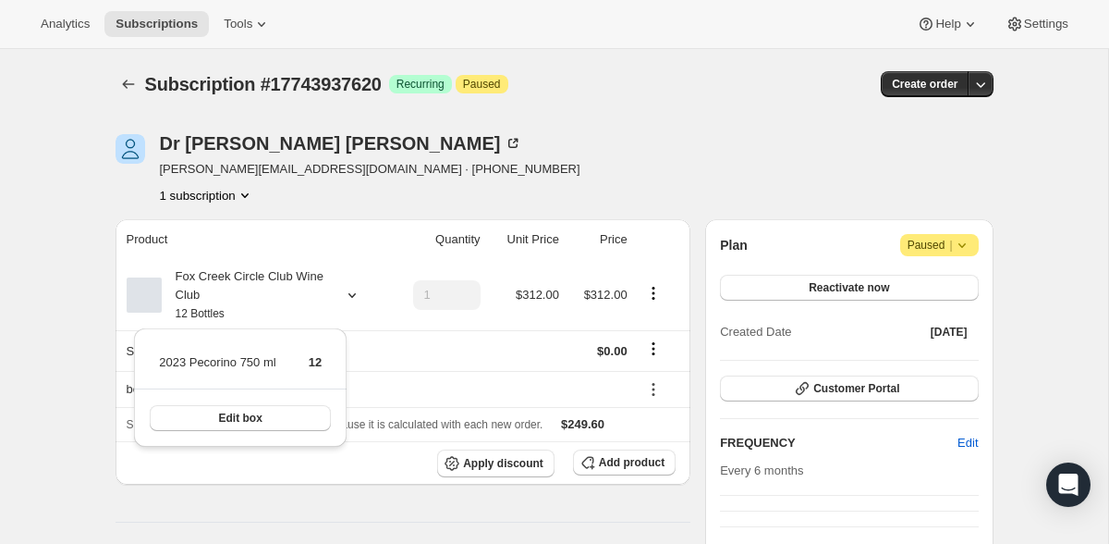
click at [376, 321] on div "Fox Creek Circle Club Wine Club 12 Bottles" at bounding box center [255, 294] width 256 height 55
click at [653, 462] on span "Add product" at bounding box center [632, 462] width 66 height 15
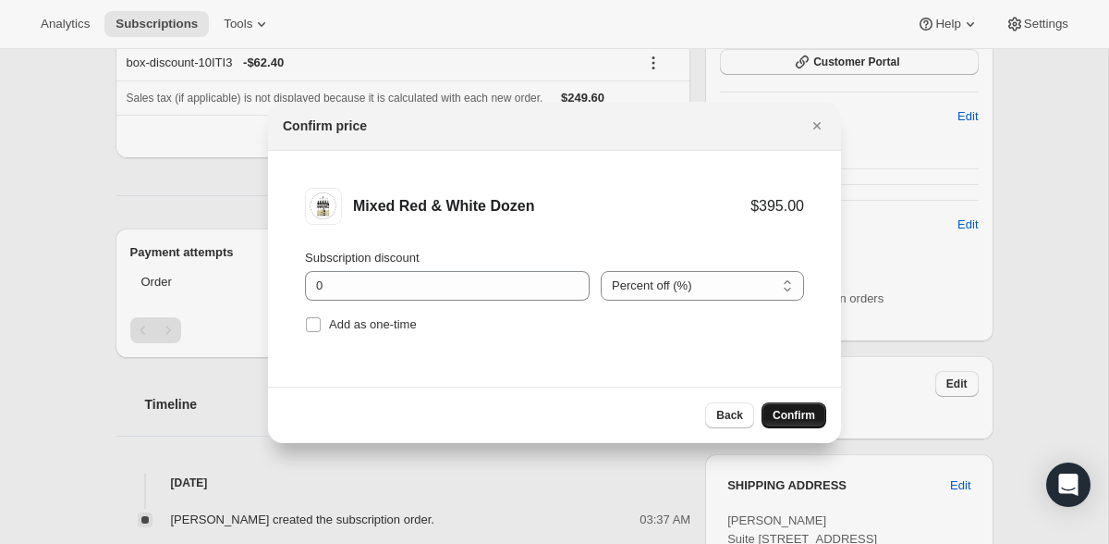
click at [791, 416] on span "Confirm" at bounding box center [794, 415] width 43 height 15
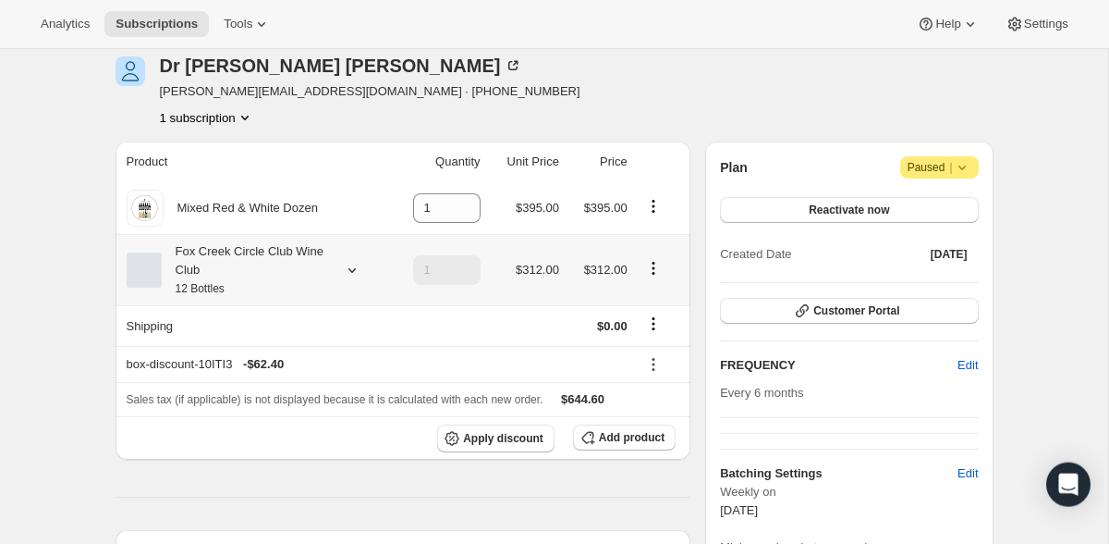
scroll to position [80, 0]
click at [656, 263] on icon "Product actions" at bounding box center [653, 266] width 18 height 18
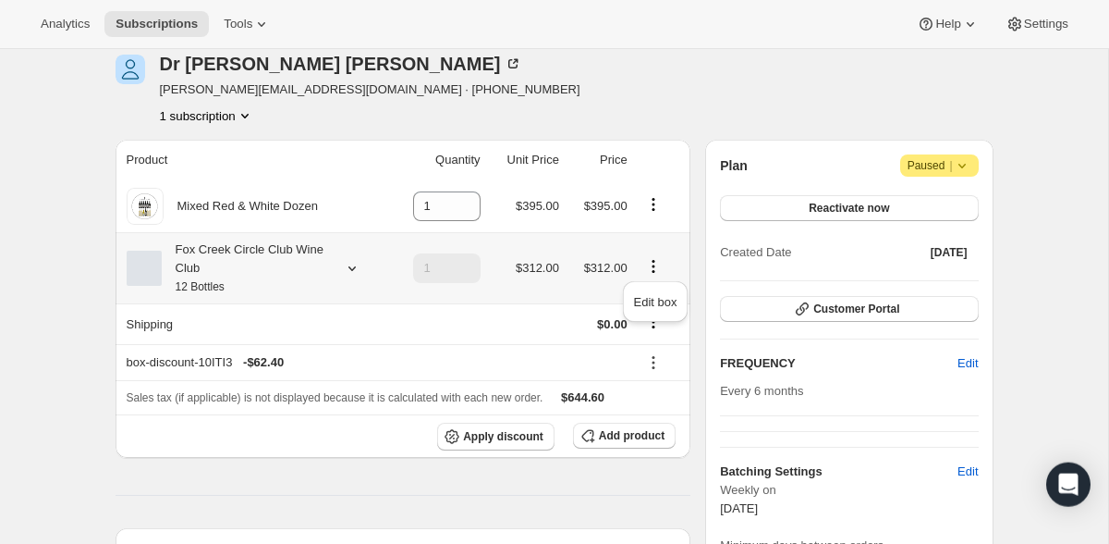
click at [348, 263] on icon at bounding box center [352, 268] width 18 height 18
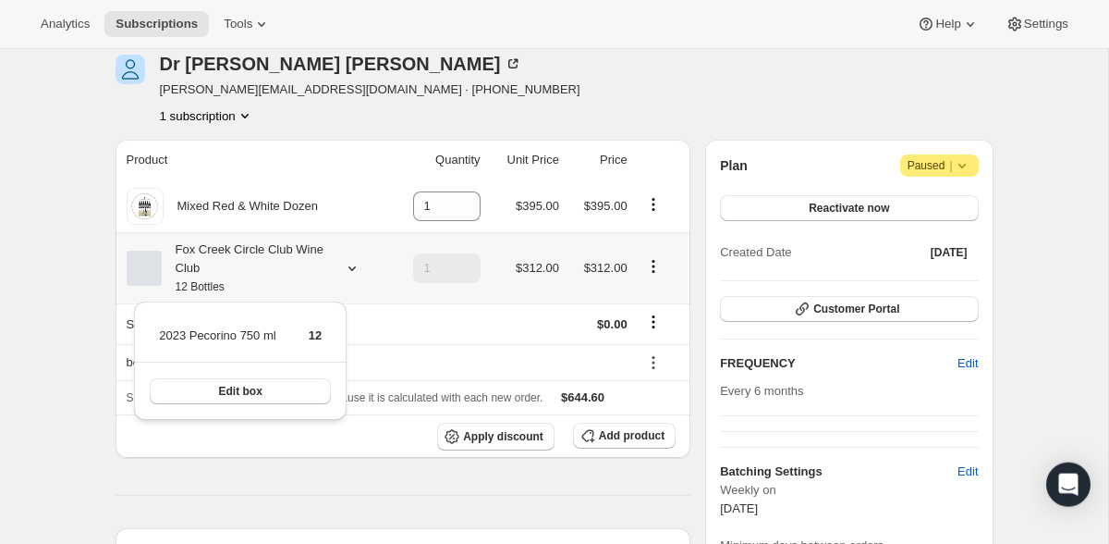
click at [348, 263] on icon at bounding box center [352, 268] width 18 height 18
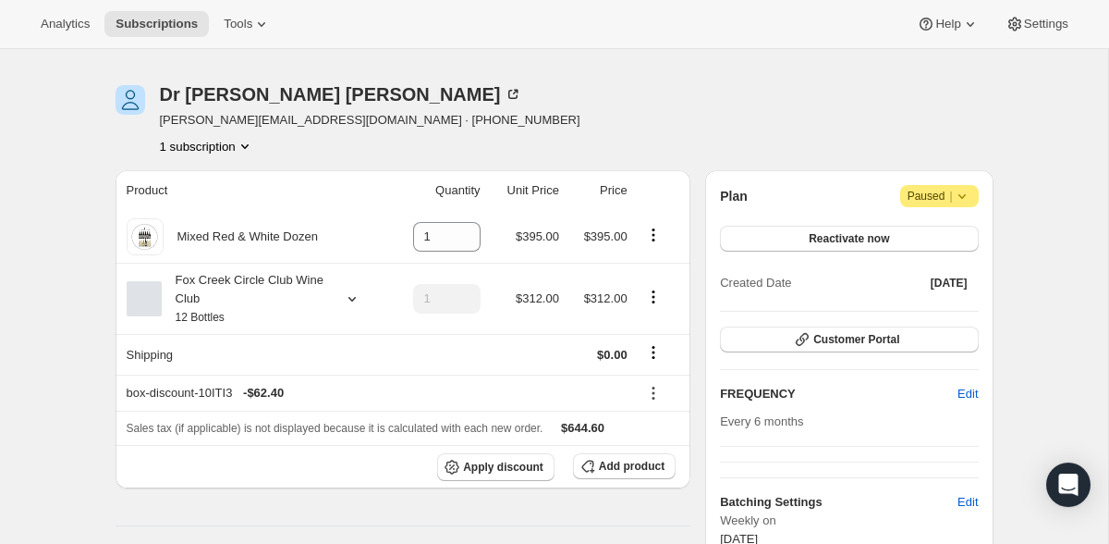
scroll to position [46, 0]
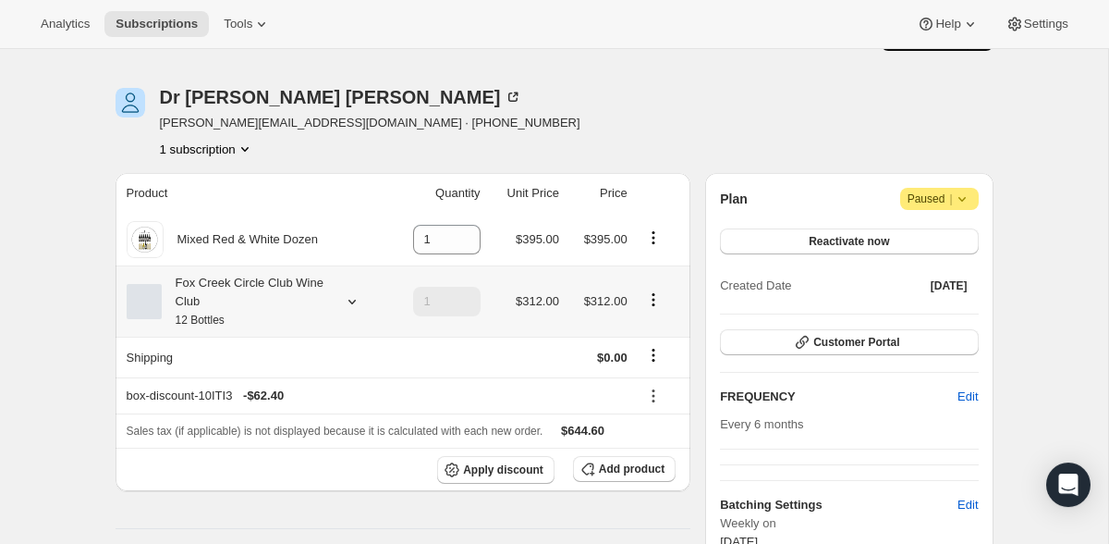
click at [657, 297] on icon "Product actions" at bounding box center [653, 299] width 18 height 18
click at [347, 299] on icon at bounding box center [352, 301] width 18 height 18
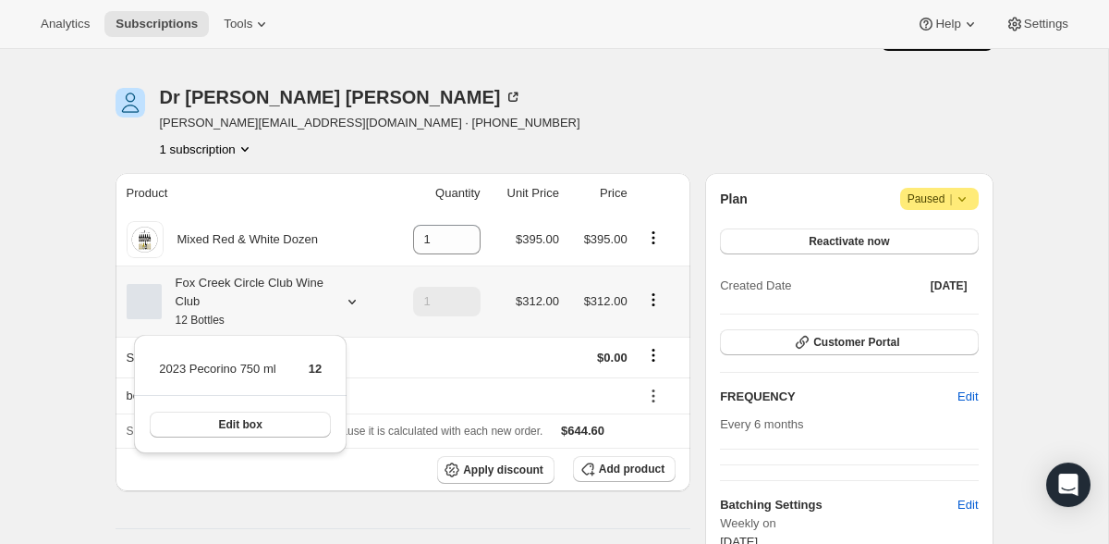
click at [347, 299] on icon at bounding box center [352, 301] width 18 height 18
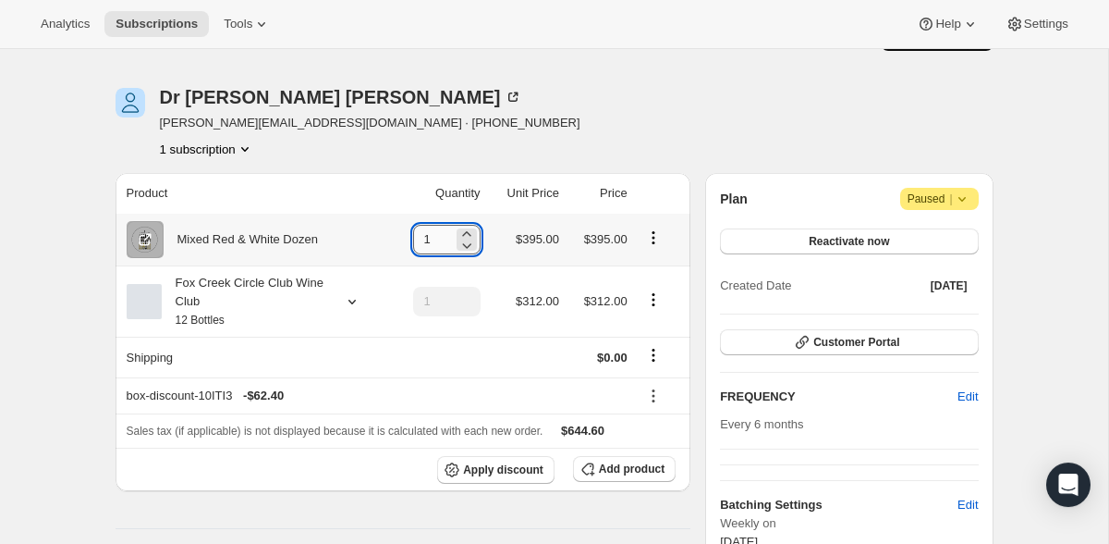
drag, startPoint x: 434, startPoint y: 239, endPoint x: 397, endPoint y: 243, distance: 37.3
click at [413, 243] on input "1" at bounding box center [433, 240] width 40 height 30
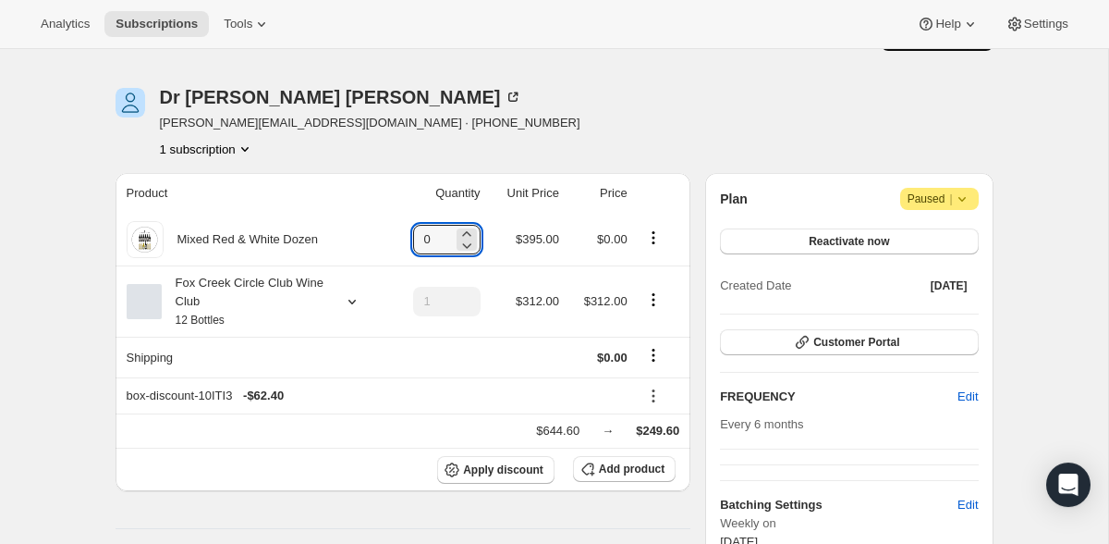
type input "0"
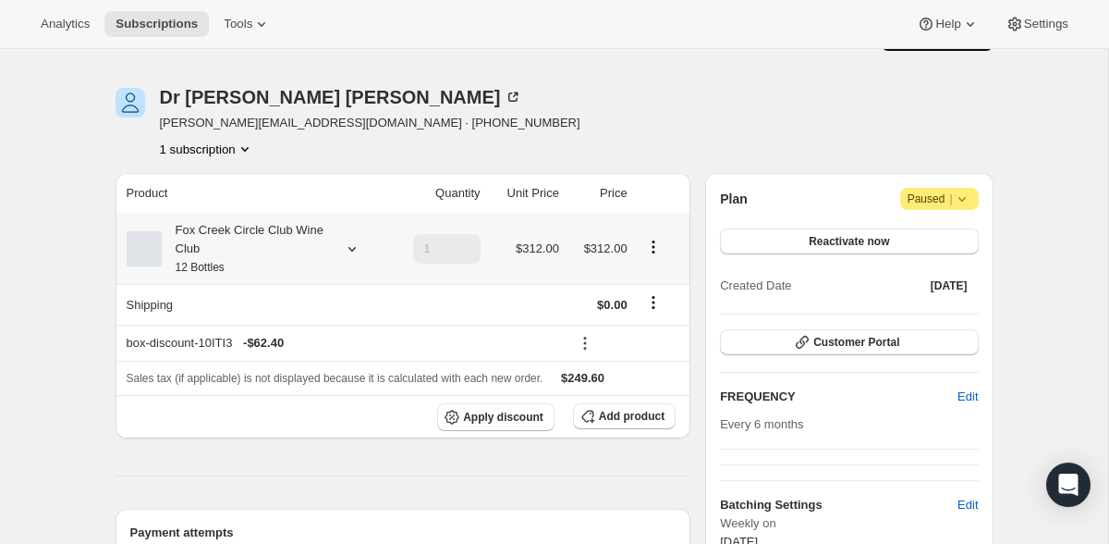
click at [346, 254] on icon at bounding box center [352, 248] width 18 height 18
click at [636, 415] on span "Add product" at bounding box center [632, 416] width 66 height 15
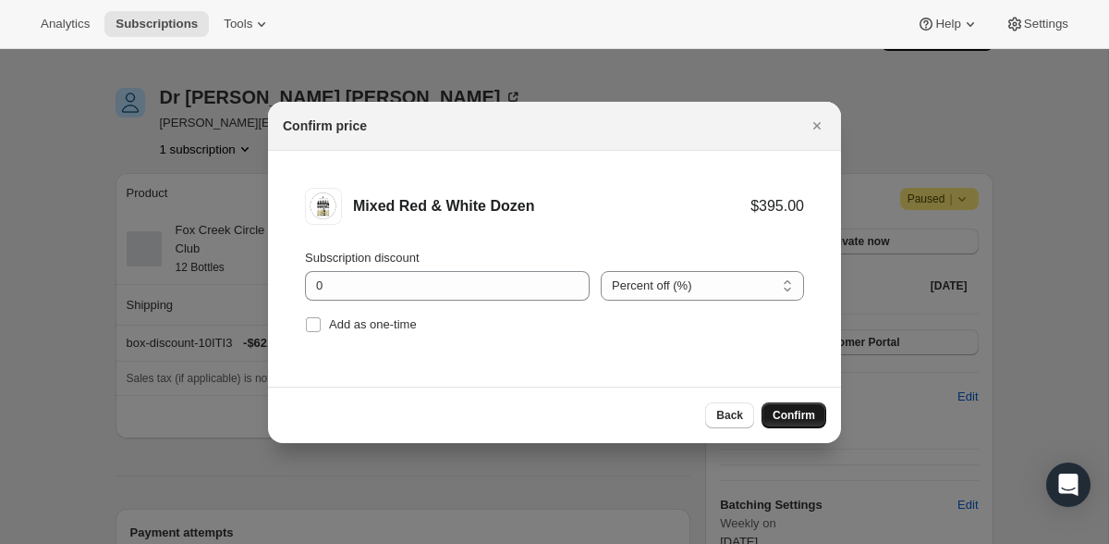
click at [791, 417] on span "Confirm" at bounding box center [794, 415] width 43 height 15
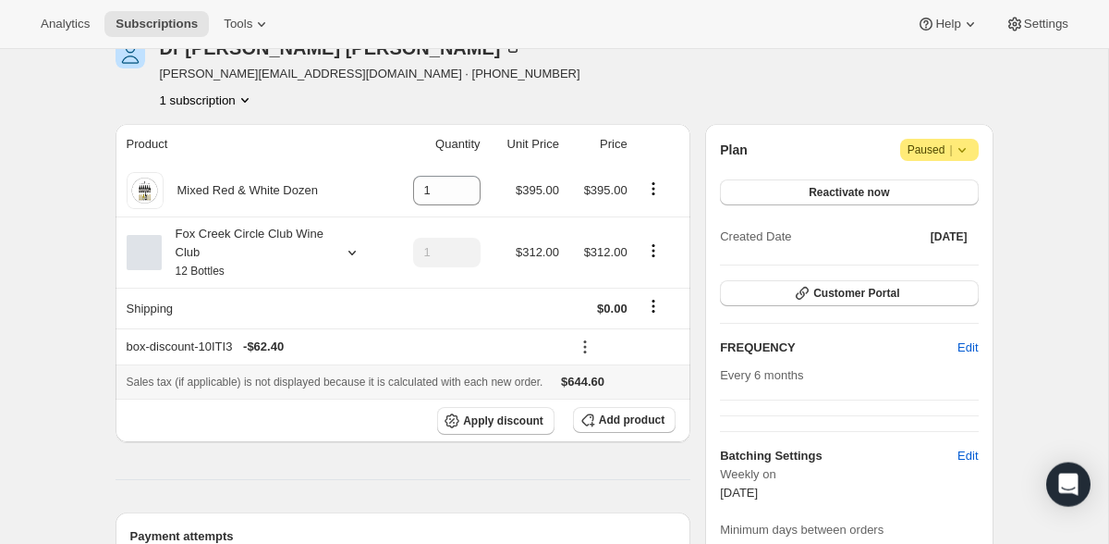
scroll to position [92, 0]
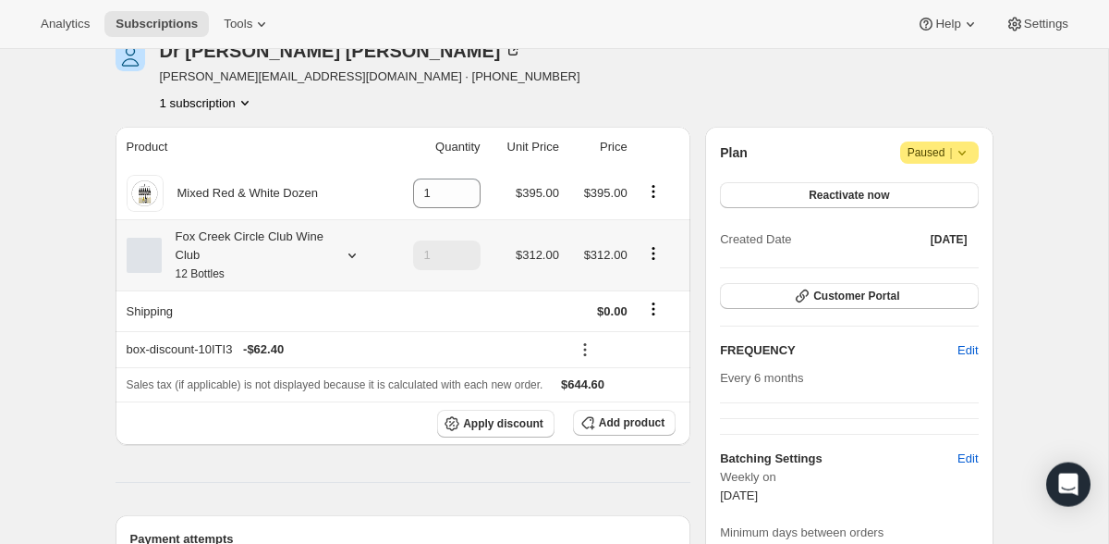
click at [352, 255] on icon at bounding box center [352, 255] width 18 height 18
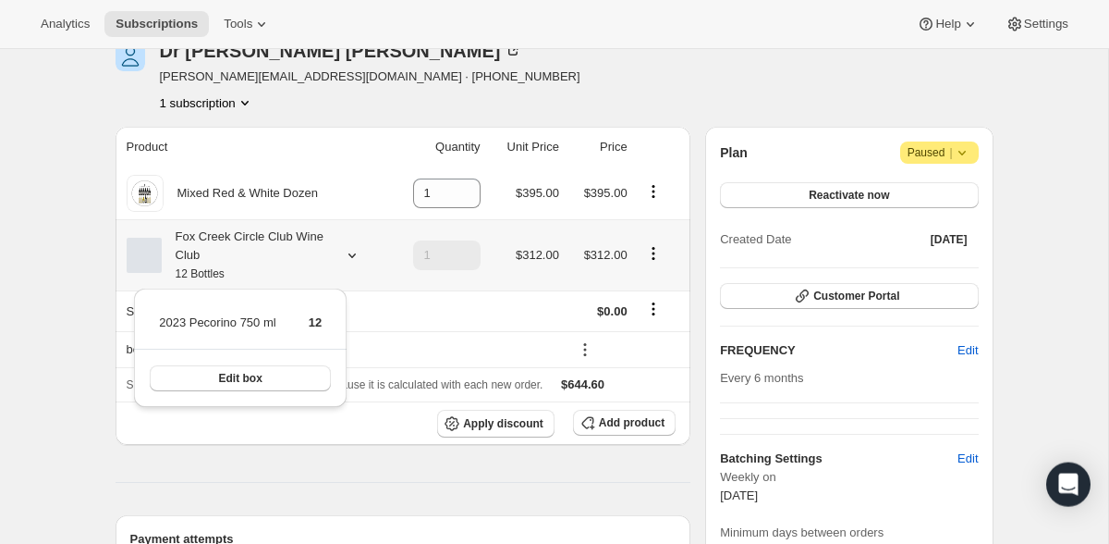
click at [352, 255] on icon at bounding box center [352, 255] width 18 height 18
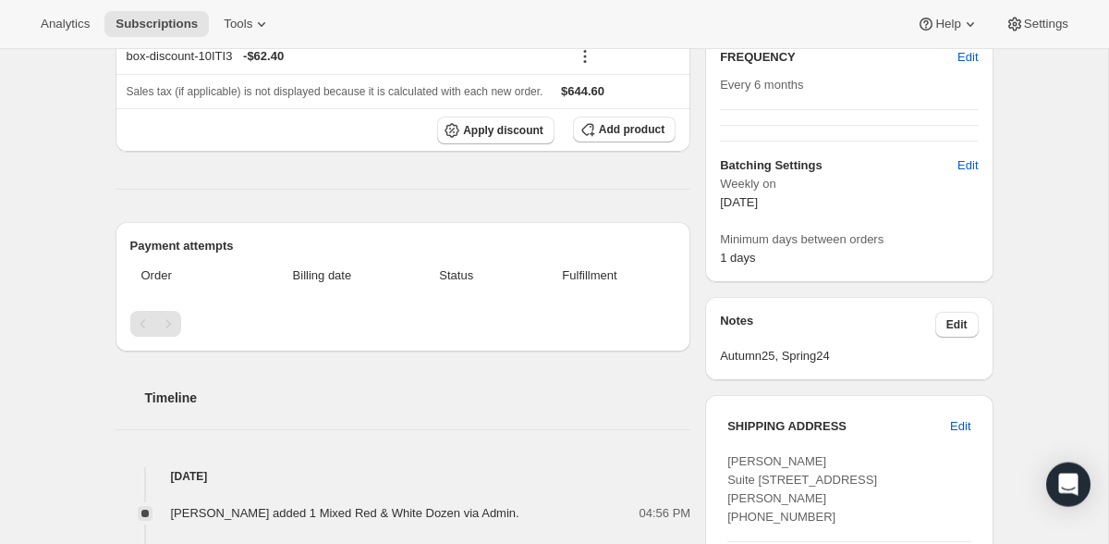
scroll to position [0, 0]
